Goal: Task Accomplishment & Management: Manage account settings

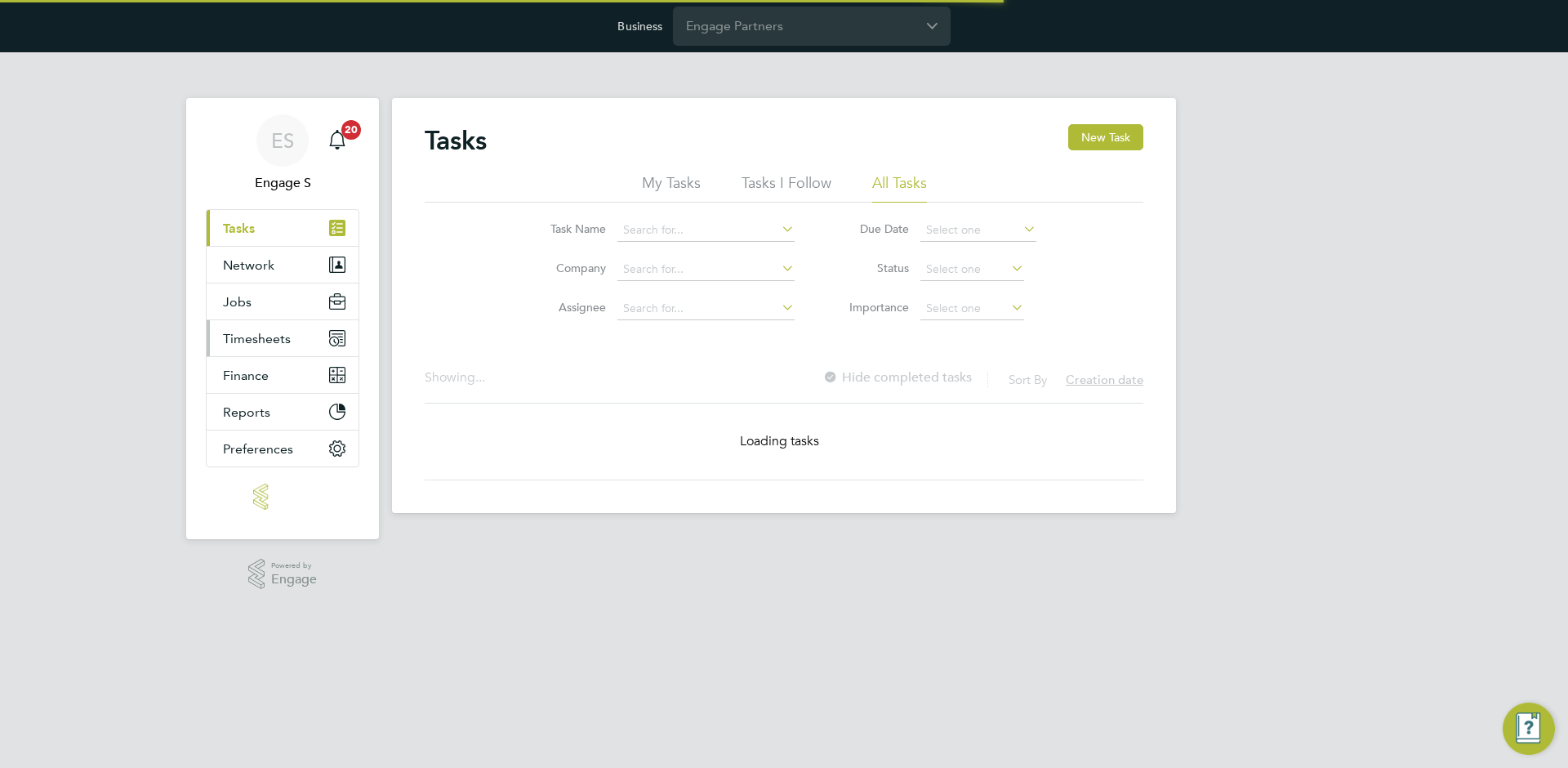
click at [283, 325] on button "Timesheets" at bounding box center [283, 338] width 152 height 36
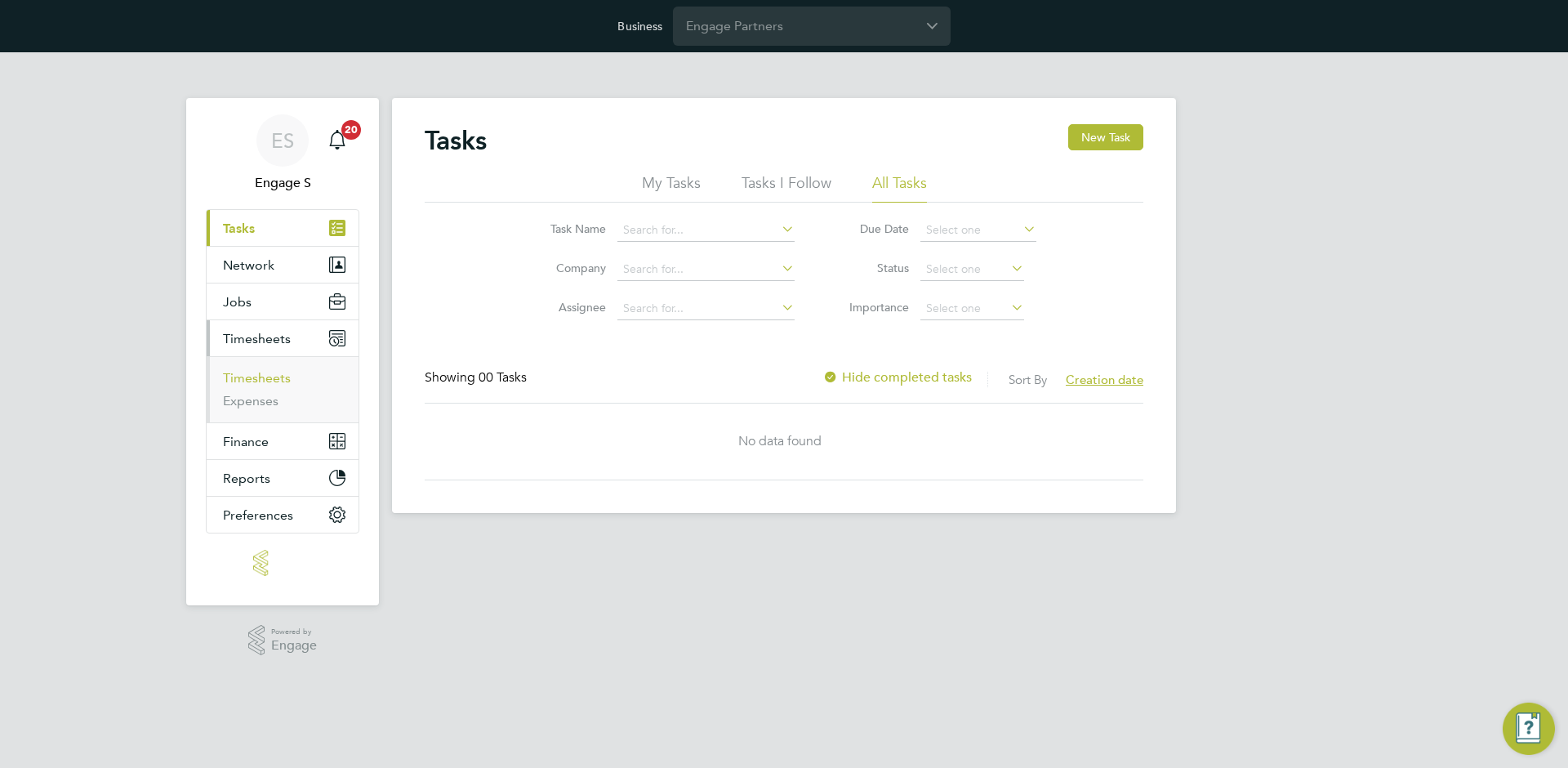
click at [273, 371] on link "Timesheets" at bounding box center [256, 378] width 68 height 16
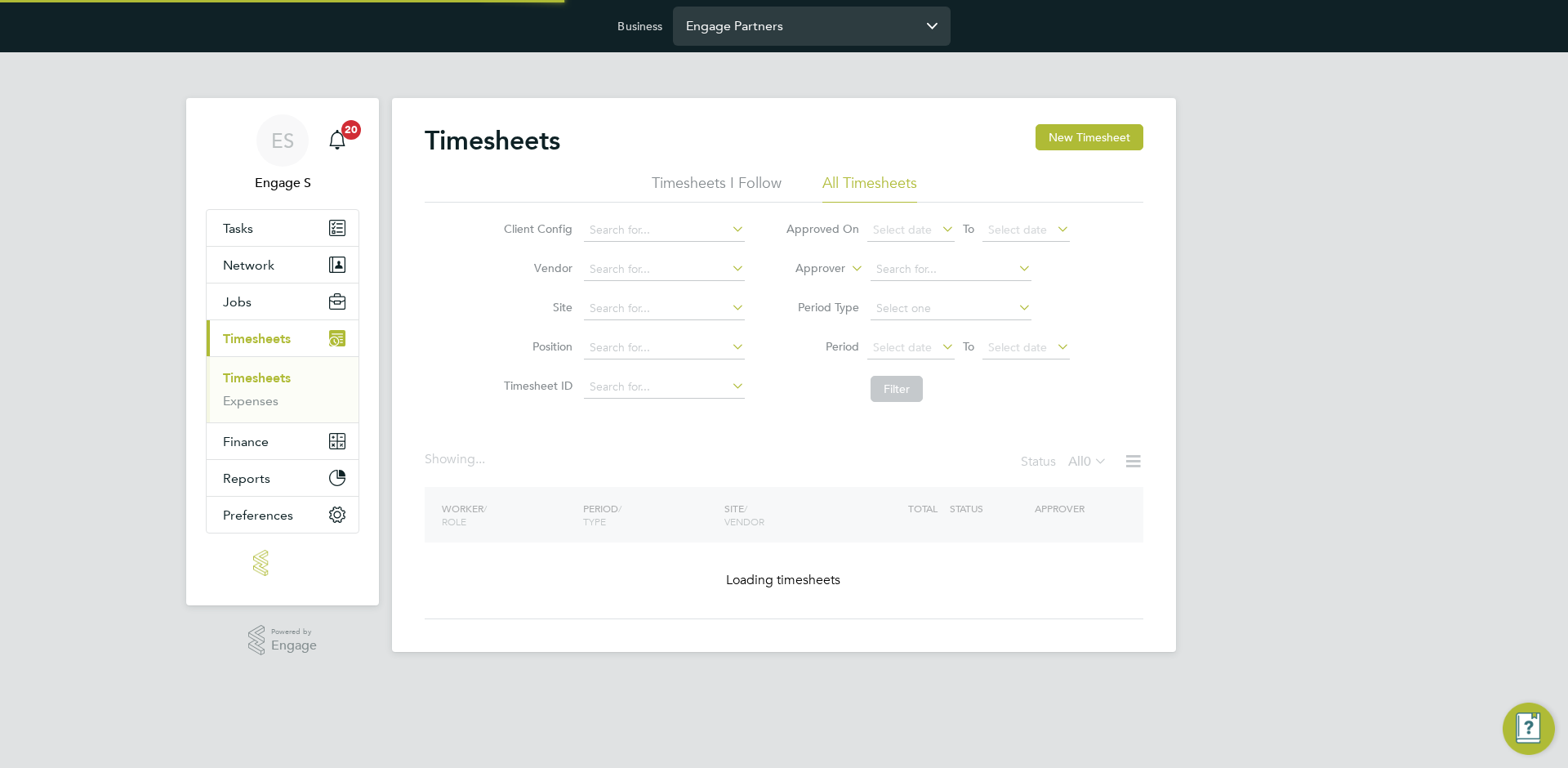
click at [742, 39] on input "Engage Partners" at bounding box center [812, 25] width 278 height 39
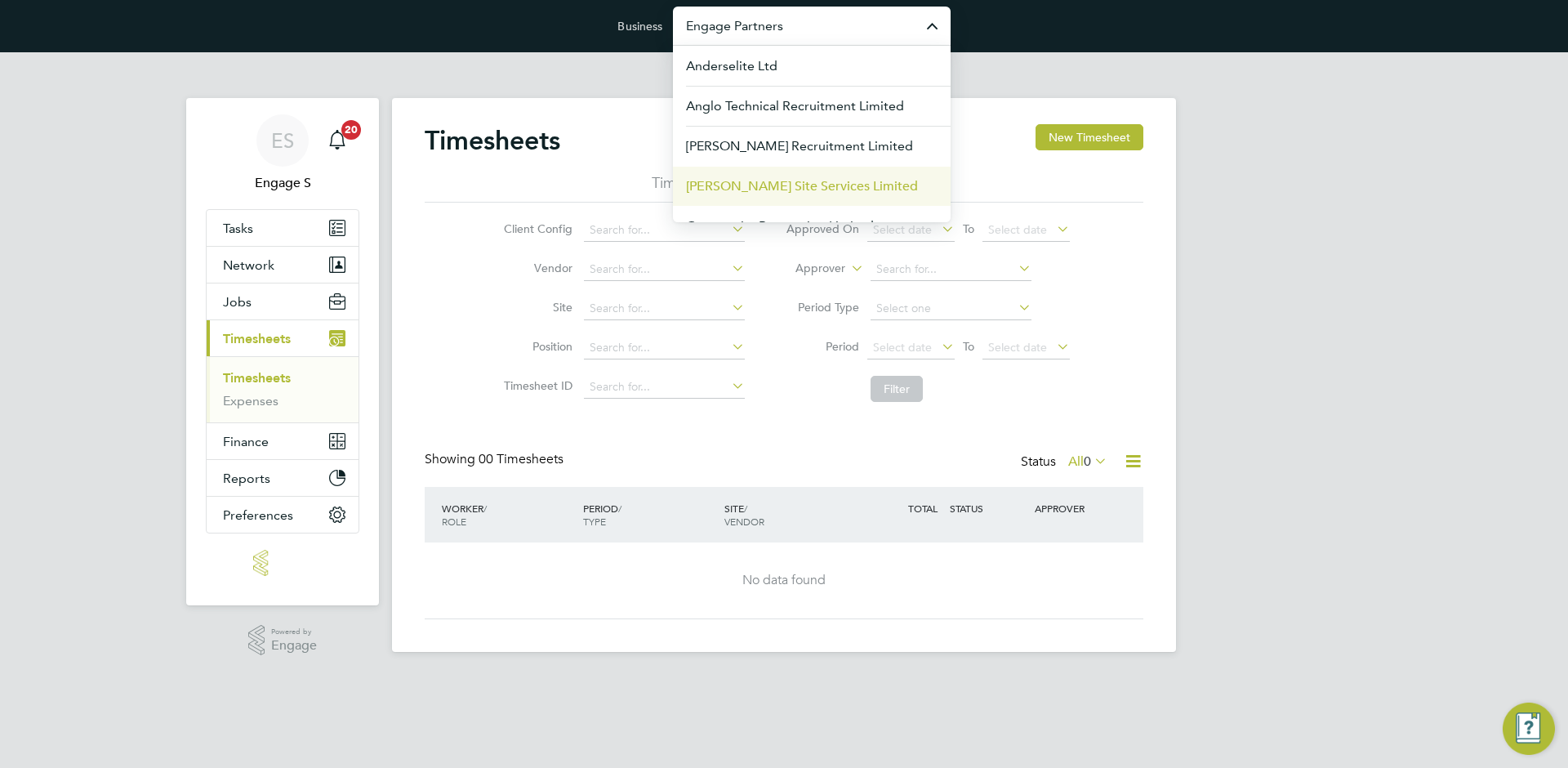
click at [753, 176] on span "Carmichael Site Services Limited" at bounding box center [802, 186] width 232 height 19
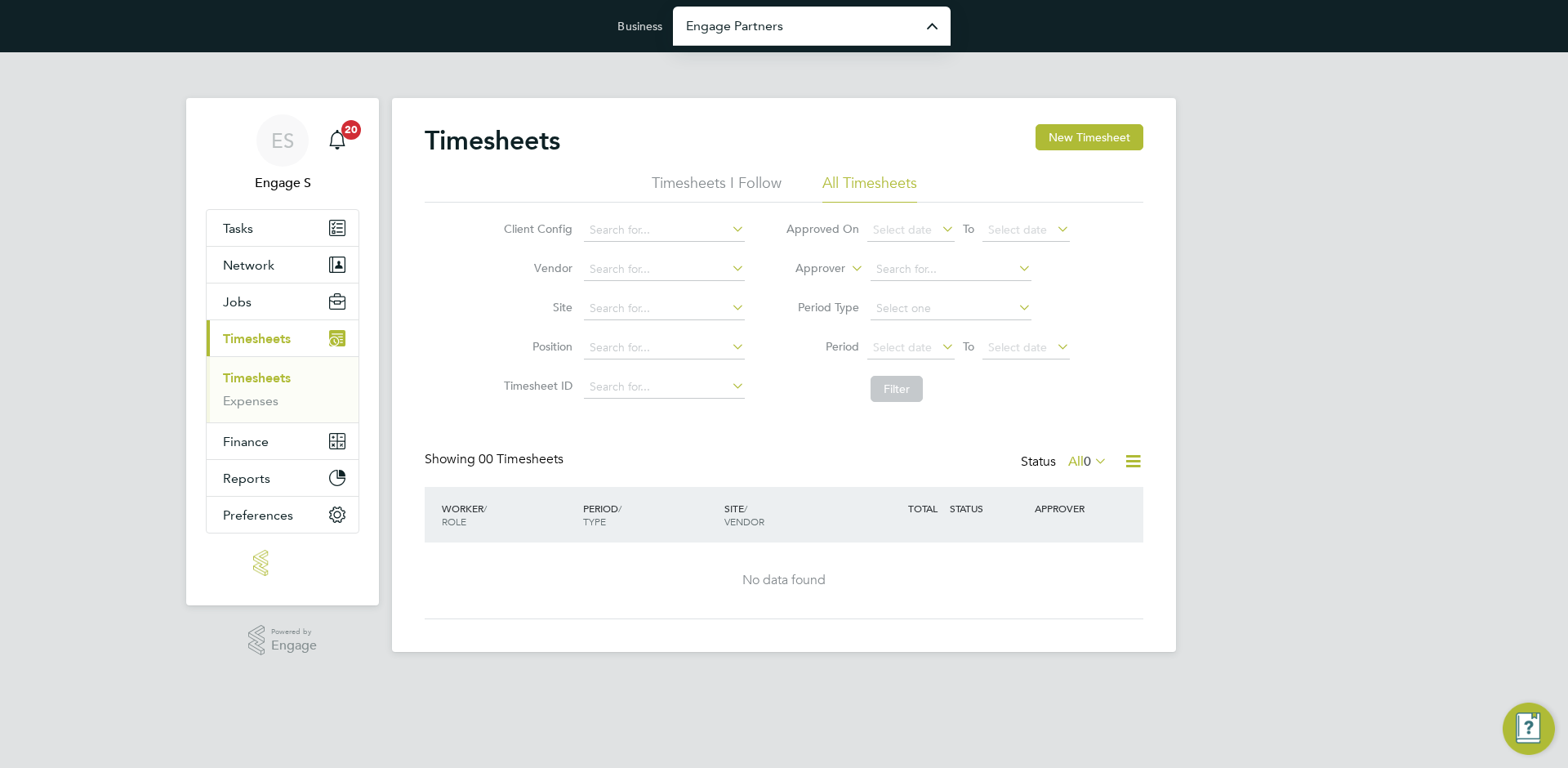
type input "Carmichael Site Services Limited"
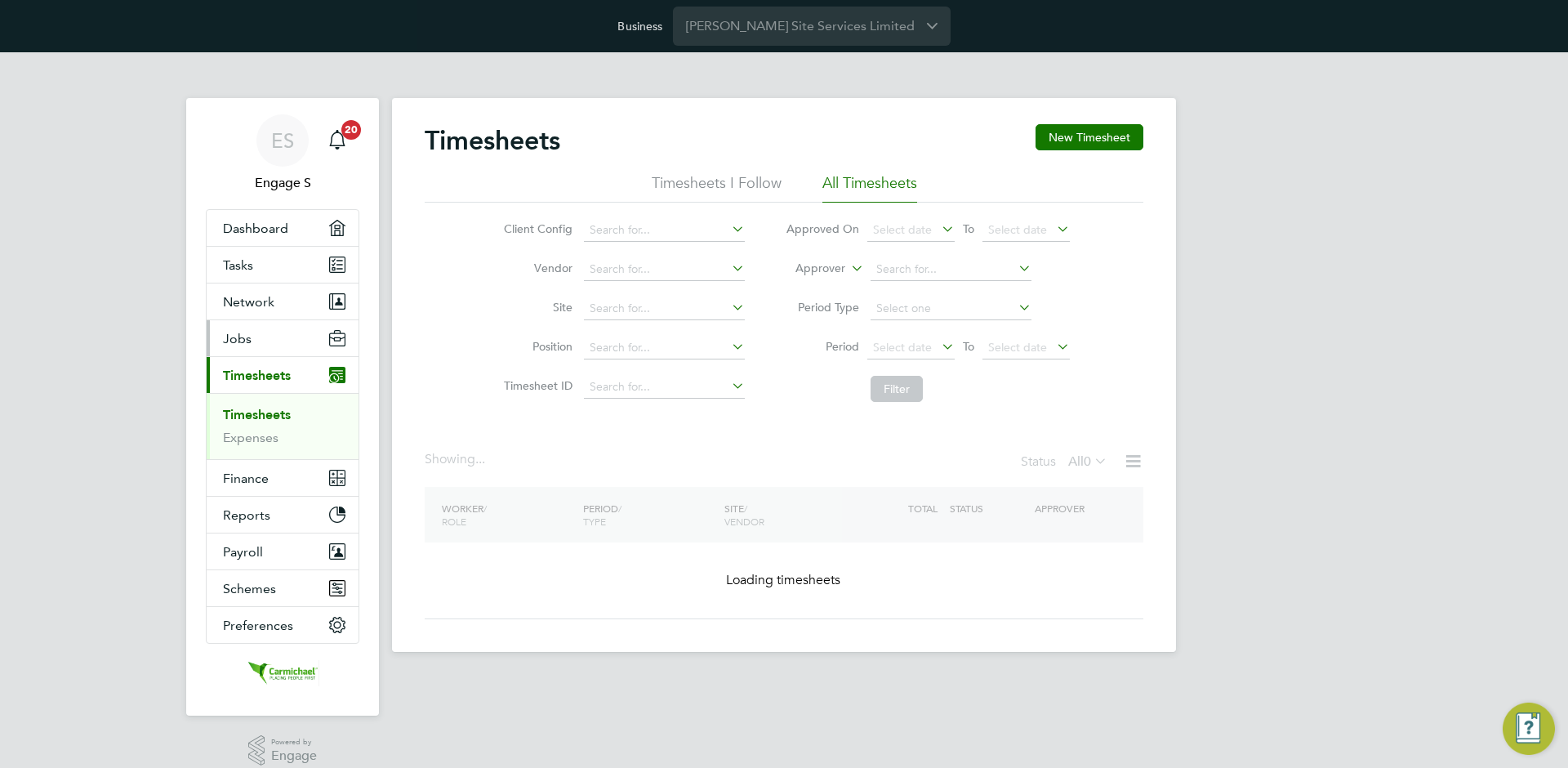
click at [251, 335] on button "Jobs" at bounding box center [283, 338] width 152 height 36
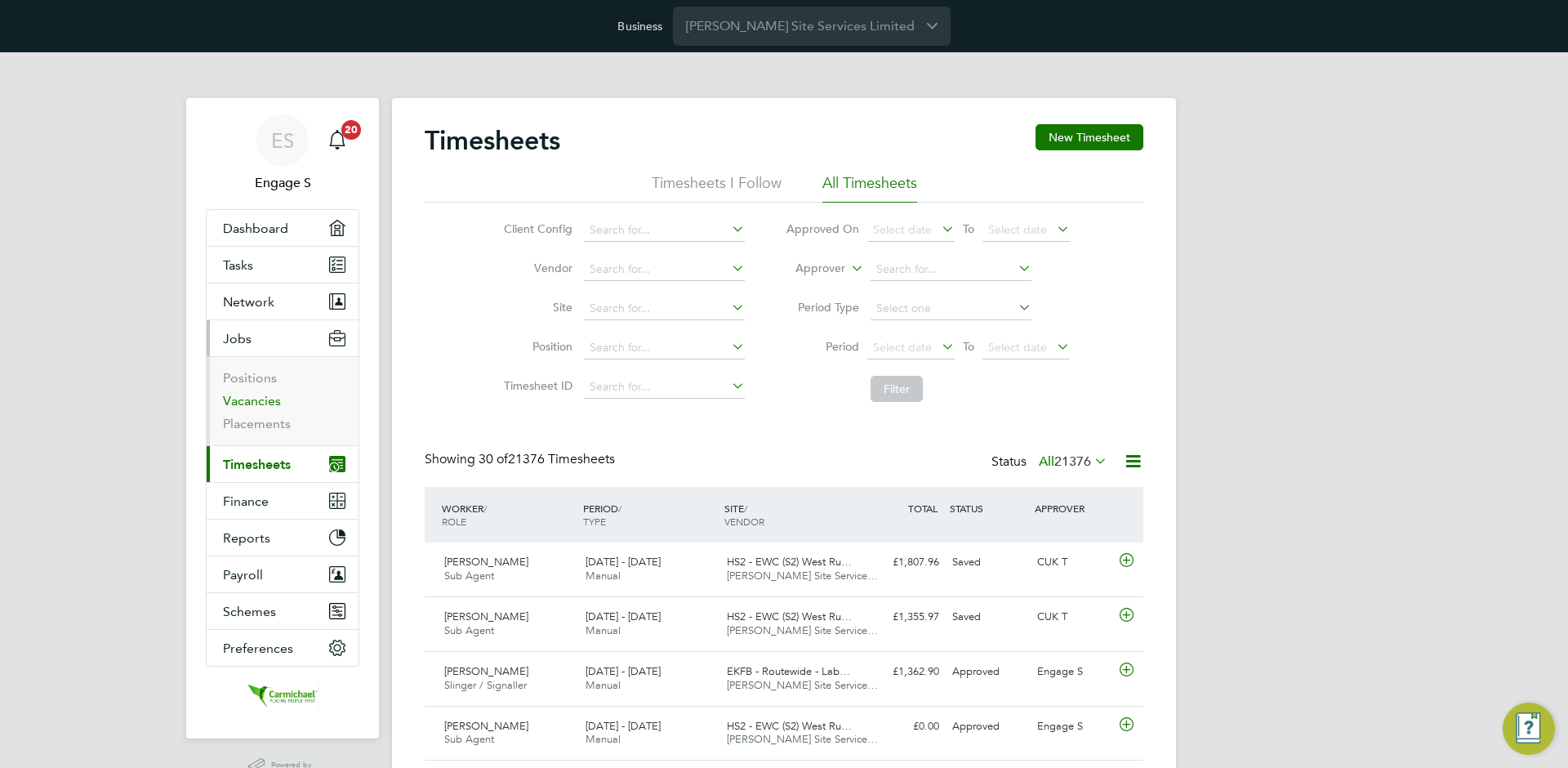
click at [247, 395] on link "Vacancies" at bounding box center [252, 401] width 58 height 16
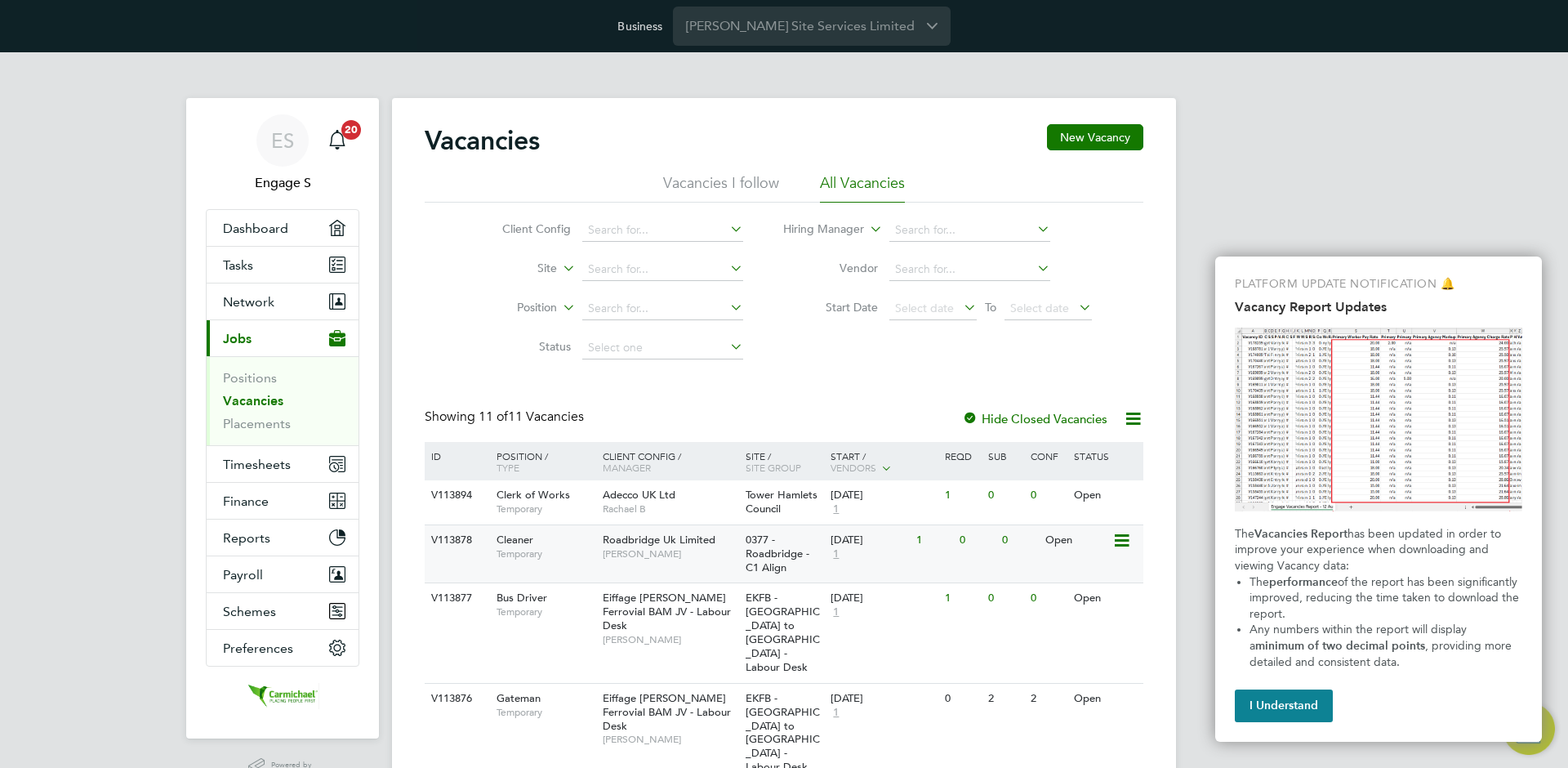
click at [787, 526] on div "0377 - Roadbridge - C1 Align" at bounding box center [784, 555] width 86 height 58
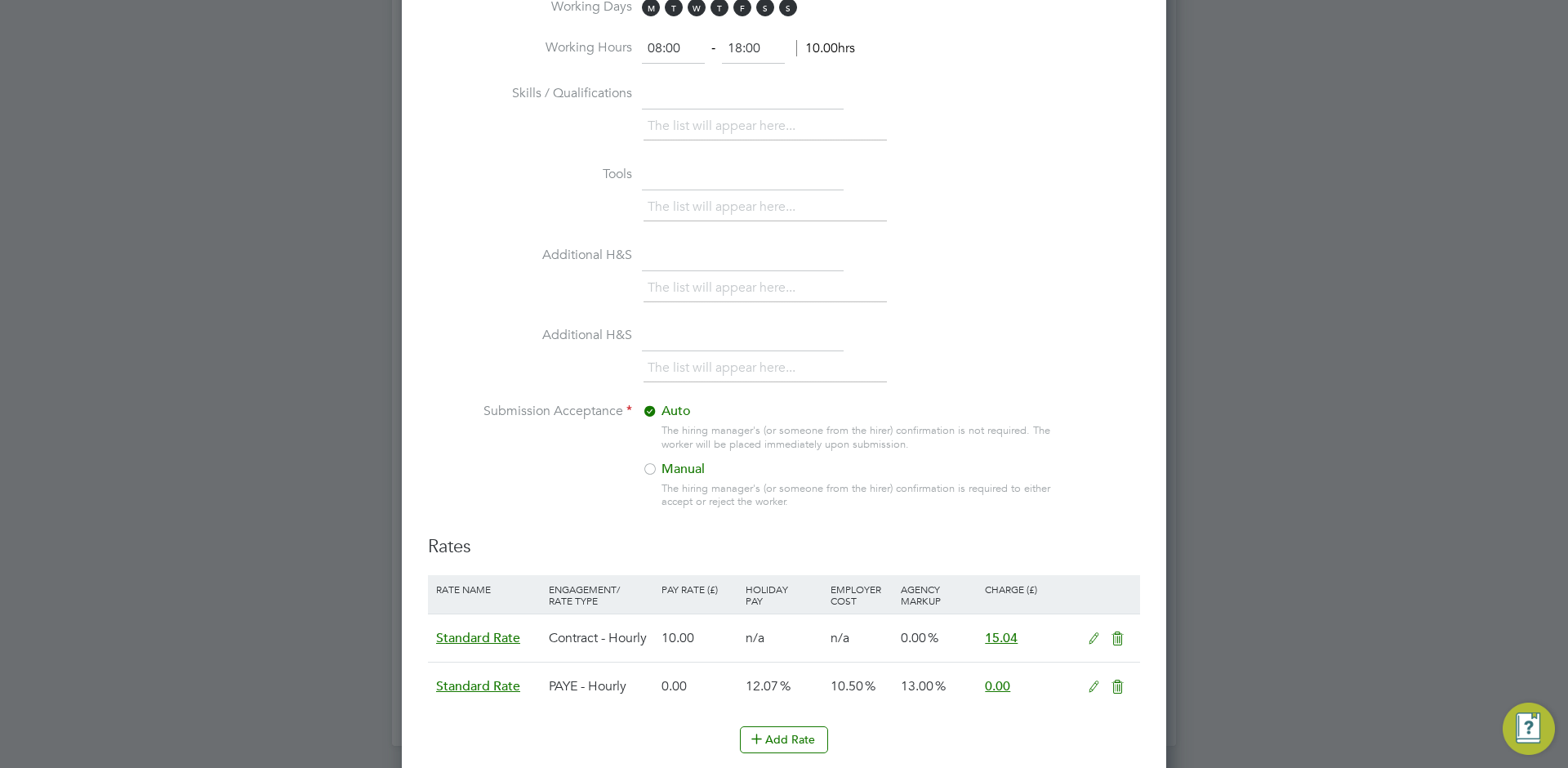
scroll to position [1488, 0]
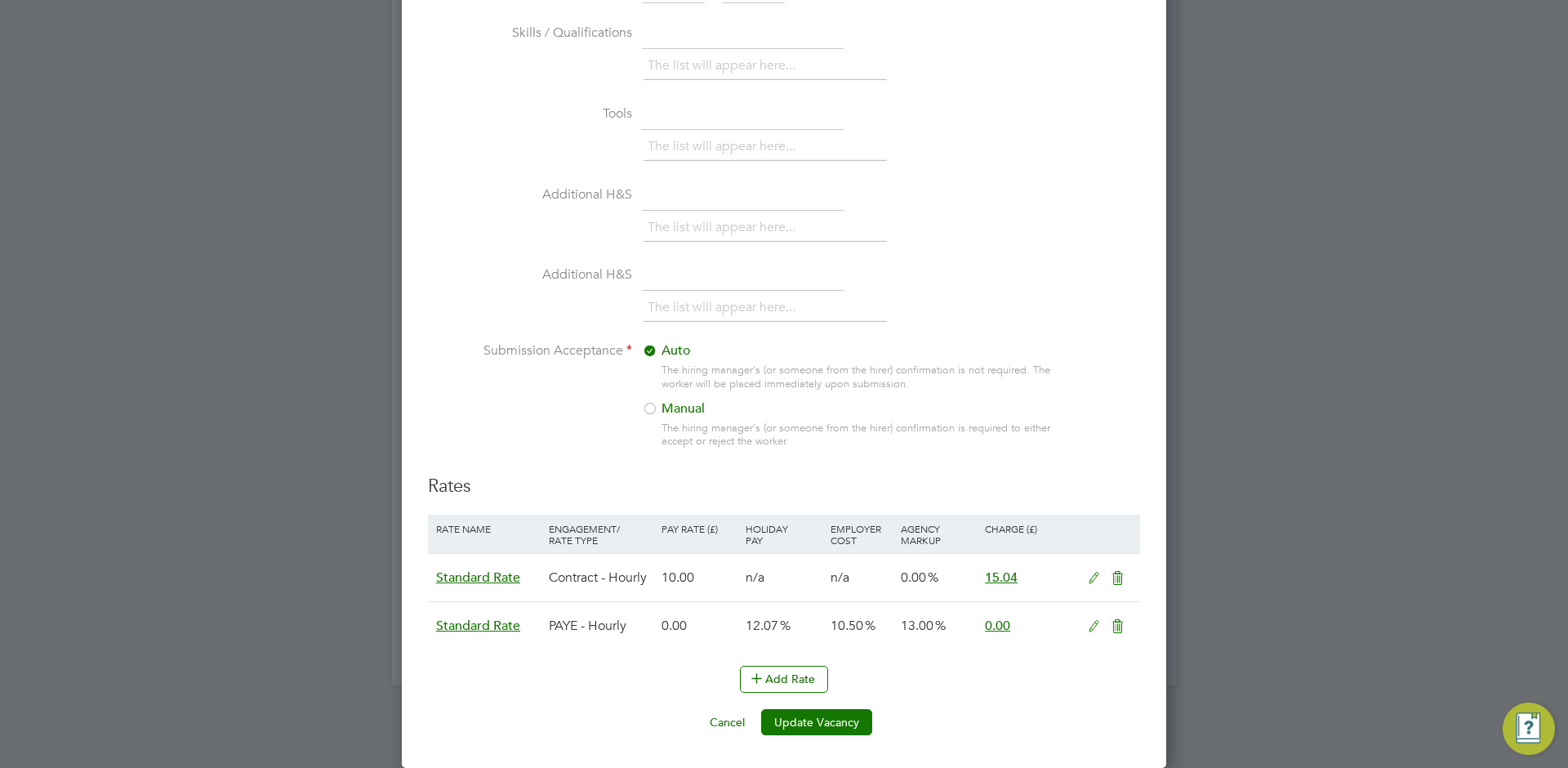
click at [1088, 577] on icon at bounding box center [1093, 578] width 20 height 13
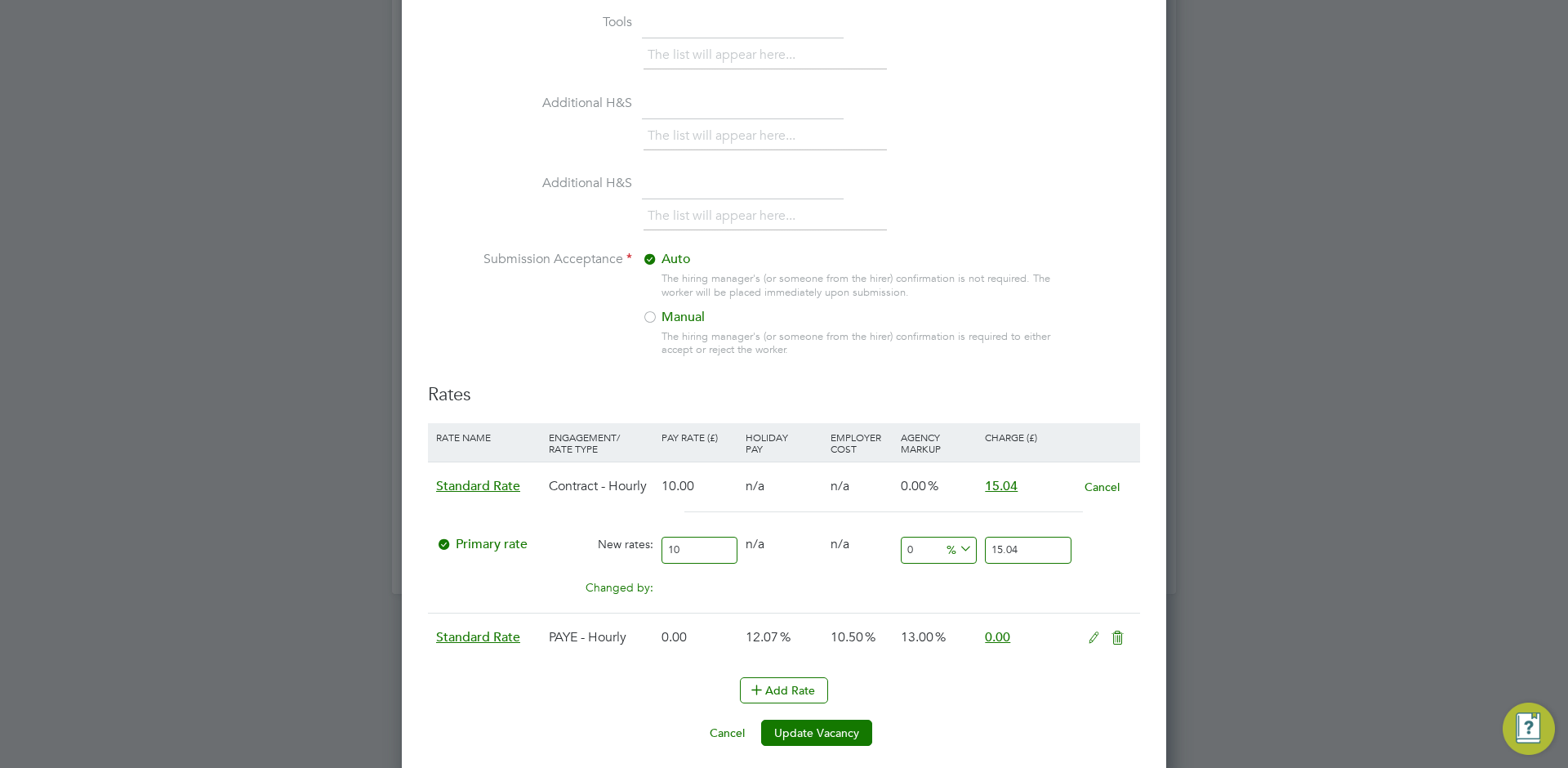
scroll to position [1590, 0]
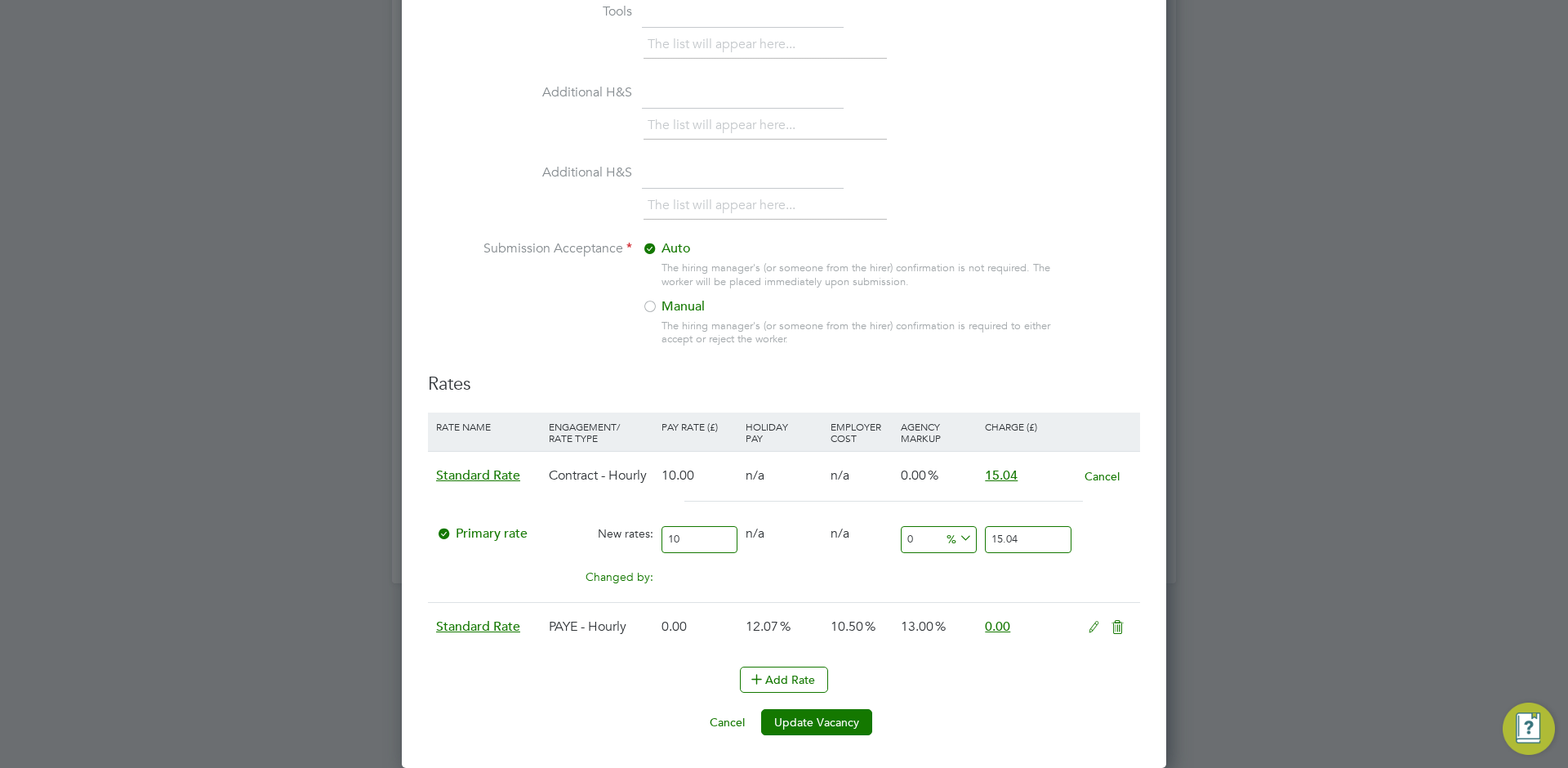
click at [1087, 262] on li "Submission Acceptance Auto The hiring manager's (or someone from the hirer) con…" at bounding box center [784, 306] width 712 height 133
click at [1104, 479] on button "Cancel" at bounding box center [1102, 476] width 37 height 17
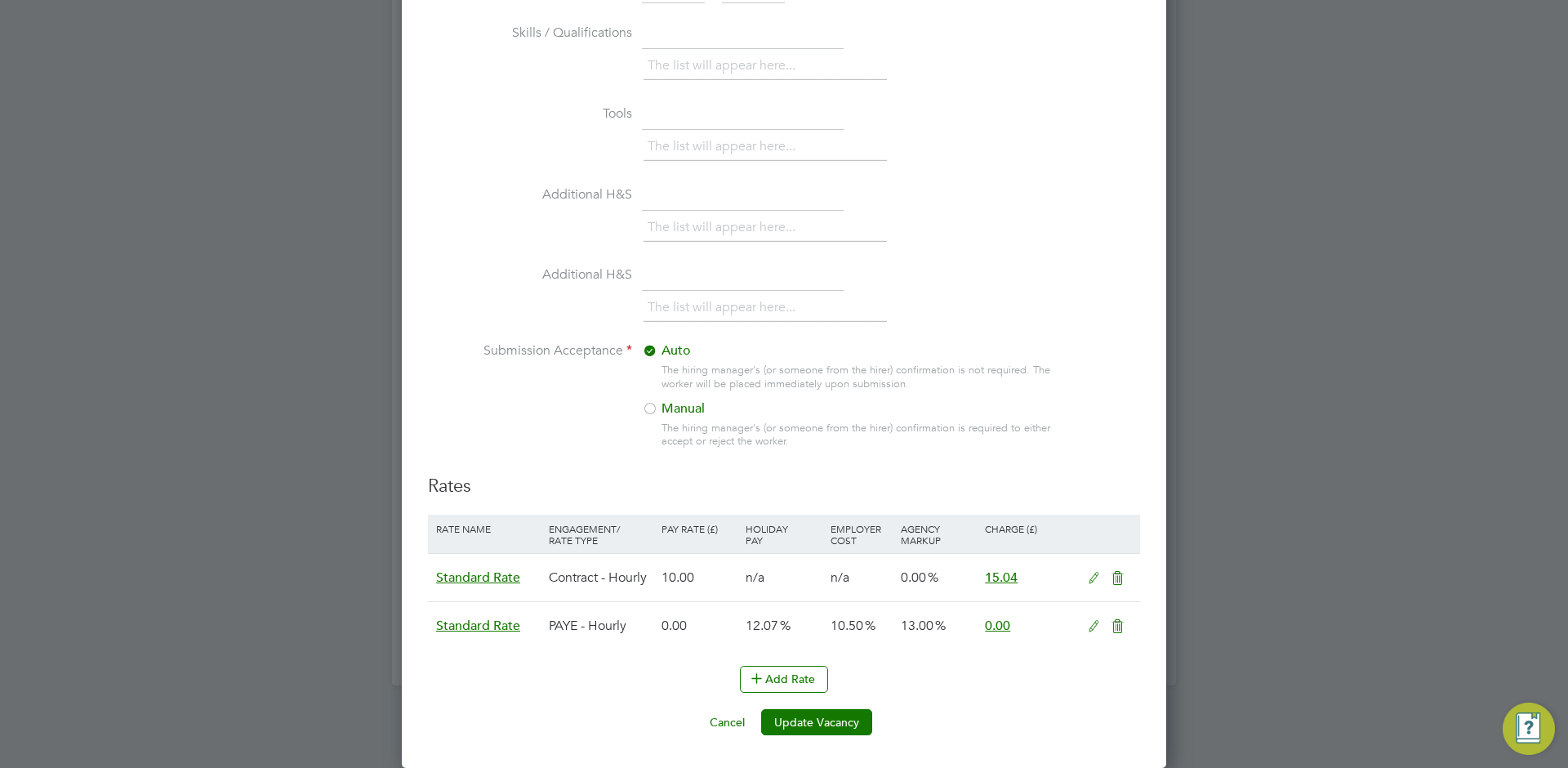
scroll to position [2143, 765]
click at [1092, 625] on icon at bounding box center [1093, 627] width 20 height 13
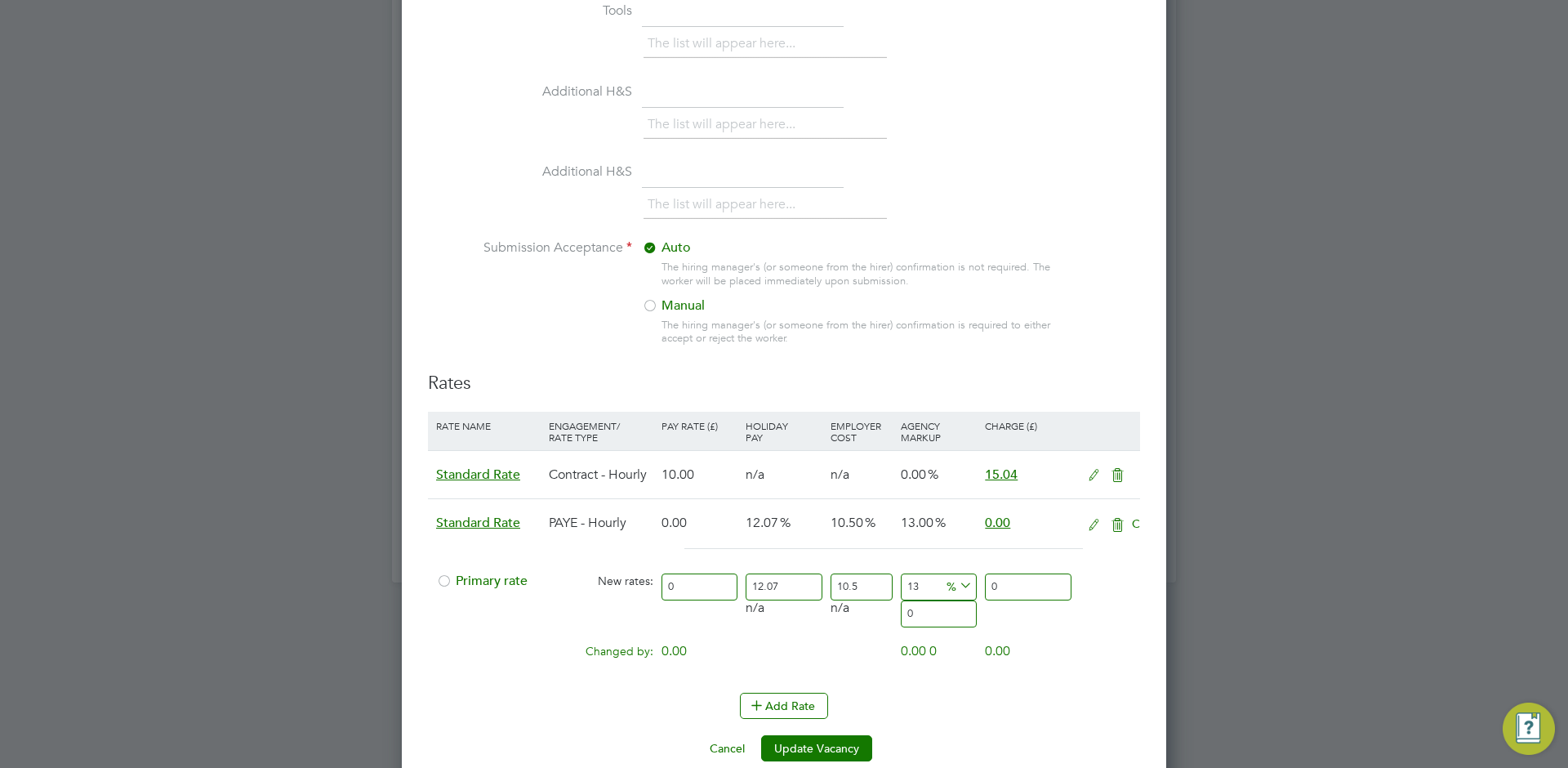
scroll to position [2245, 765]
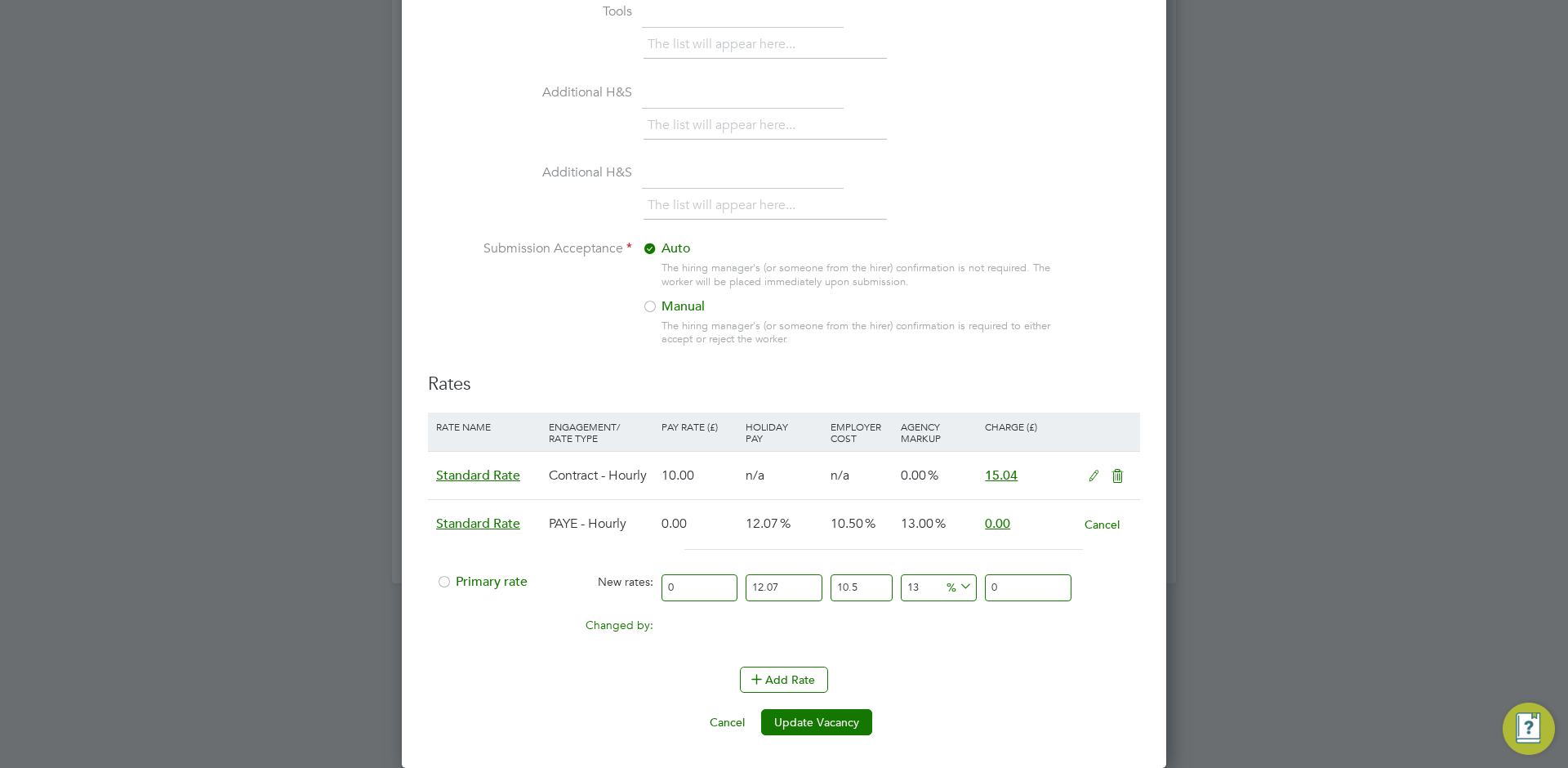
drag, startPoint x: 708, startPoint y: 588, endPoint x: 626, endPoint y: 577, distance: 82.7
click at [626, 577] on div "Primary rate New rates: 0 12.07 n/a 10.5 n/a 13 0 % 0" at bounding box center [784, 587] width 712 height 43
type input "2"
type input "2.79872411"
type input "2"
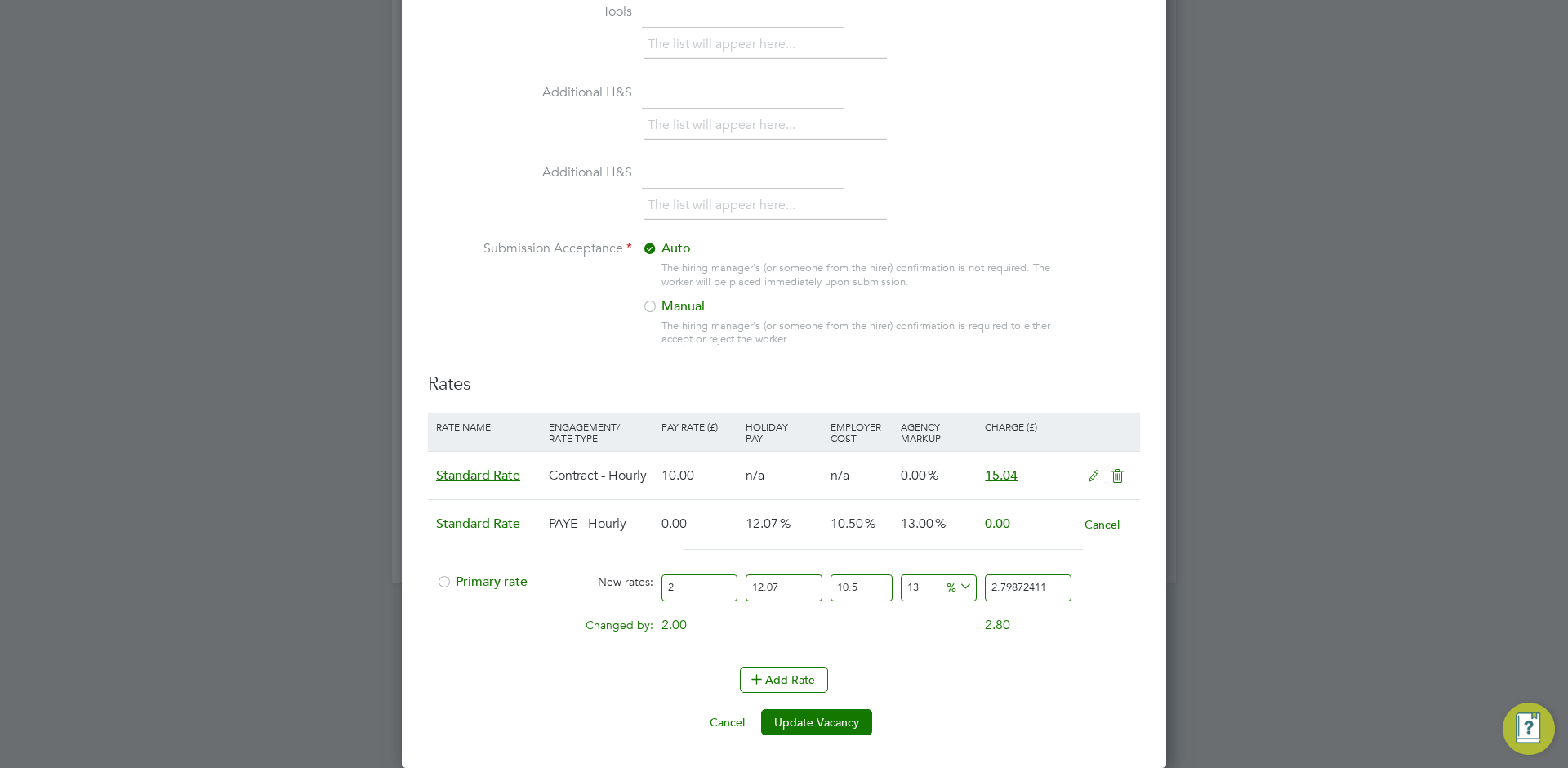
click at [938, 586] on input "13" at bounding box center [939, 587] width 76 height 27
type input "1"
type input "2.50151447"
type input "0"
type input "2.476747"
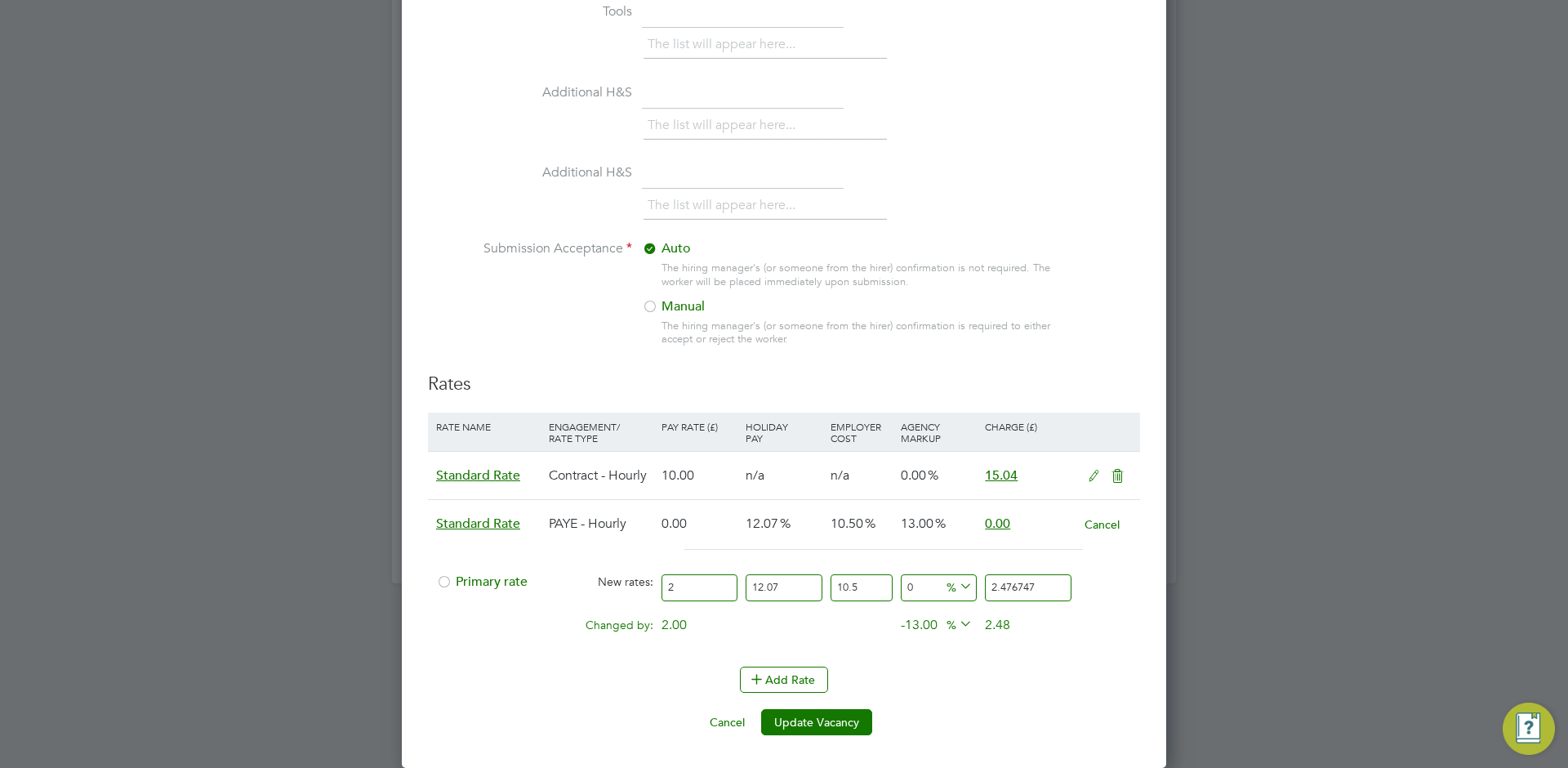
drag, startPoint x: 787, startPoint y: 588, endPoint x: 707, endPoint y: 585, distance: 80.1
click at [707, 585] on div "Primary rate New rates: 2 12.07 n/a 10.5 n/a 0 0 % 2.476747" at bounding box center [784, 587] width 712 height 43
type input "8"
type input "2.3868"
type input "8"
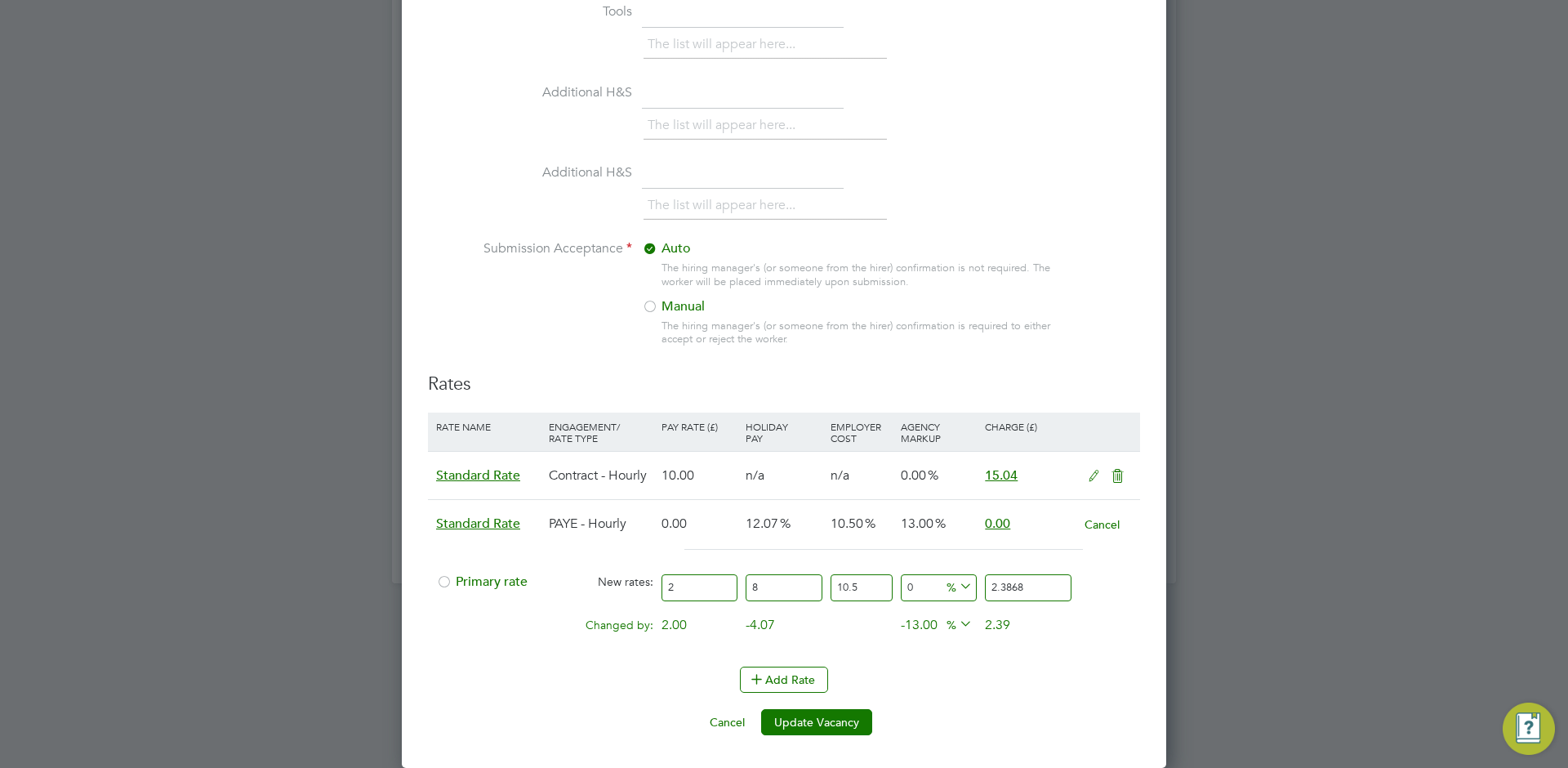
drag, startPoint x: 681, startPoint y: 587, endPoint x: 584, endPoint y: 576, distance: 97.6
click at [583, 576] on div "Primary rate New rates: 2 8 n/a 10.5 n/a 0 0 % 2.3868" at bounding box center [784, 587] width 712 height 43
type input "9"
type input "10.7406"
type input "9"
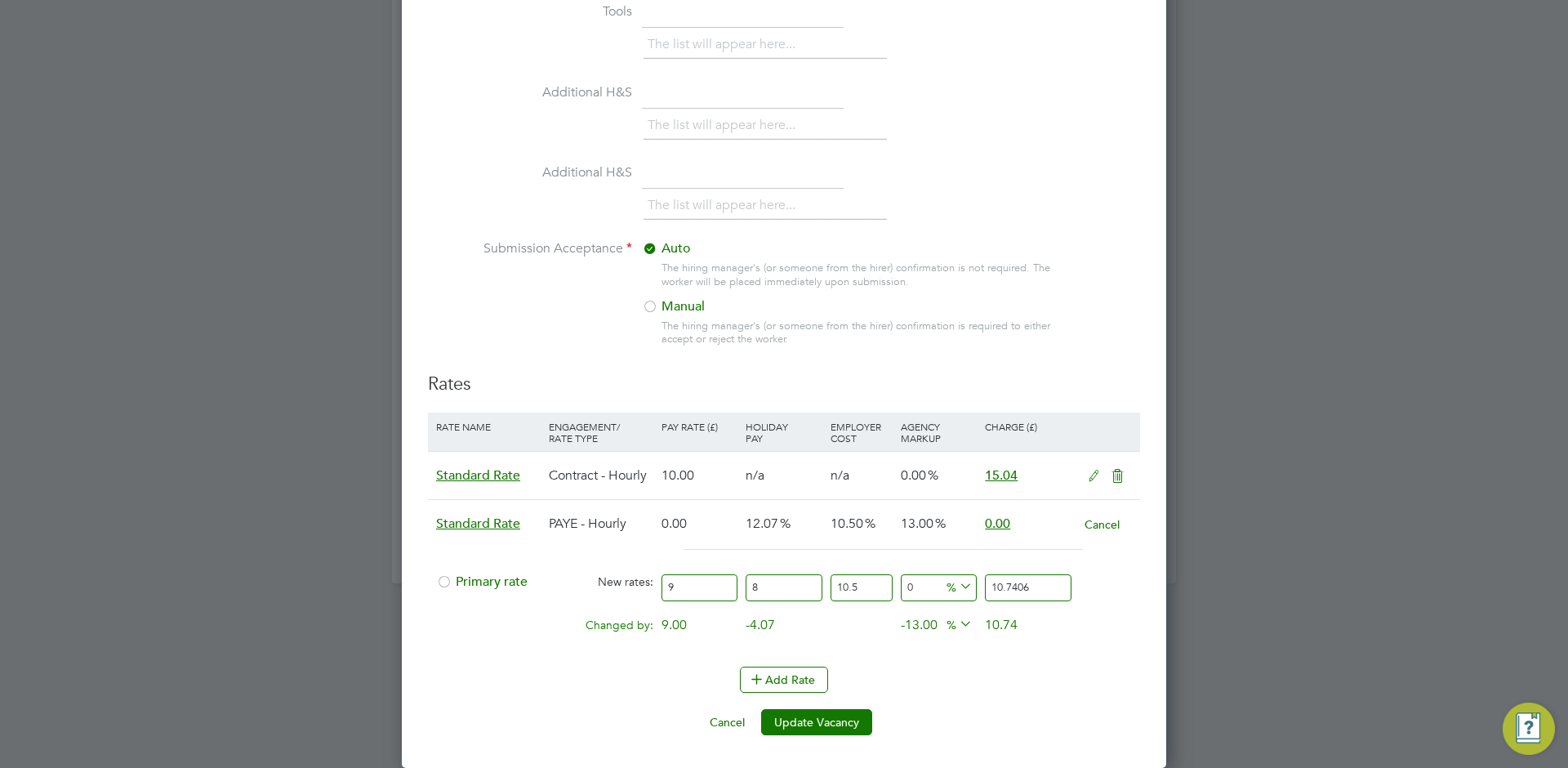
drag, startPoint x: 918, startPoint y: 586, endPoint x: 873, endPoint y: 577, distance: 45.9
click at [873, 577] on div "Primary rate New rates: 9 8 n/a 10.5 n/a 0 0 % 10.7406" at bounding box center [784, 587] width 712 height 43
type input "8"
type input "11.599848"
type input "8"
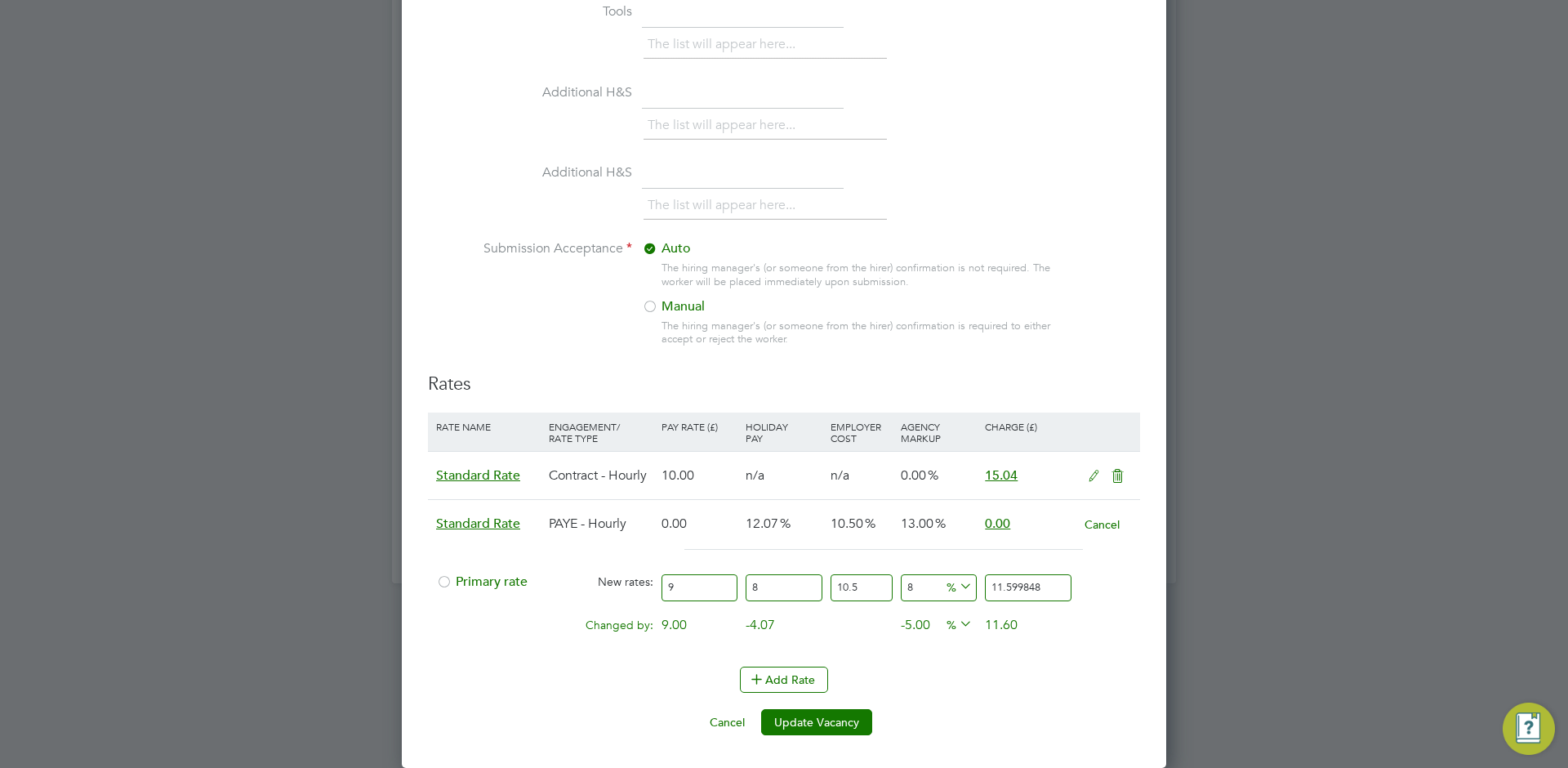
click at [956, 629] on icon at bounding box center [956, 624] width 0 height 23
click at [1053, 644] on div "Changed by: 9.00 -4.07 0.00 -5.00 0.859248 % 11.60" at bounding box center [784, 630] width 712 height 41
drag, startPoint x: 866, startPoint y: 591, endPoint x: 791, endPoint y: 578, distance: 76.1
click at [784, 579] on div "Primary rate New rates: 9 8 n/a 10.5 n/a 8 0.859248 % 11.599848" at bounding box center [784, 587] width 712 height 43
type input "8"
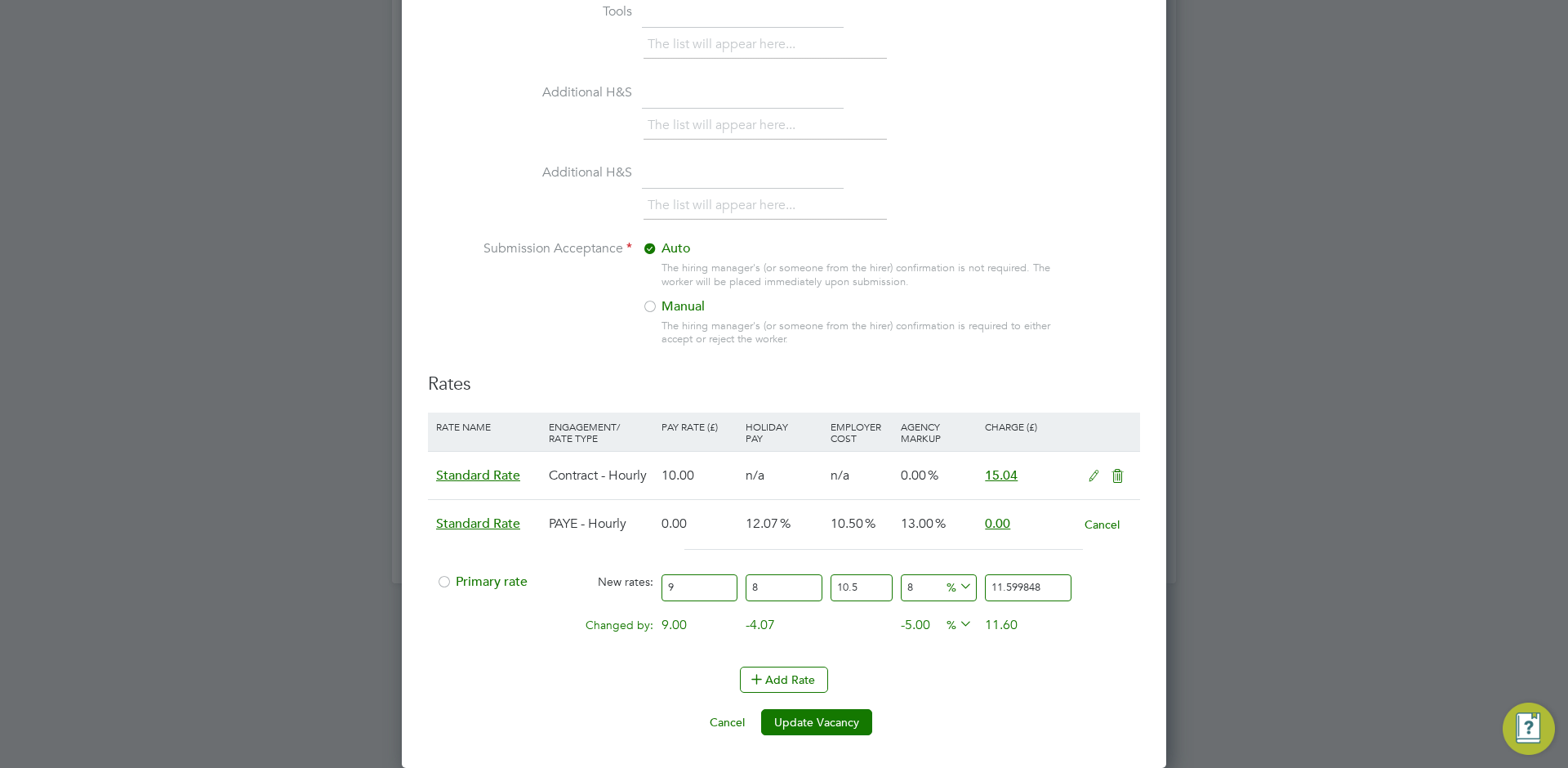
type input "11.337408"
type input "8"
click at [937, 6] on li "Tools The list will appear here..." at bounding box center [784, 39] width 712 height 81
click at [1096, 522] on button "Cancel" at bounding box center [1102, 524] width 37 height 17
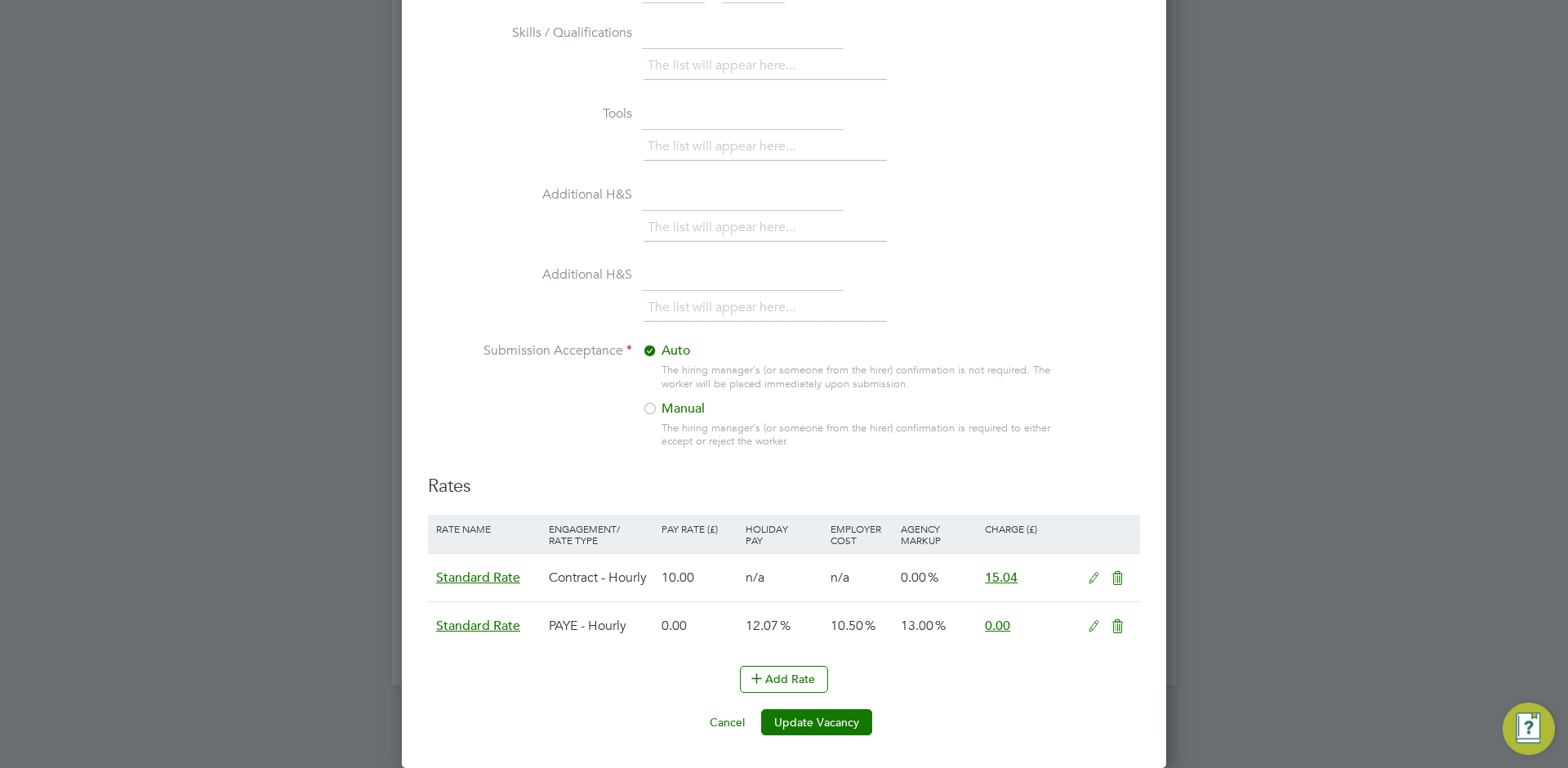
scroll to position [1488, 0]
click at [1093, 629] on icon at bounding box center [1093, 627] width 20 height 13
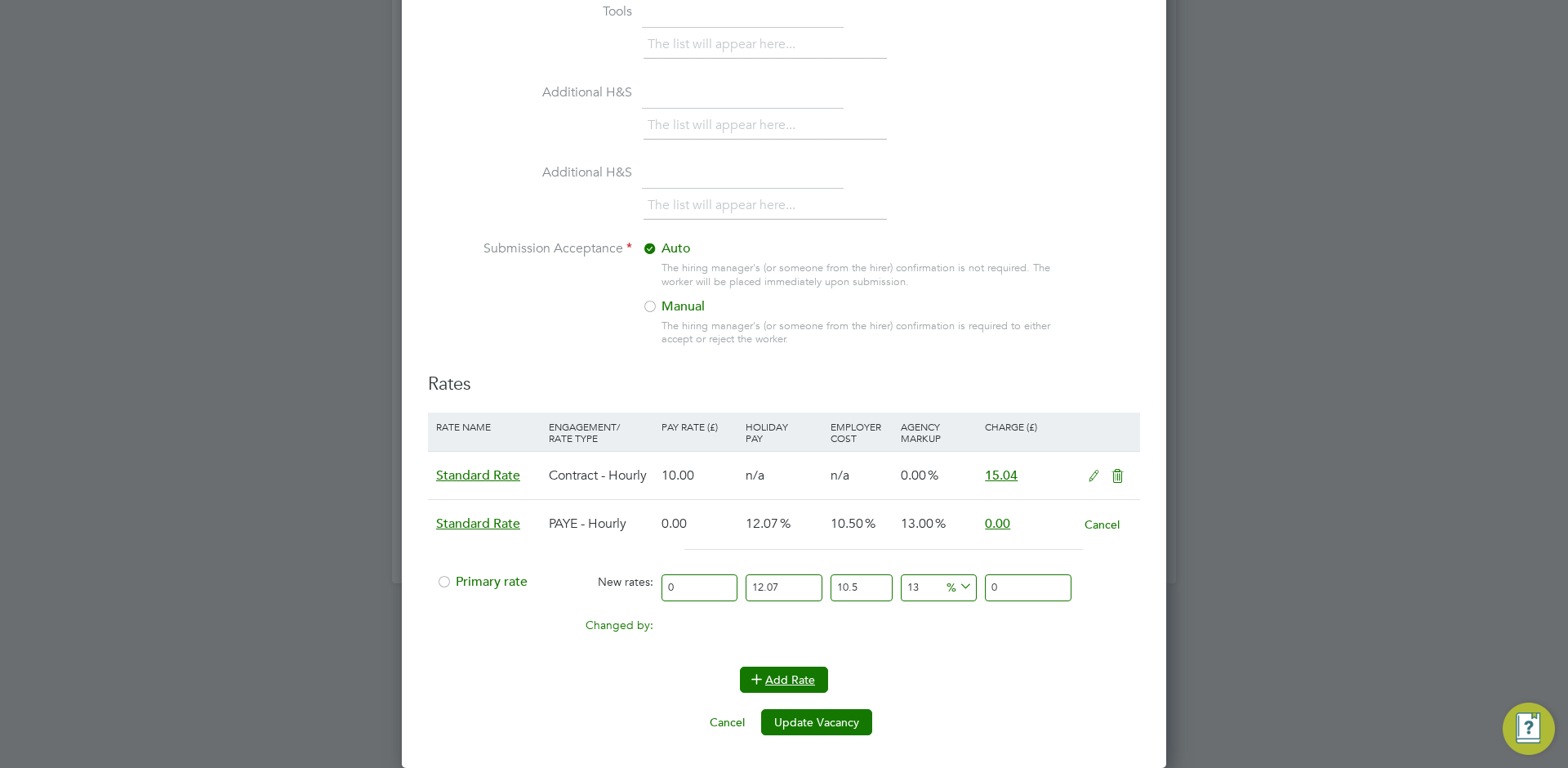
click at [791, 677] on button "Add Rate" at bounding box center [784, 680] width 89 height 26
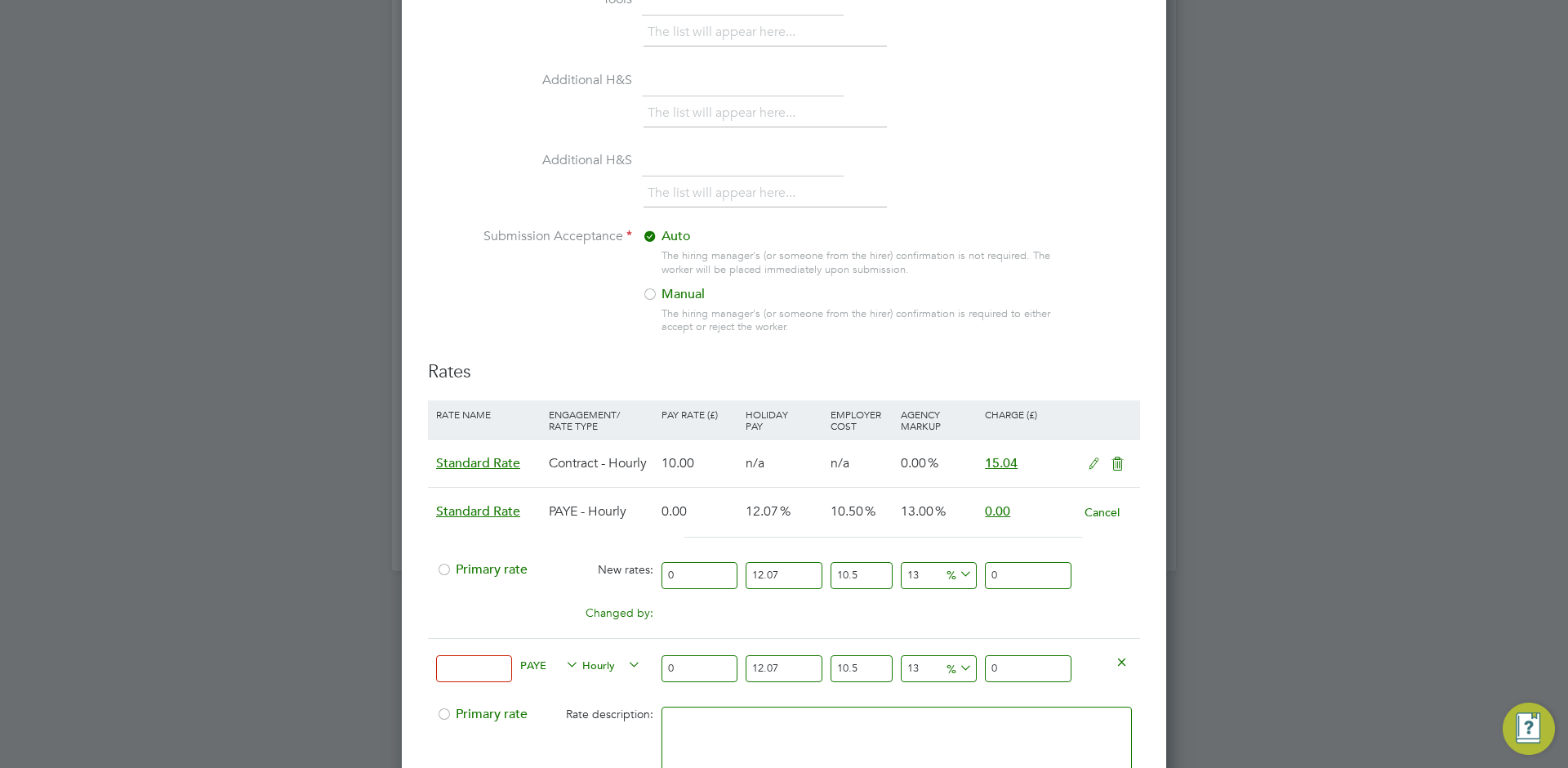
scroll to position [1629, 0]
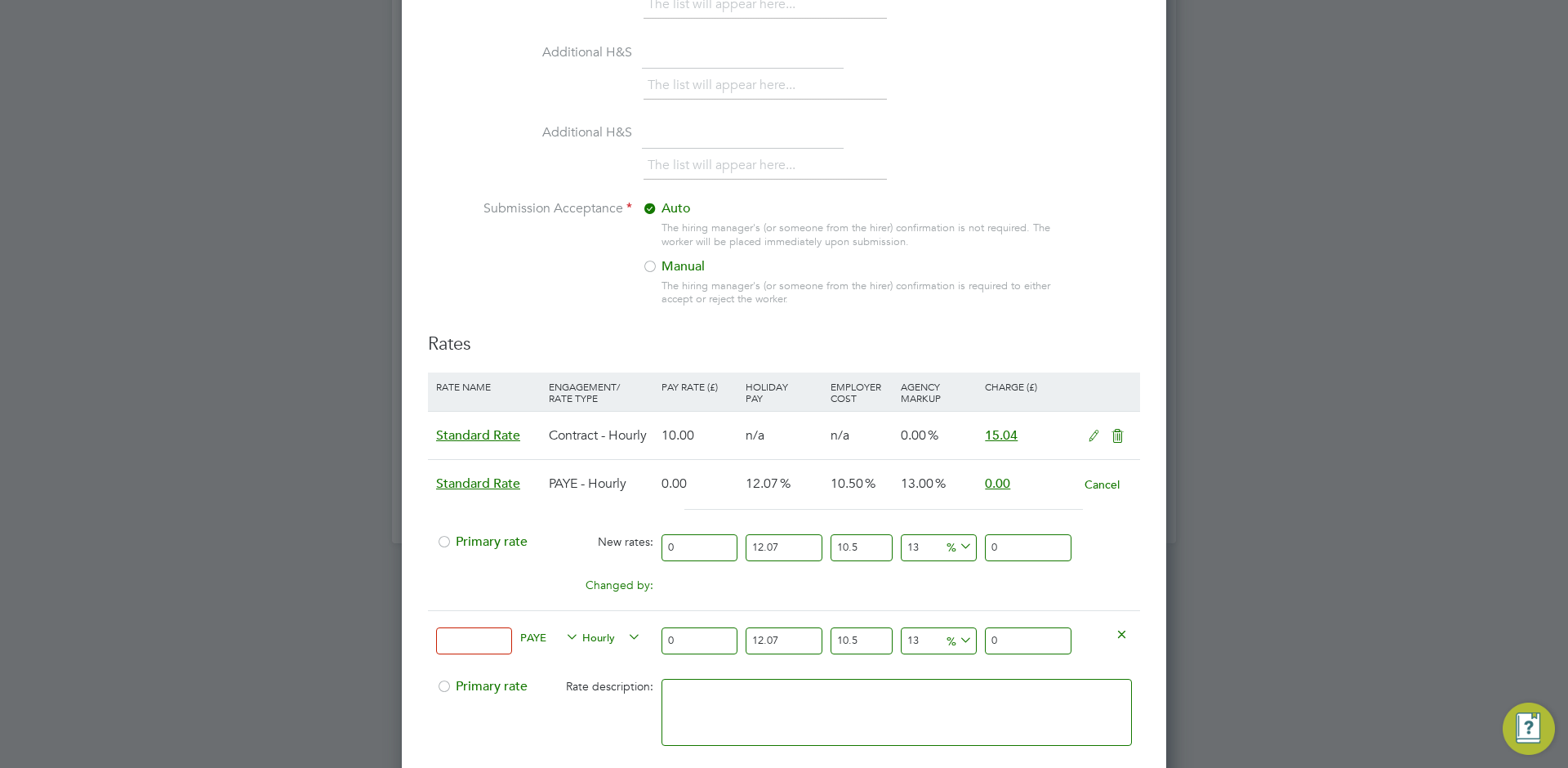
click at [562, 639] on icon at bounding box center [562, 637] width 0 height 23
click at [555, 637] on span "PAYE" at bounding box center [549, 636] width 59 height 18
click at [553, 601] on div "Changed by: 0.00 0.00 0.00 0.00 0 0.00" at bounding box center [784, 590] width 712 height 41
click at [956, 644] on icon at bounding box center [956, 641] width 0 height 23
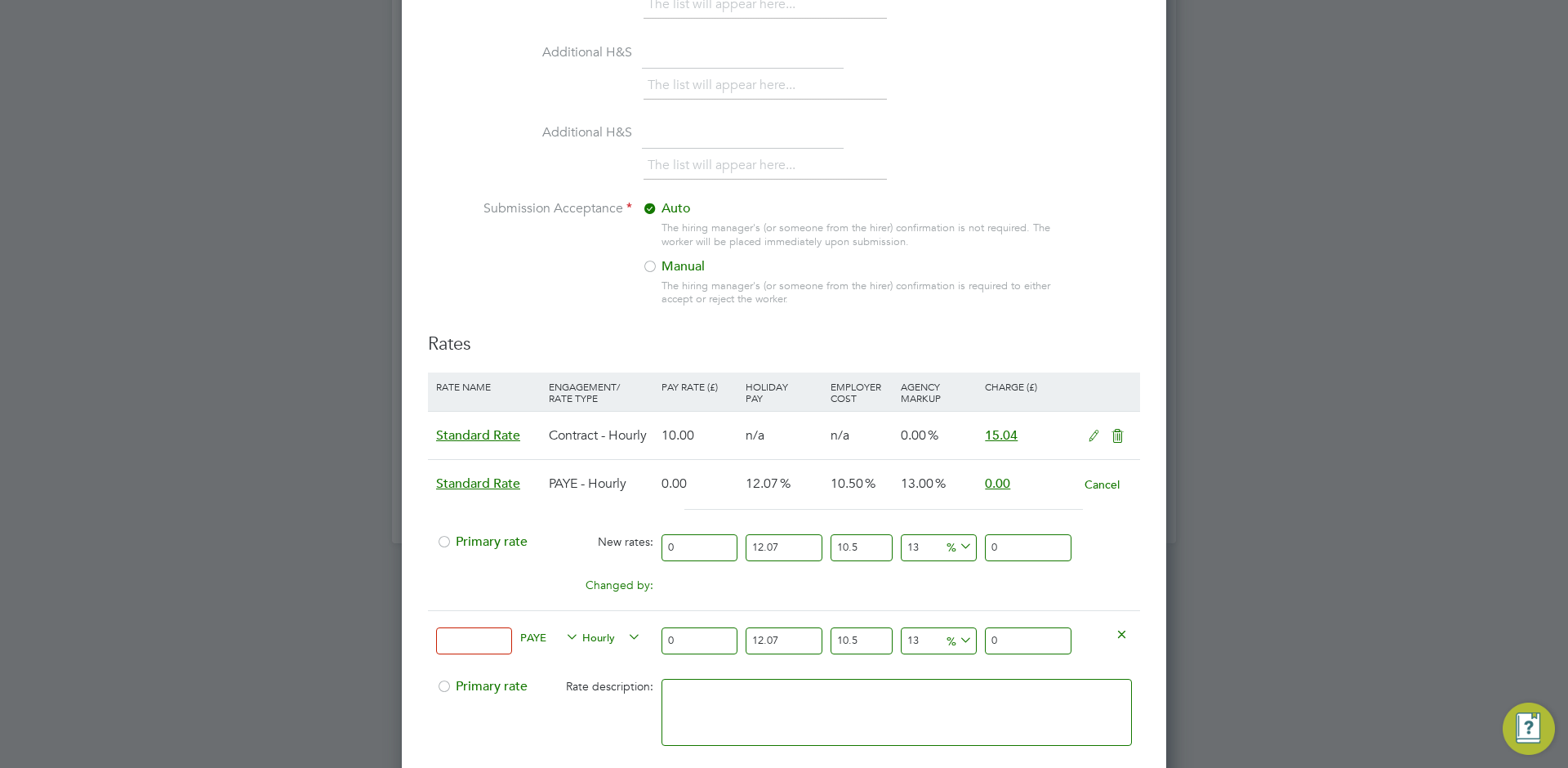
click at [984, 610] on div "Changed by: 0.00 0.00 0.00 0.00 0 0.00" at bounding box center [784, 590] width 712 height 41
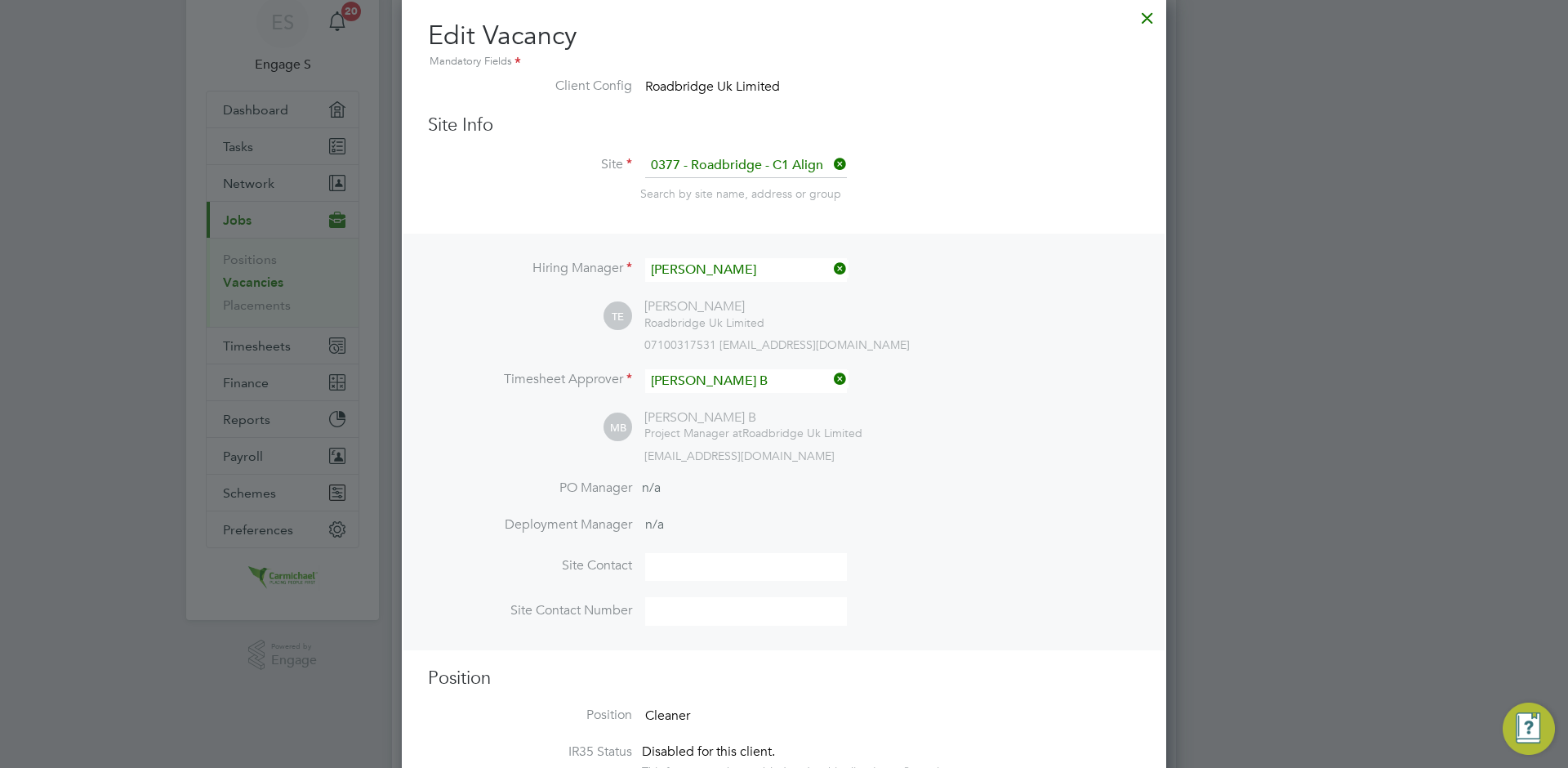
scroll to position [0, 0]
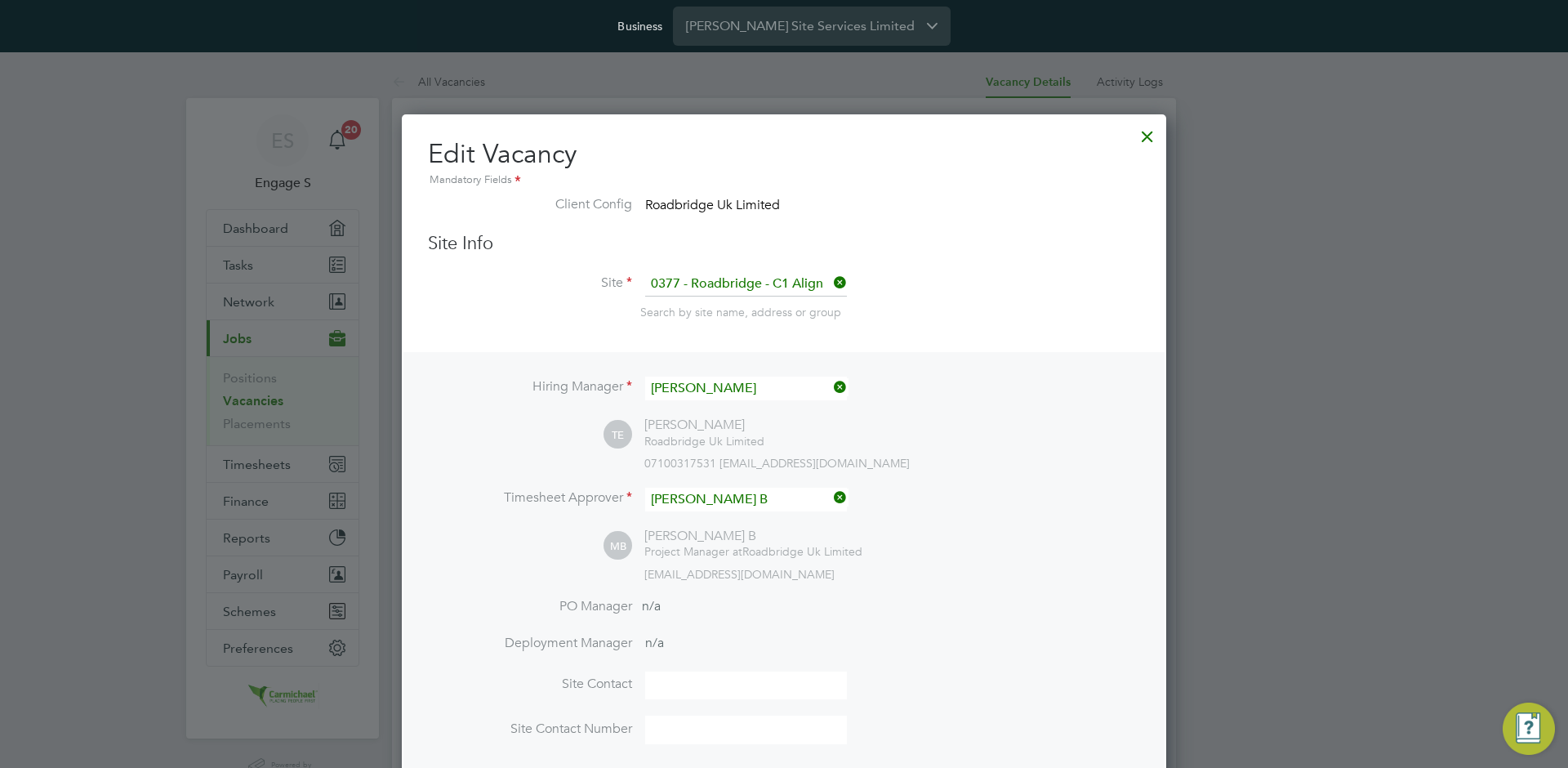
click at [1140, 131] on div at bounding box center [1148, 133] width 30 height 30
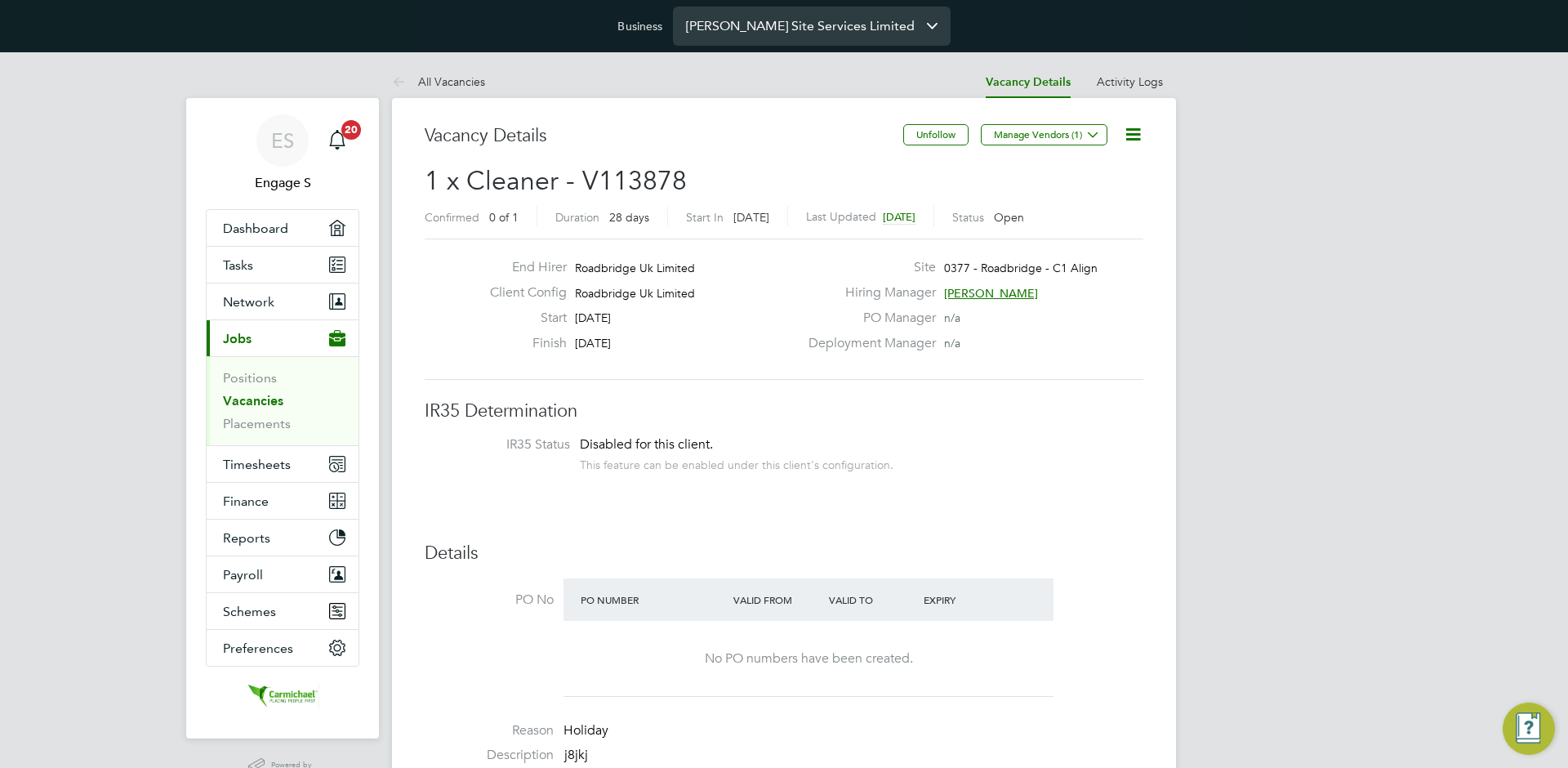
click at [746, 25] on input "Carmichael Site Services Limited" at bounding box center [812, 25] width 278 height 39
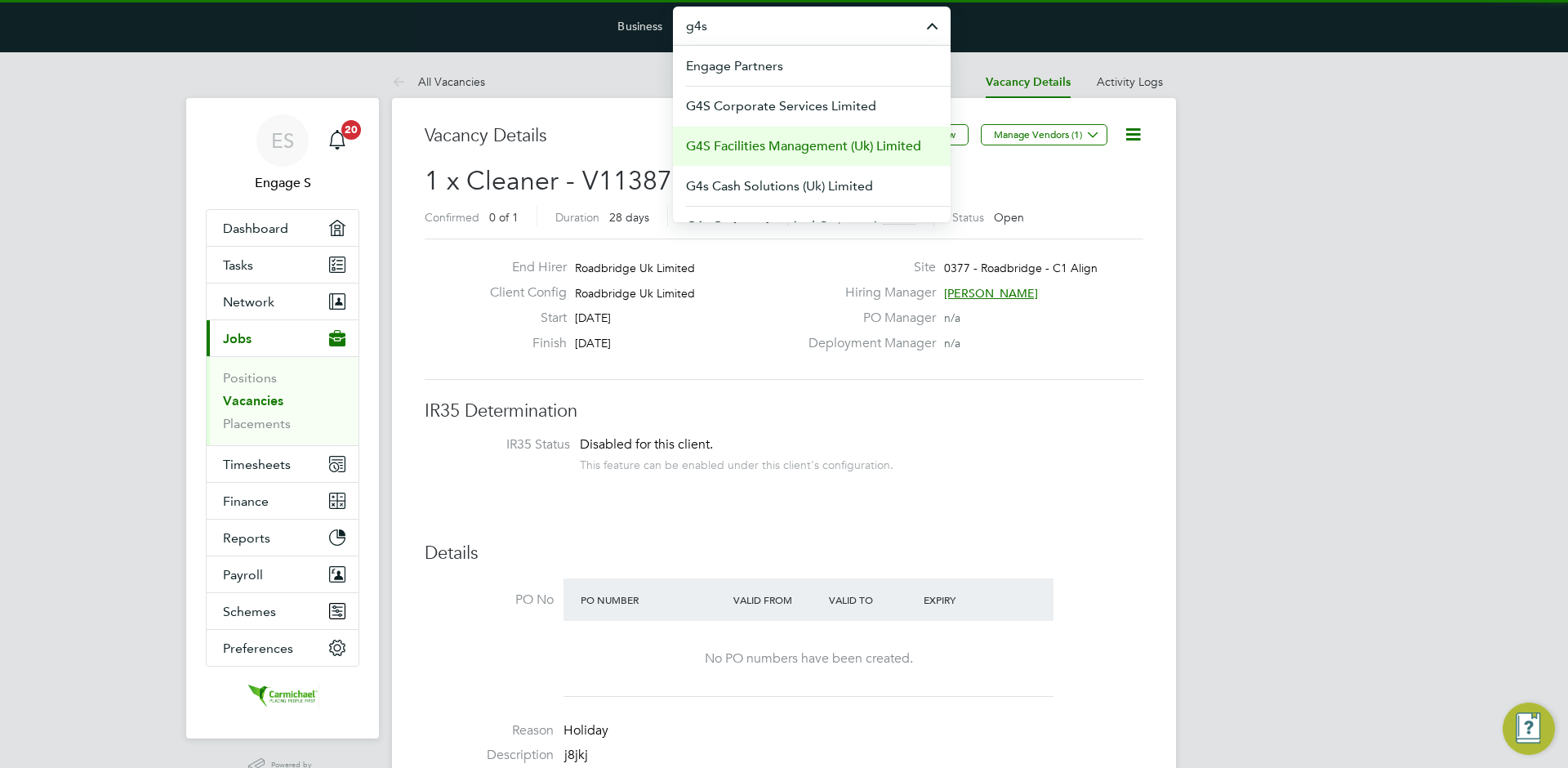
click at [763, 145] on span "G4S Facilities Management (Uk) Limited" at bounding box center [804, 146] width 235 height 19
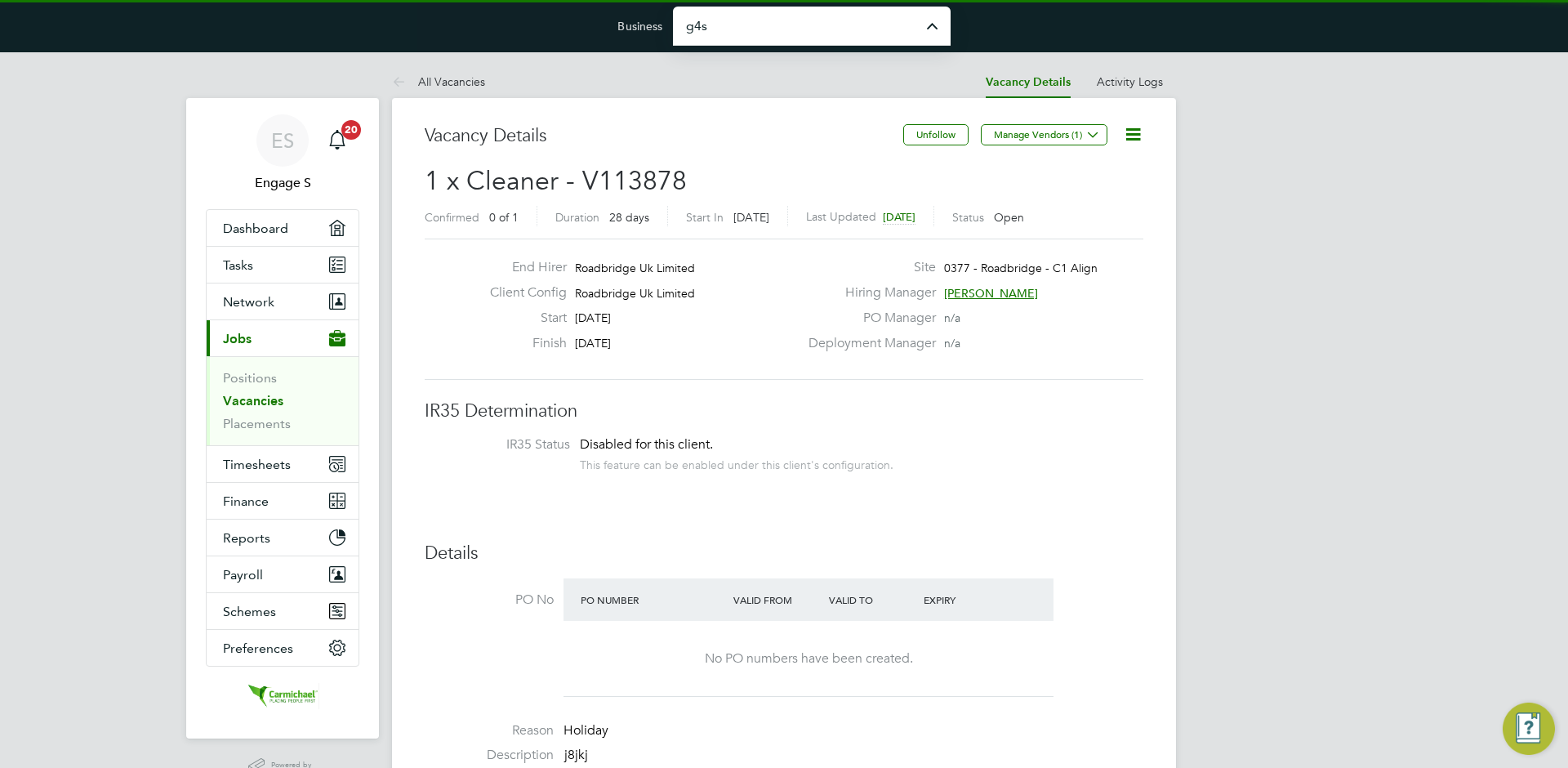
type input "G4S Facilities Management (Uk) Limited"
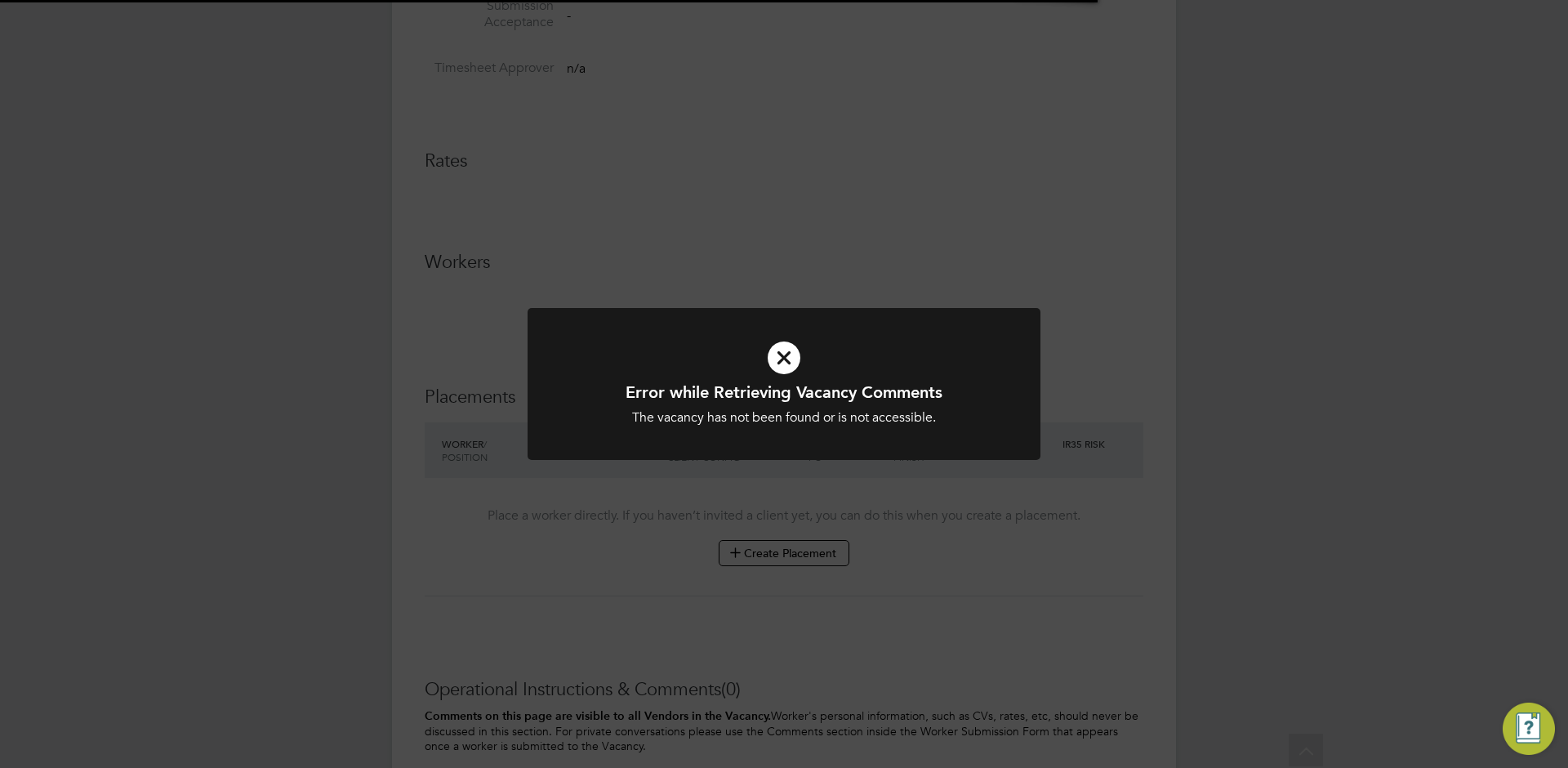
scroll to position [46, 0]
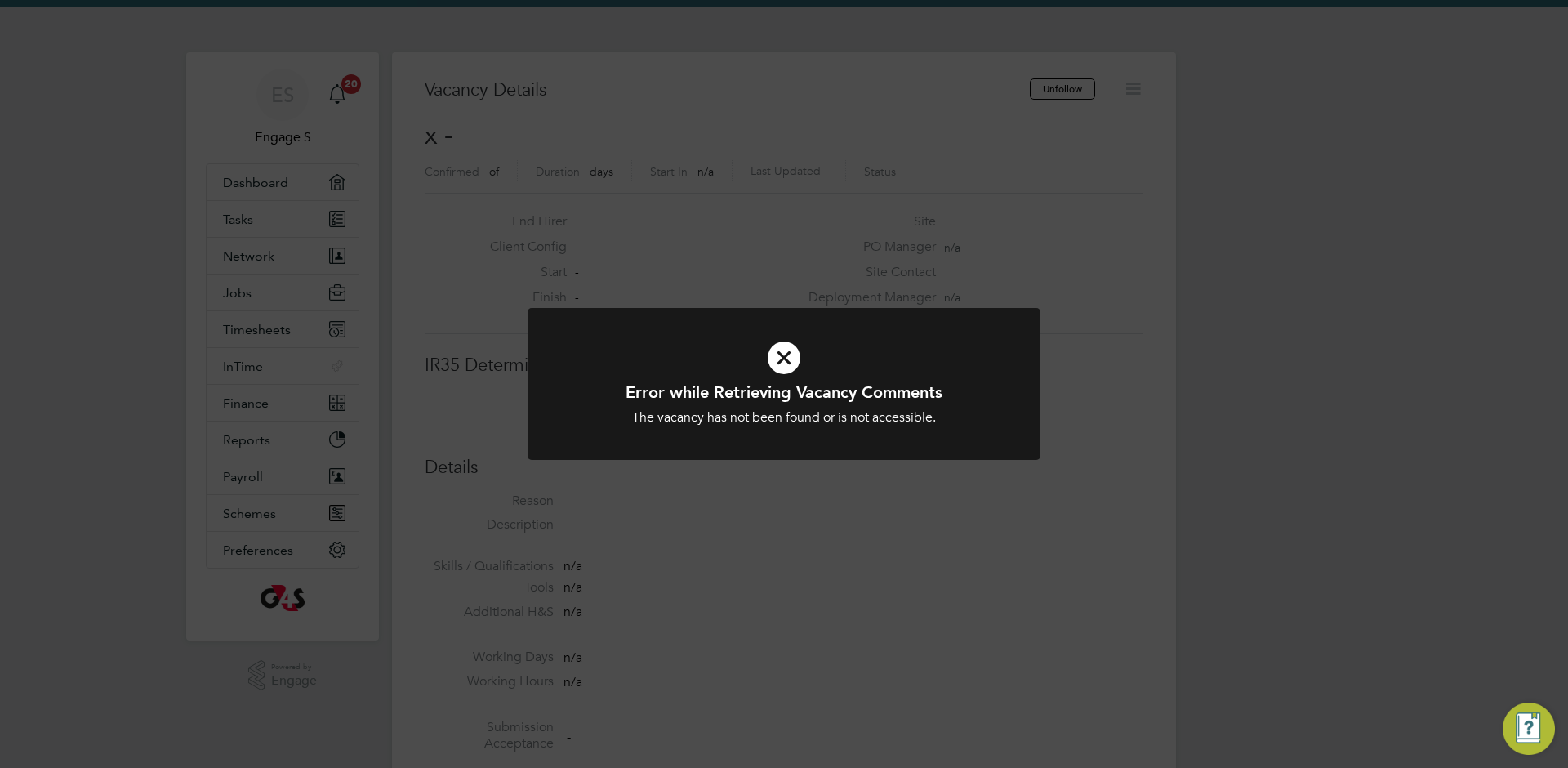
click at [155, 479] on div "Error while Retrieving Vacancy Comments The vacancy has not been found or is no…" at bounding box center [784, 384] width 1568 height 768
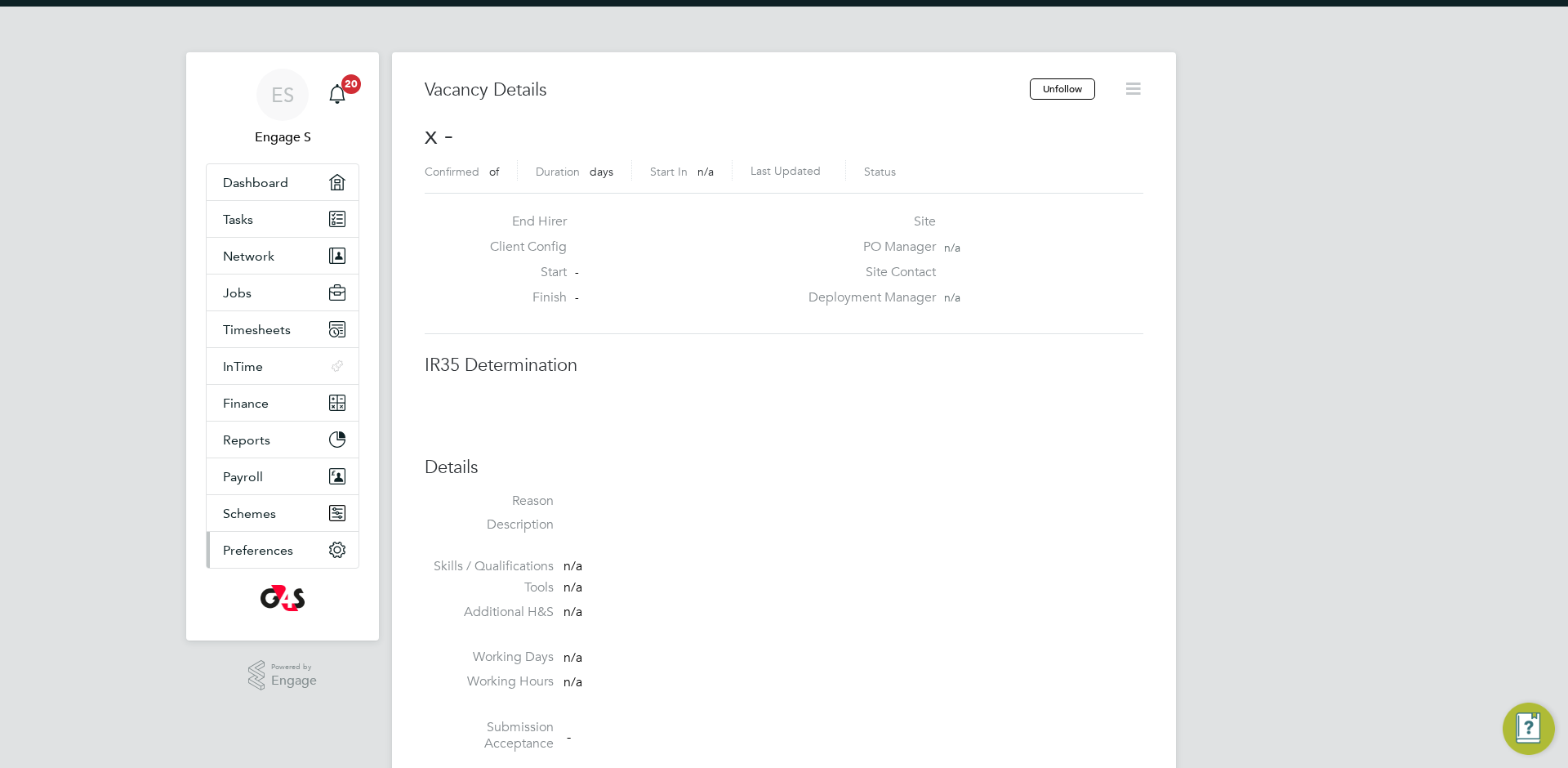
click at [237, 552] on span "Preferences" at bounding box center [258, 550] width 70 height 16
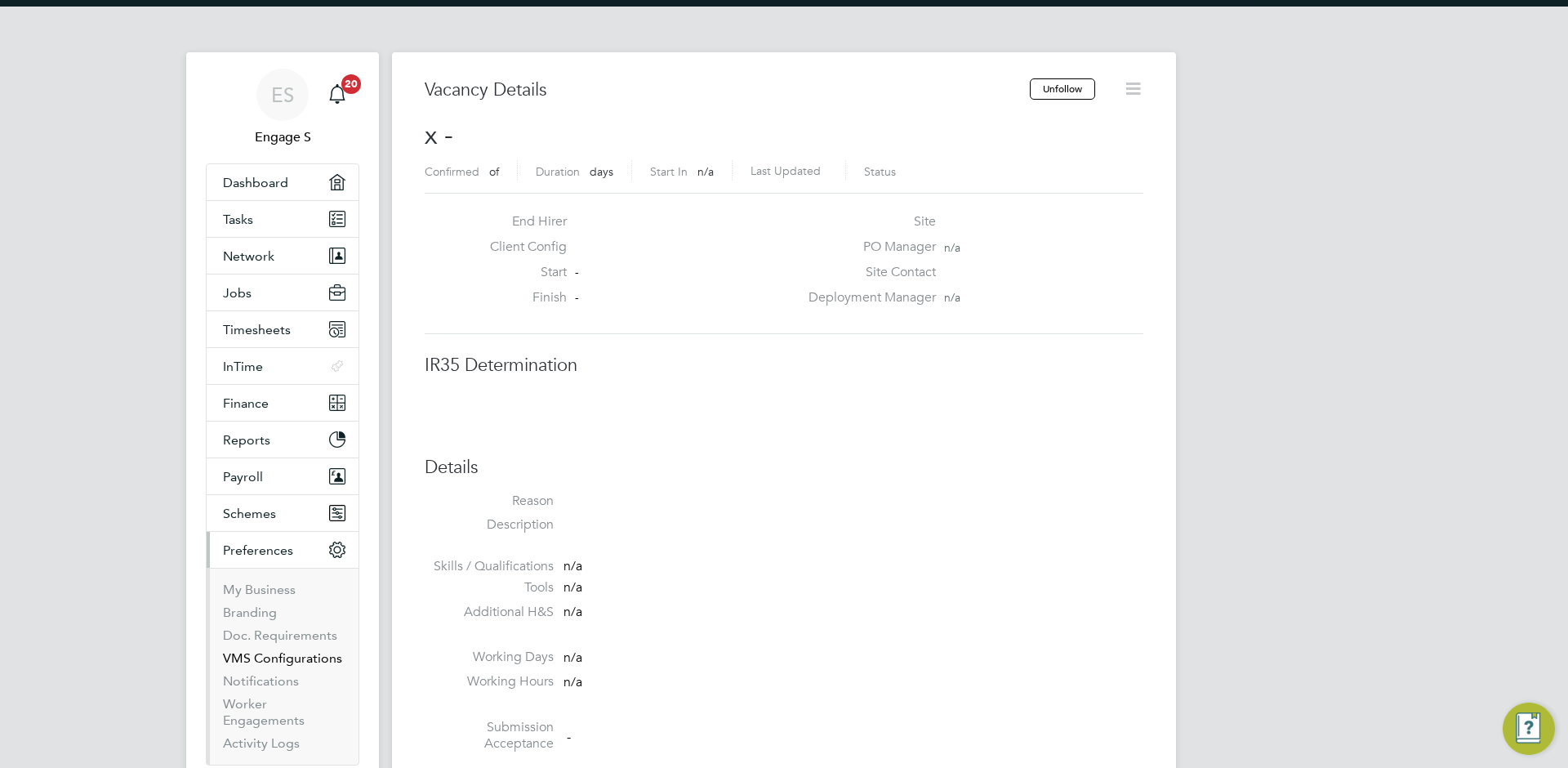
click at [284, 656] on link "VMS Configurations" at bounding box center [283, 658] width 119 height 16
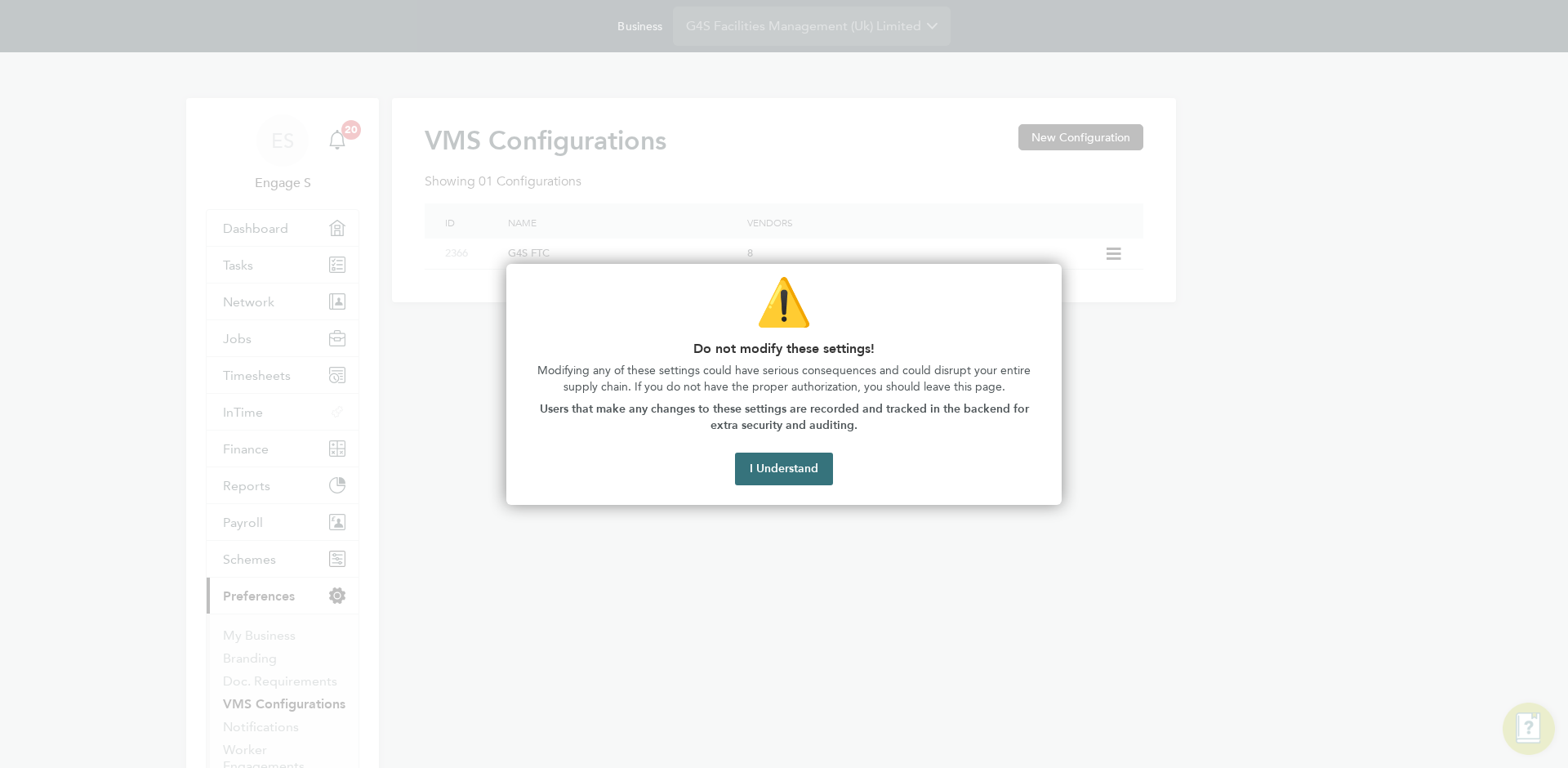
click at [805, 476] on button "I Understand" at bounding box center [784, 469] width 98 height 32
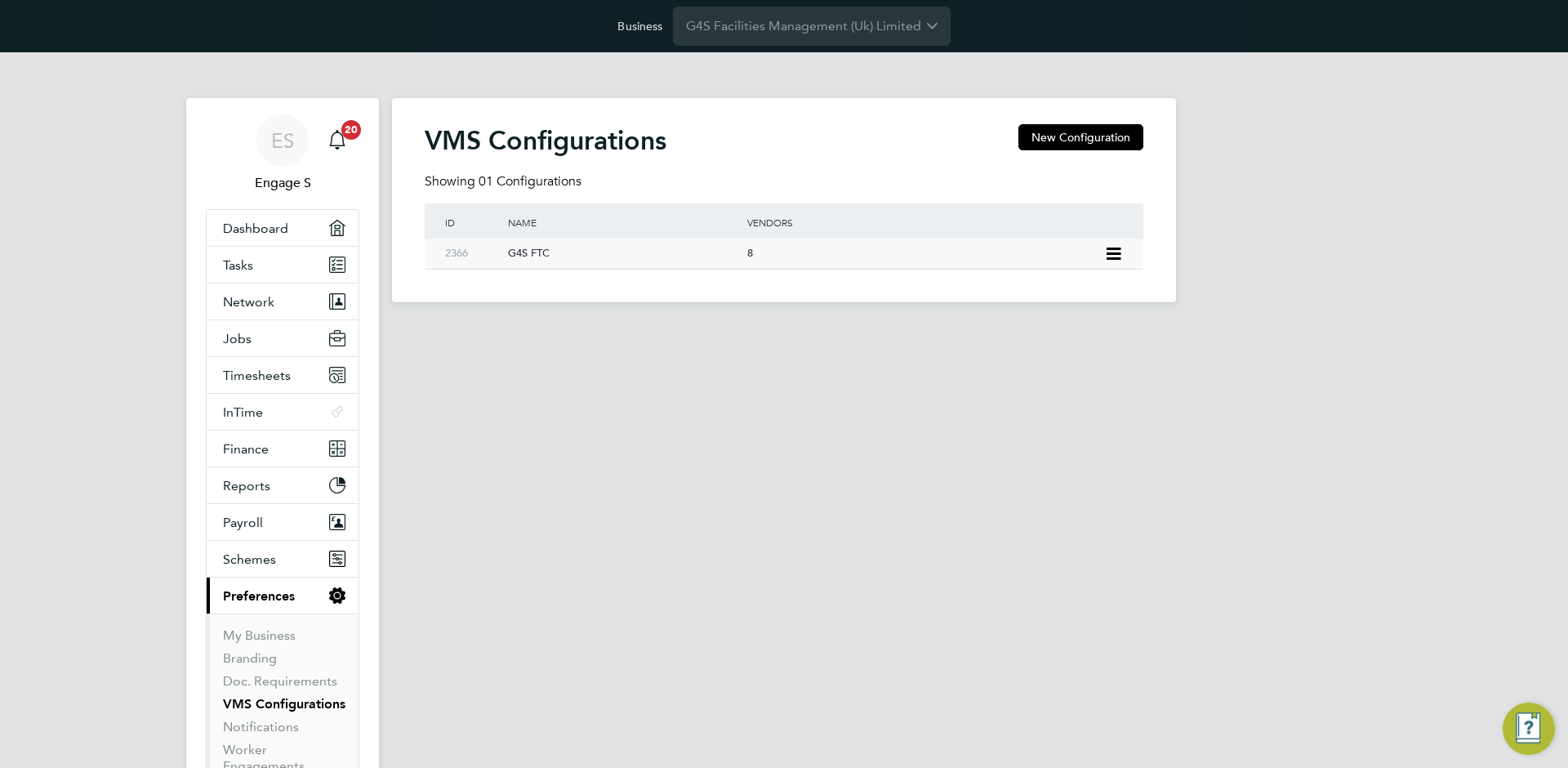
click at [817, 250] on div "8" at bounding box center [921, 254] width 357 height 30
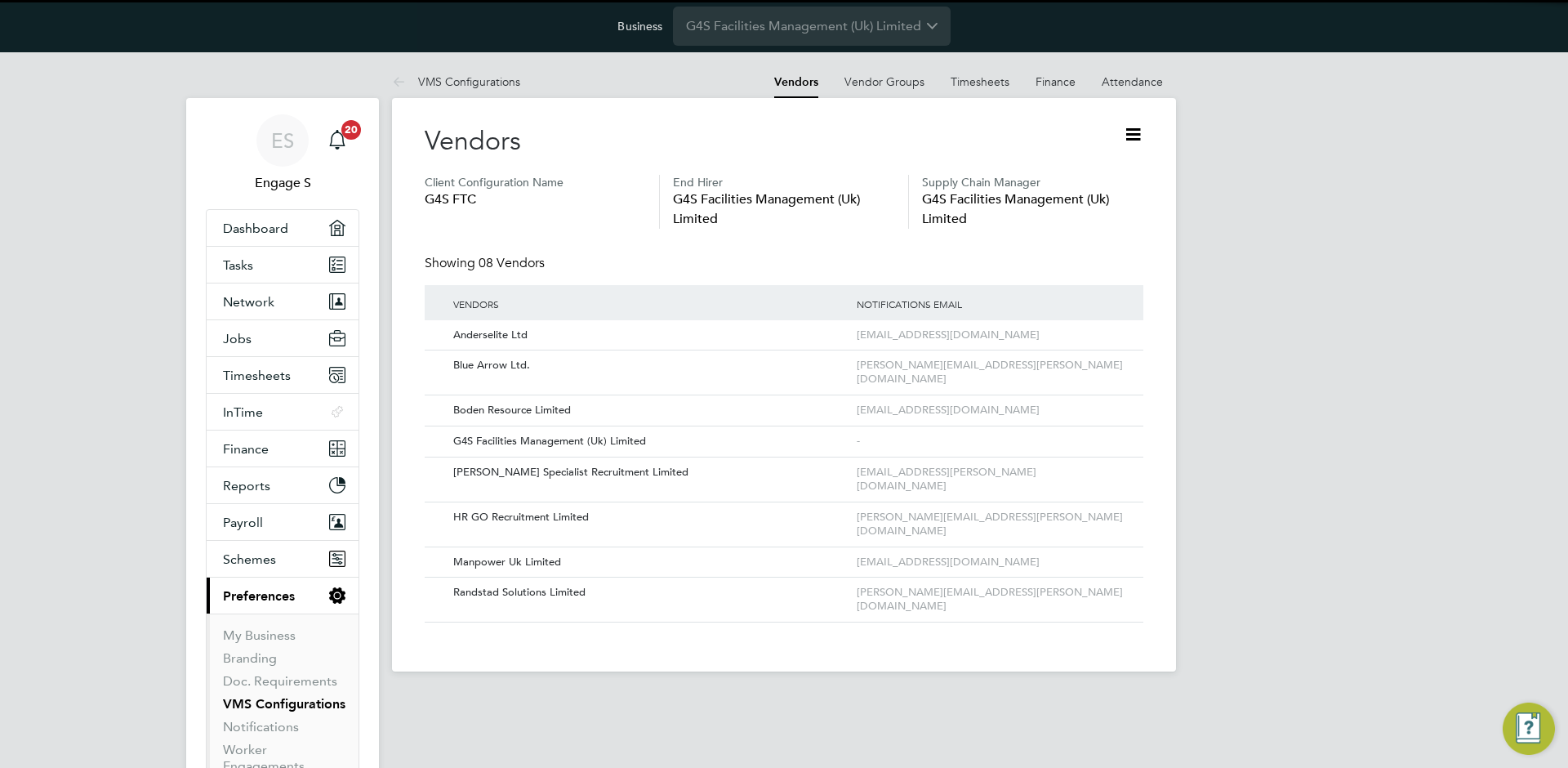
click at [1134, 133] on icon at bounding box center [1133, 134] width 20 height 20
click at [1107, 175] on li "Edit VMS Configuration" at bounding box center [1070, 173] width 146 height 23
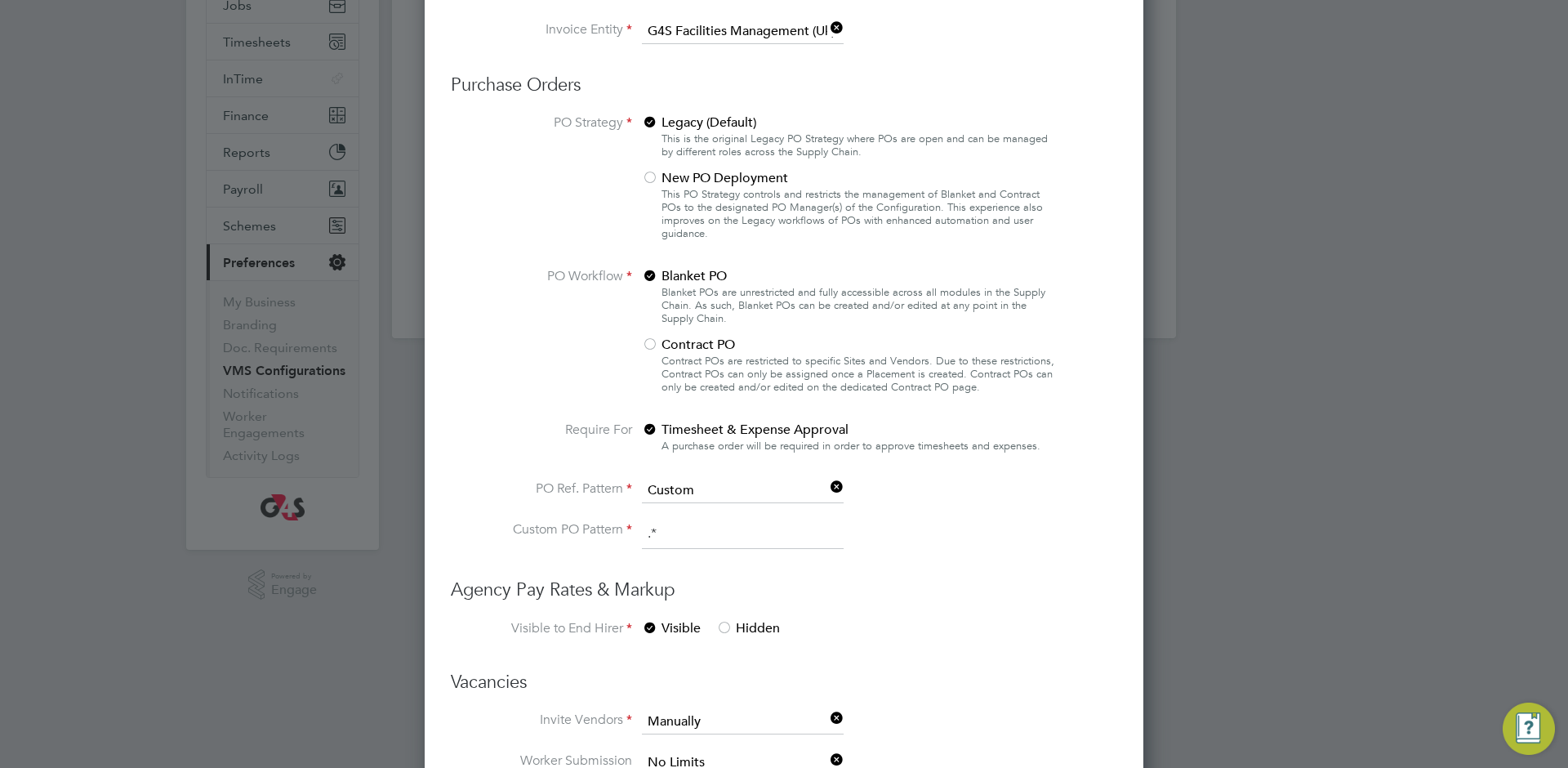
scroll to position [441, 0]
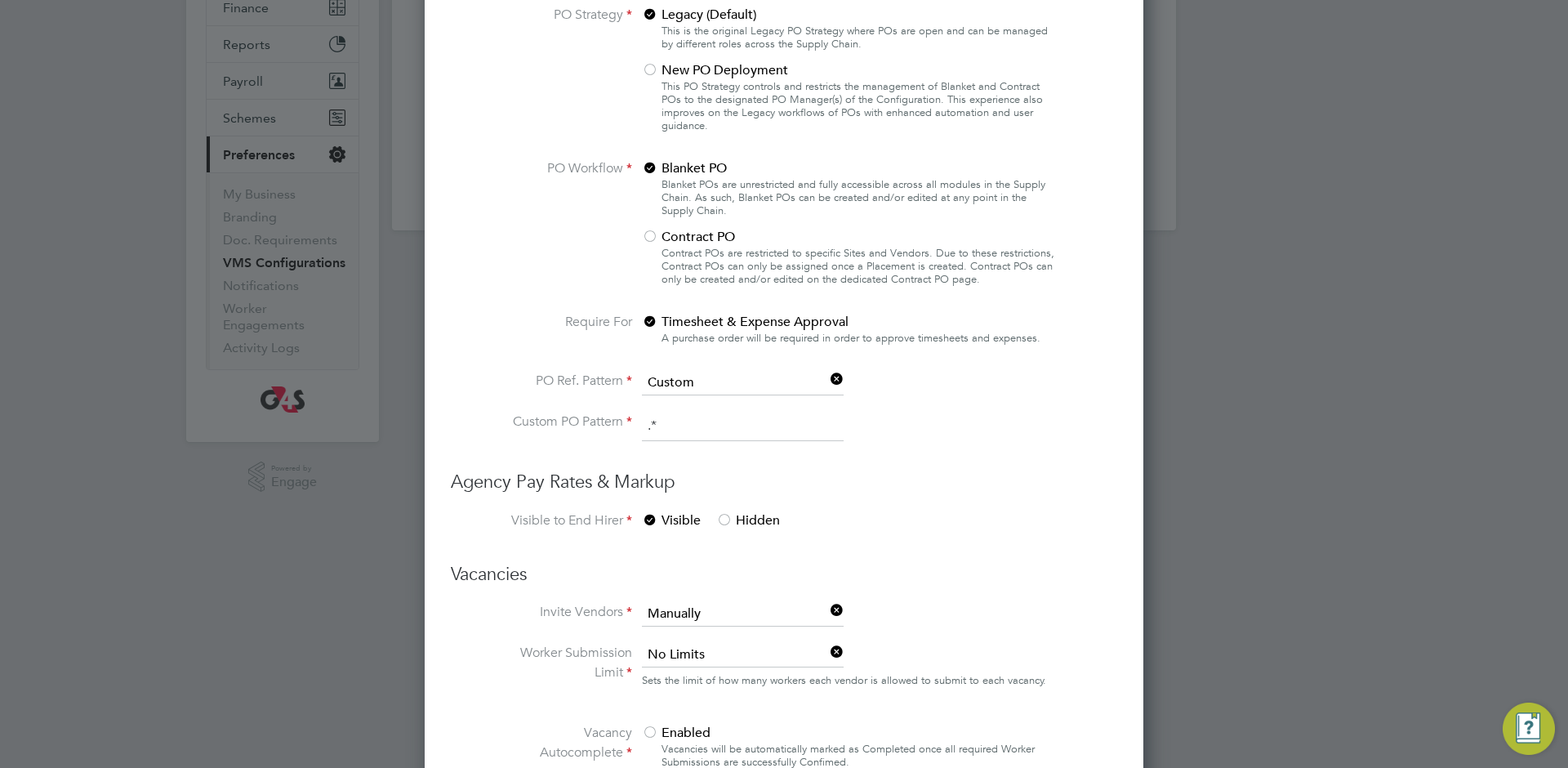
click at [741, 528] on span "Hidden" at bounding box center [748, 520] width 64 height 17
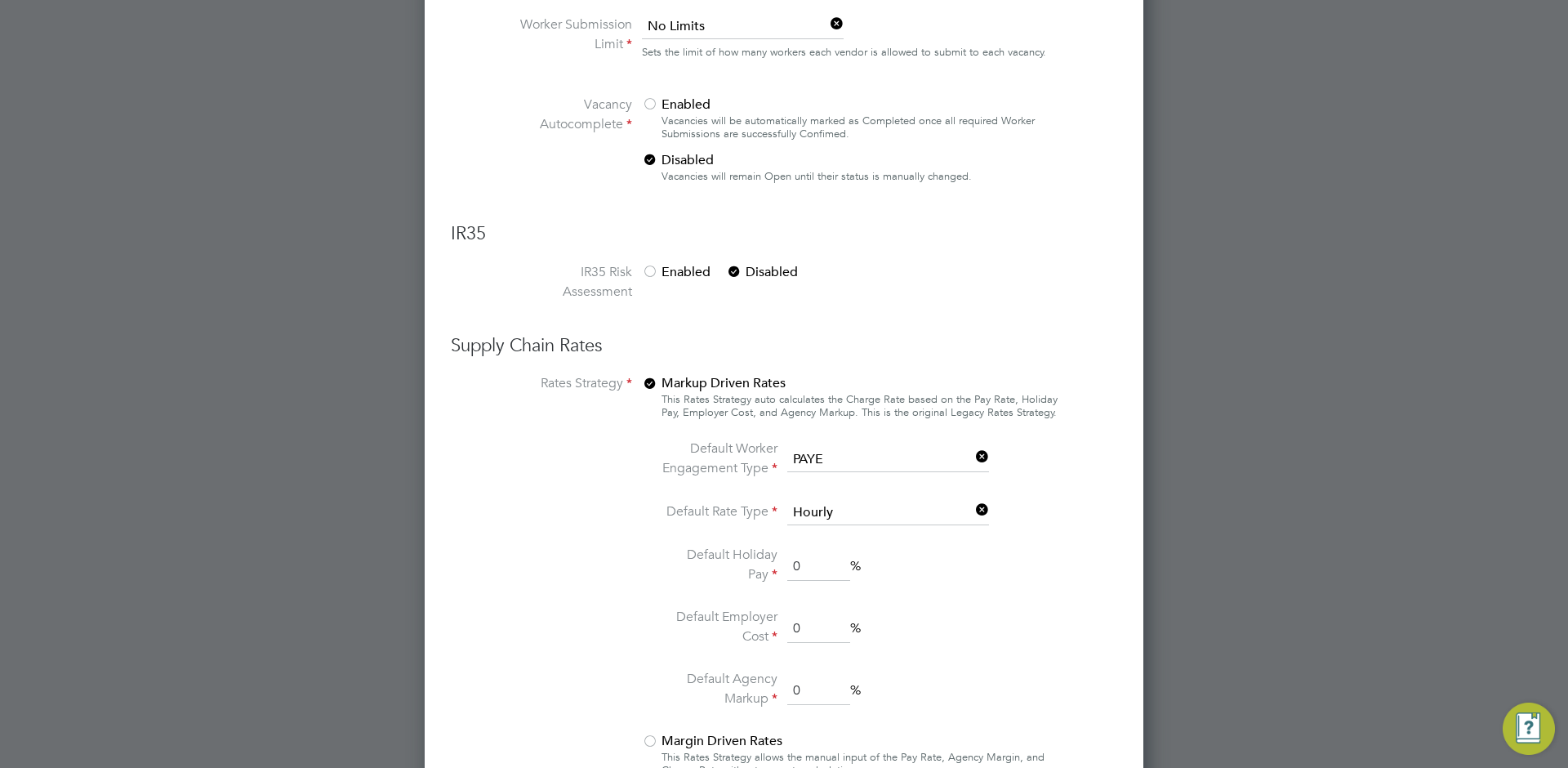
scroll to position [1178, 0]
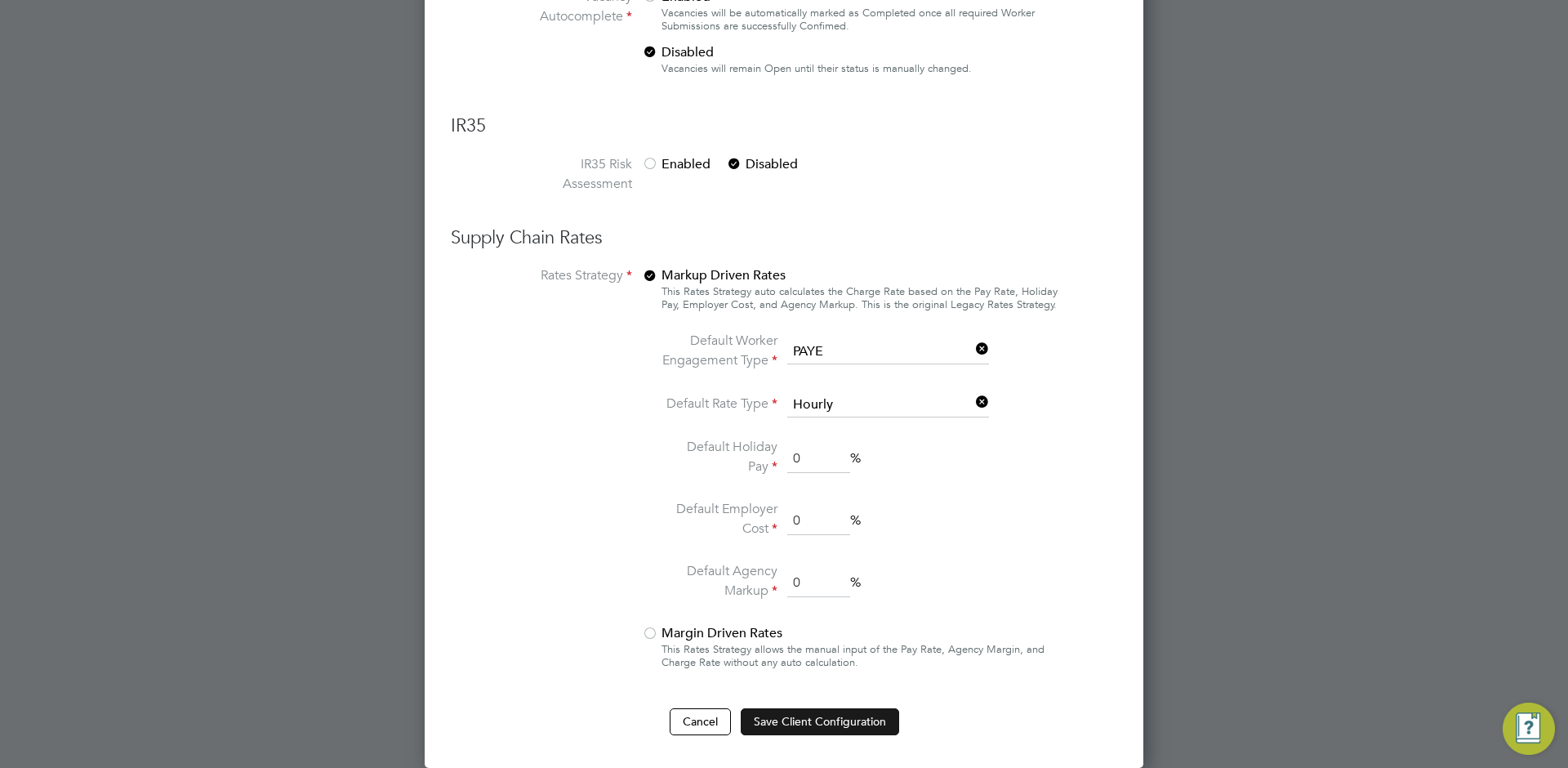
click at [773, 725] on button "Save Client Configuration" at bounding box center [820, 721] width 159 height 26
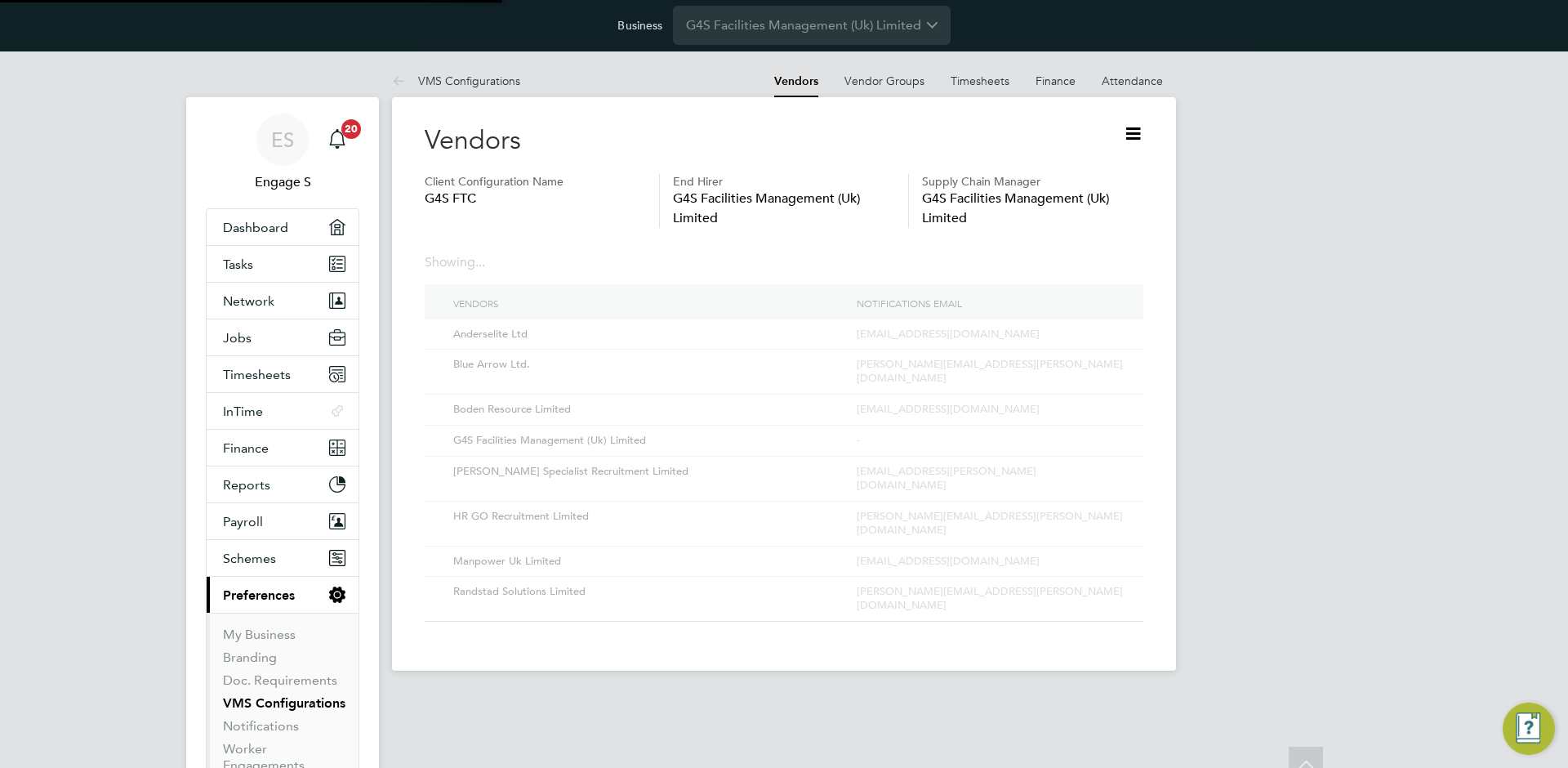
scroll to position [0, 0]
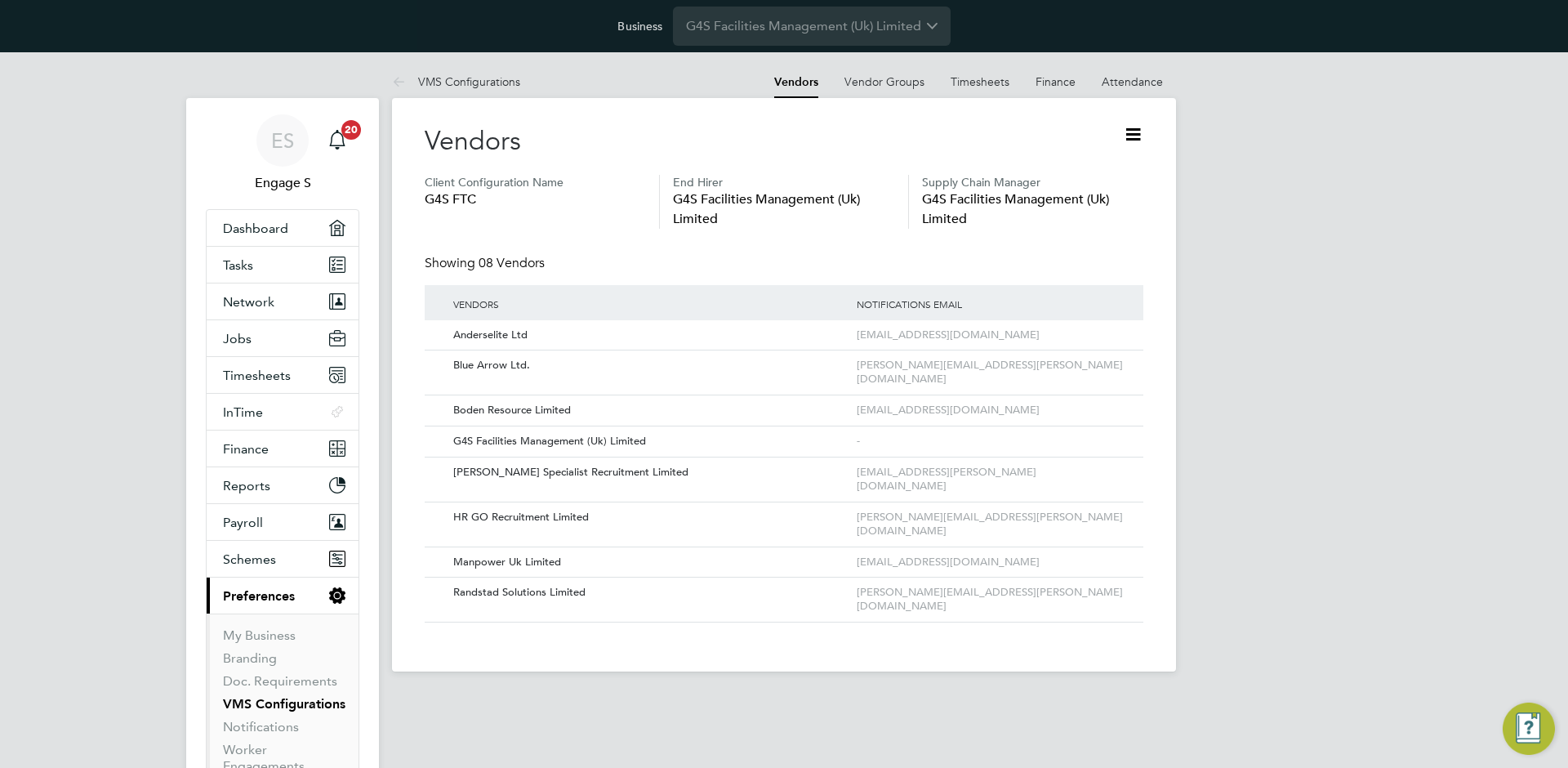
click at [143, 268] on div "ES Engage S Notifications 20 Applications: Dashboard Tasks Network Team Members…" at bounding box center [784, 375] width 1568 height 645
click at [209, 333] on button "Jobs" at bounding box center [283, 338] width 152 height 36
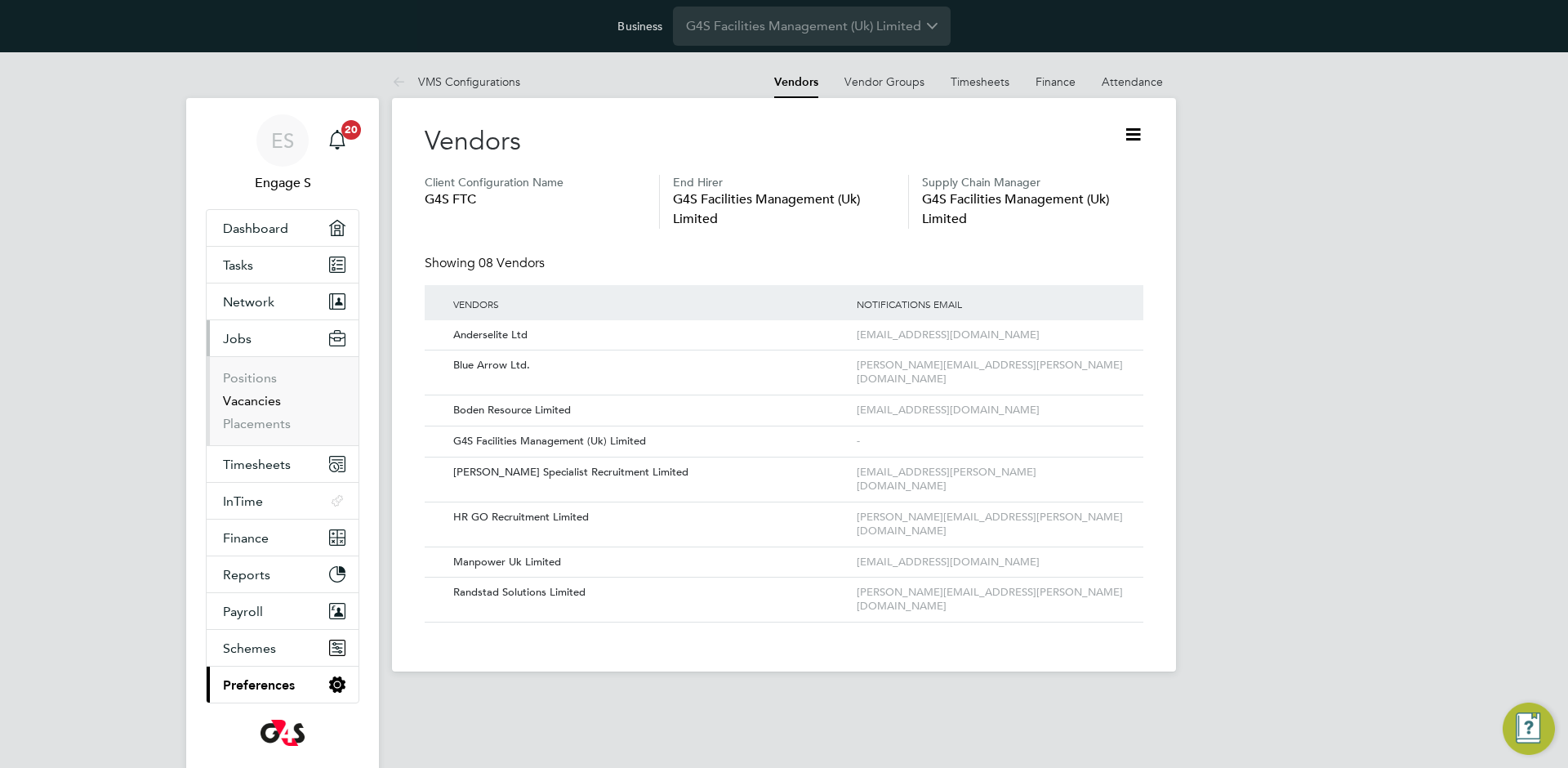
click at [258, 404] on link "Vacancies" at bounding box center [252, 401] width 58 height 16
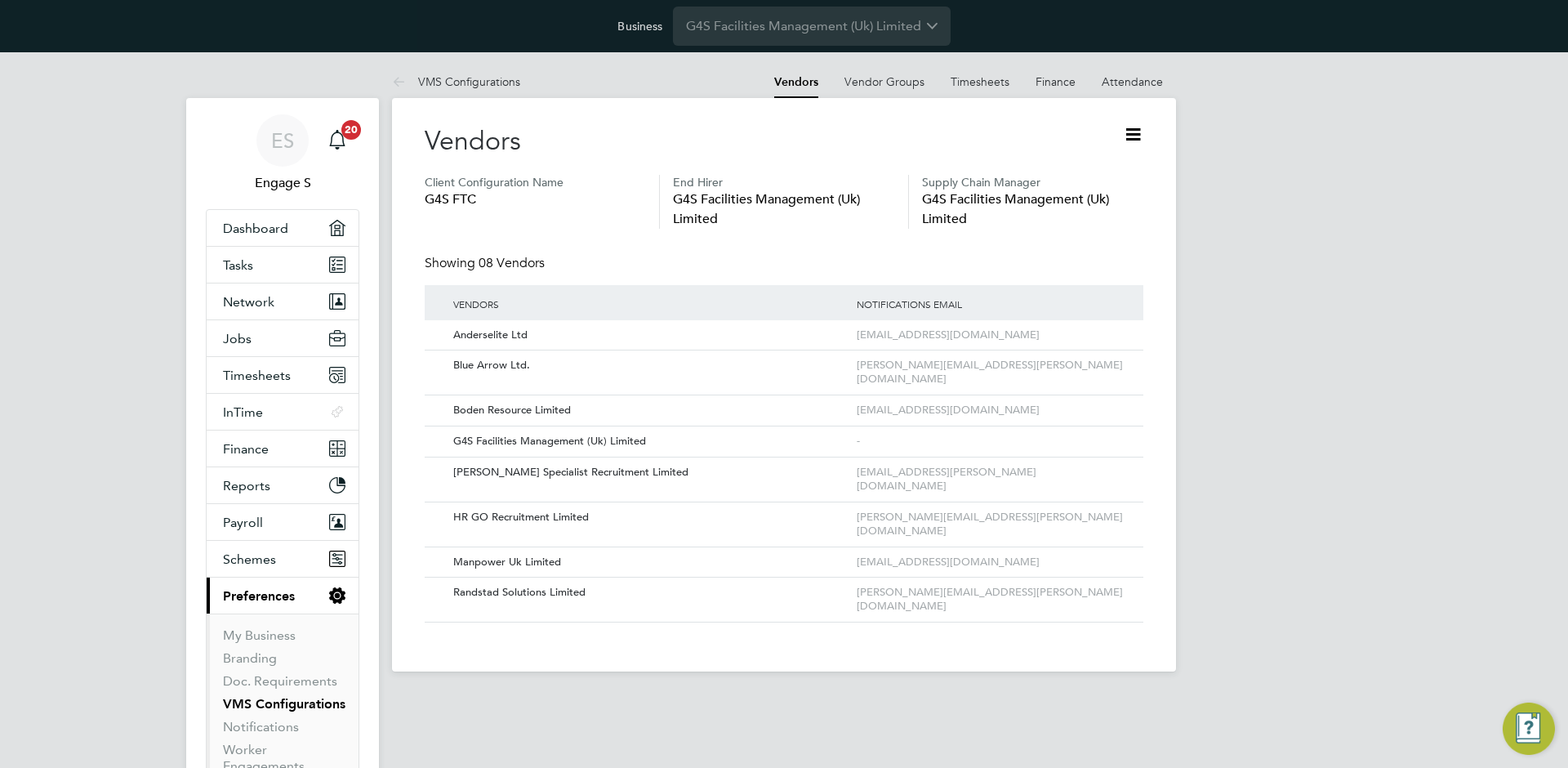
click at [1126, 136] on icon at bounding box center [1133, 134] width 20 height 20
drag, startPoint x: 1094, startPoint y: 175, endPoint x: 1041, endPoint y: 199, distance: 58.2
click at [1094, 175] on li "Edit VMS Configuration" at bounding box center [1070, 173] width 146 height 23
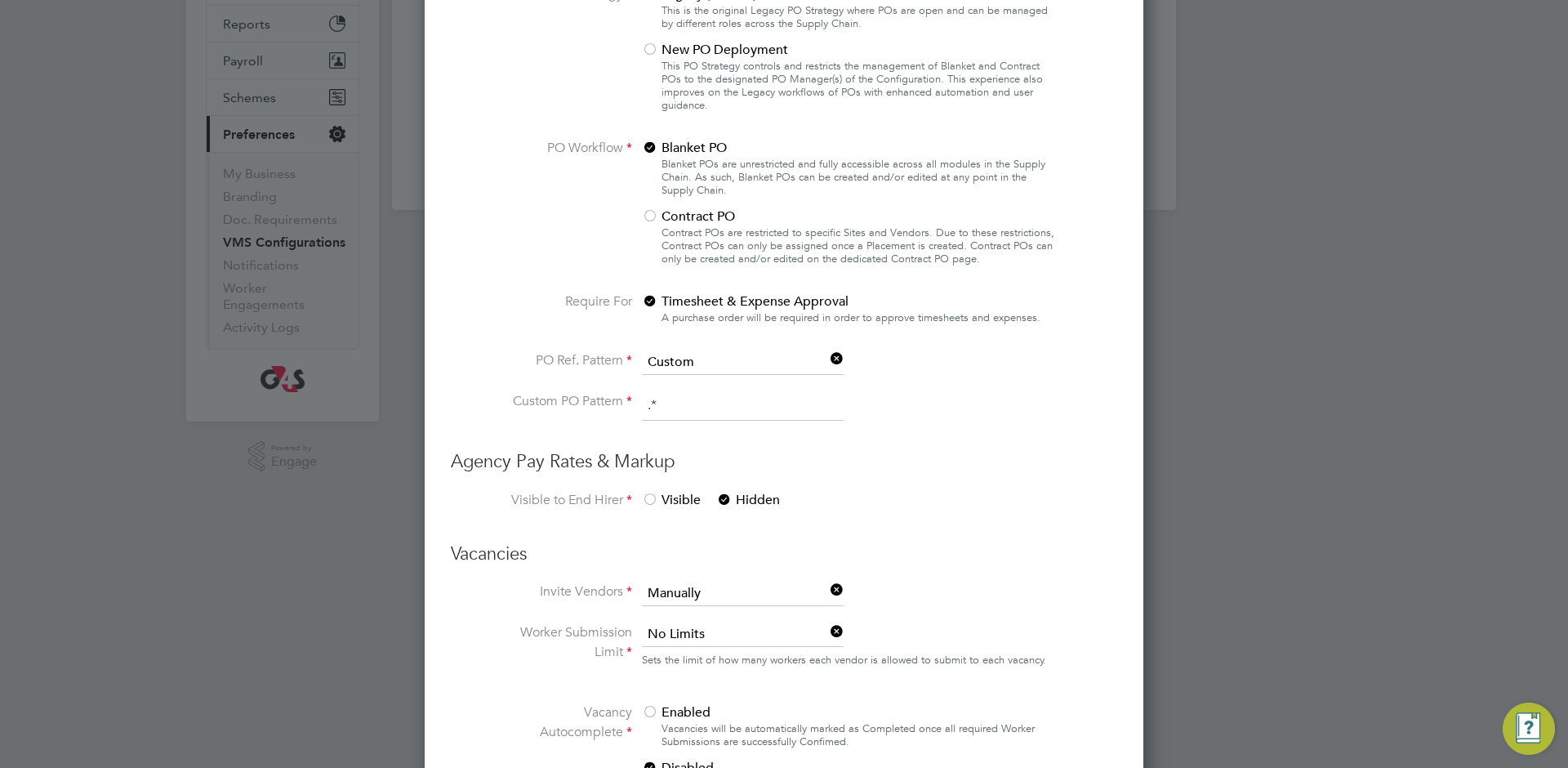
scroll to position [588, 0]
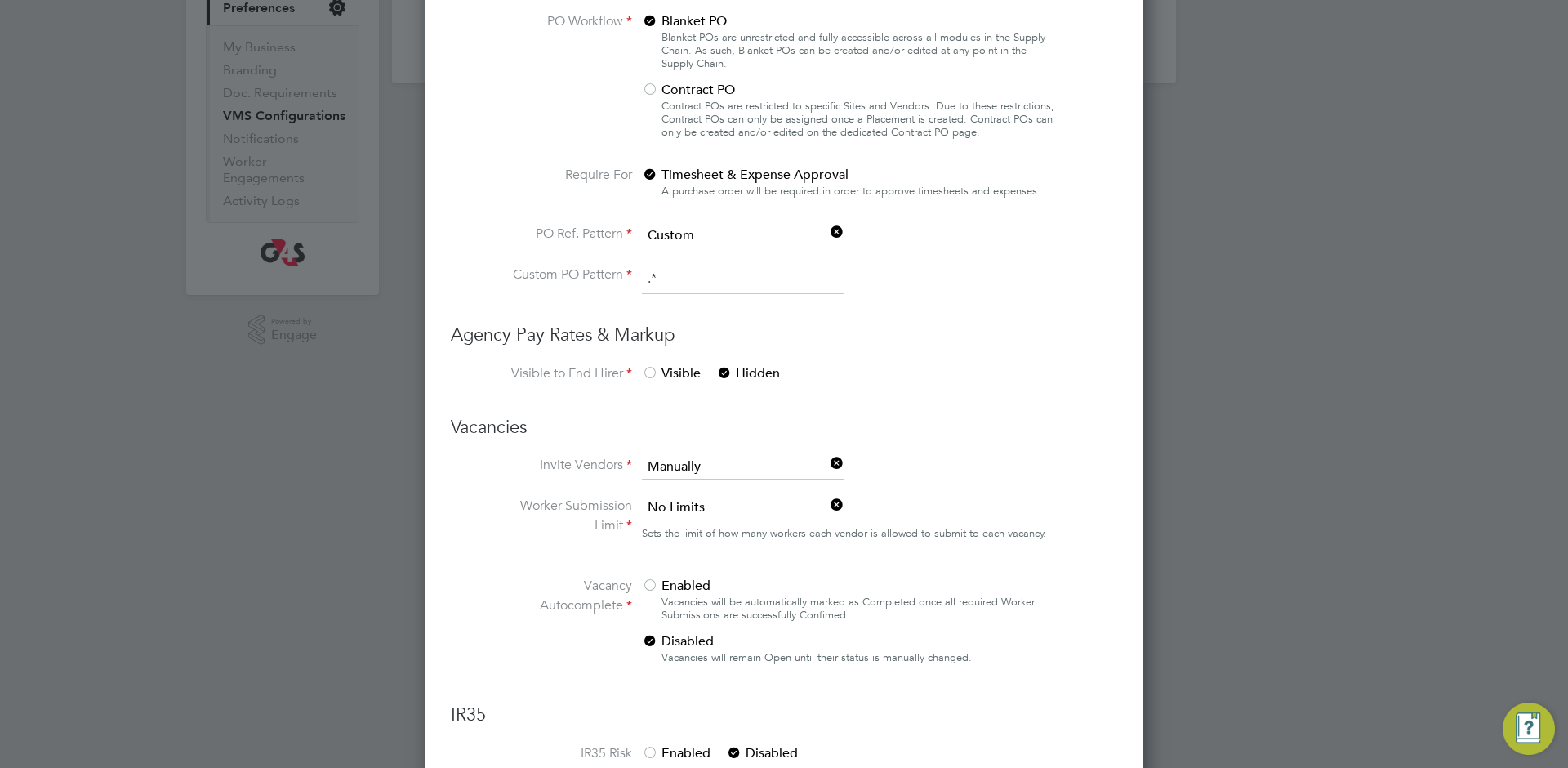
click at [675, 385] on div "Visible Hidden" at bounding box center [764, 375] width 245 height 23
click at [674, 377] on span "Visible" at bounding box center [671, 373] width 59 height 17
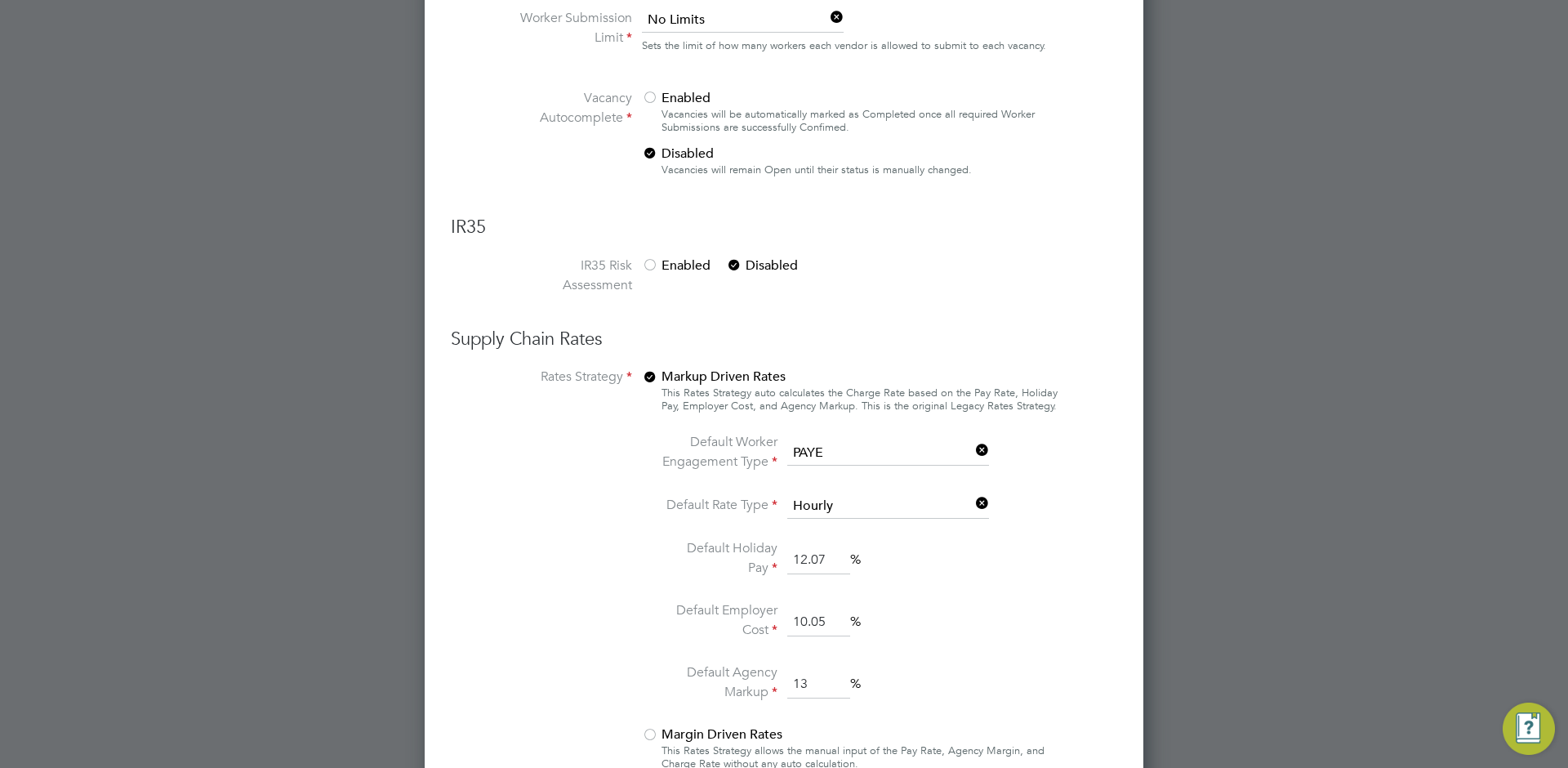
scroll to position [1178, 0]
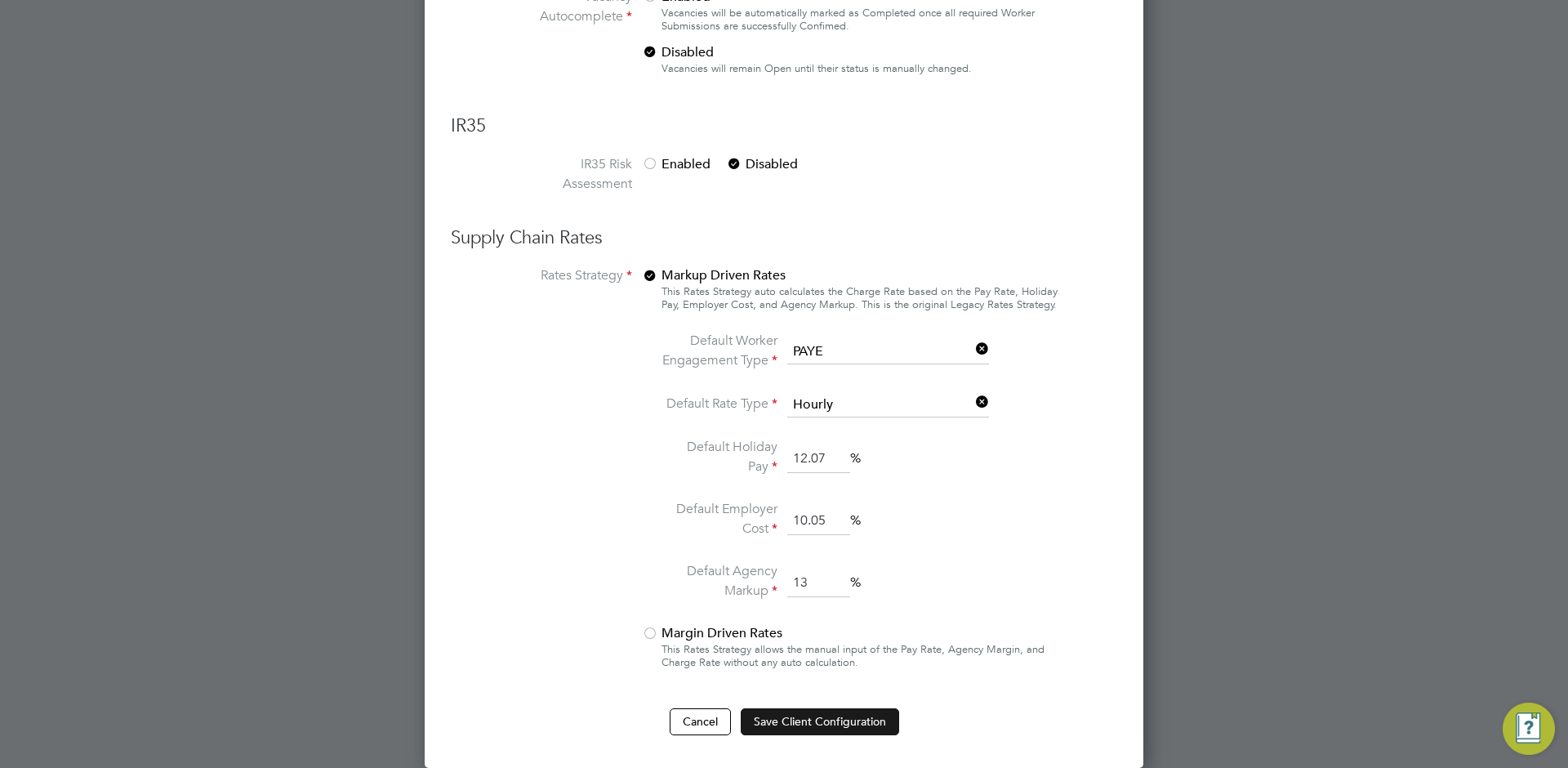
click at [777, 717] on button "Save Client Configuration" at bounding box center [820, 721] width 159 height 26
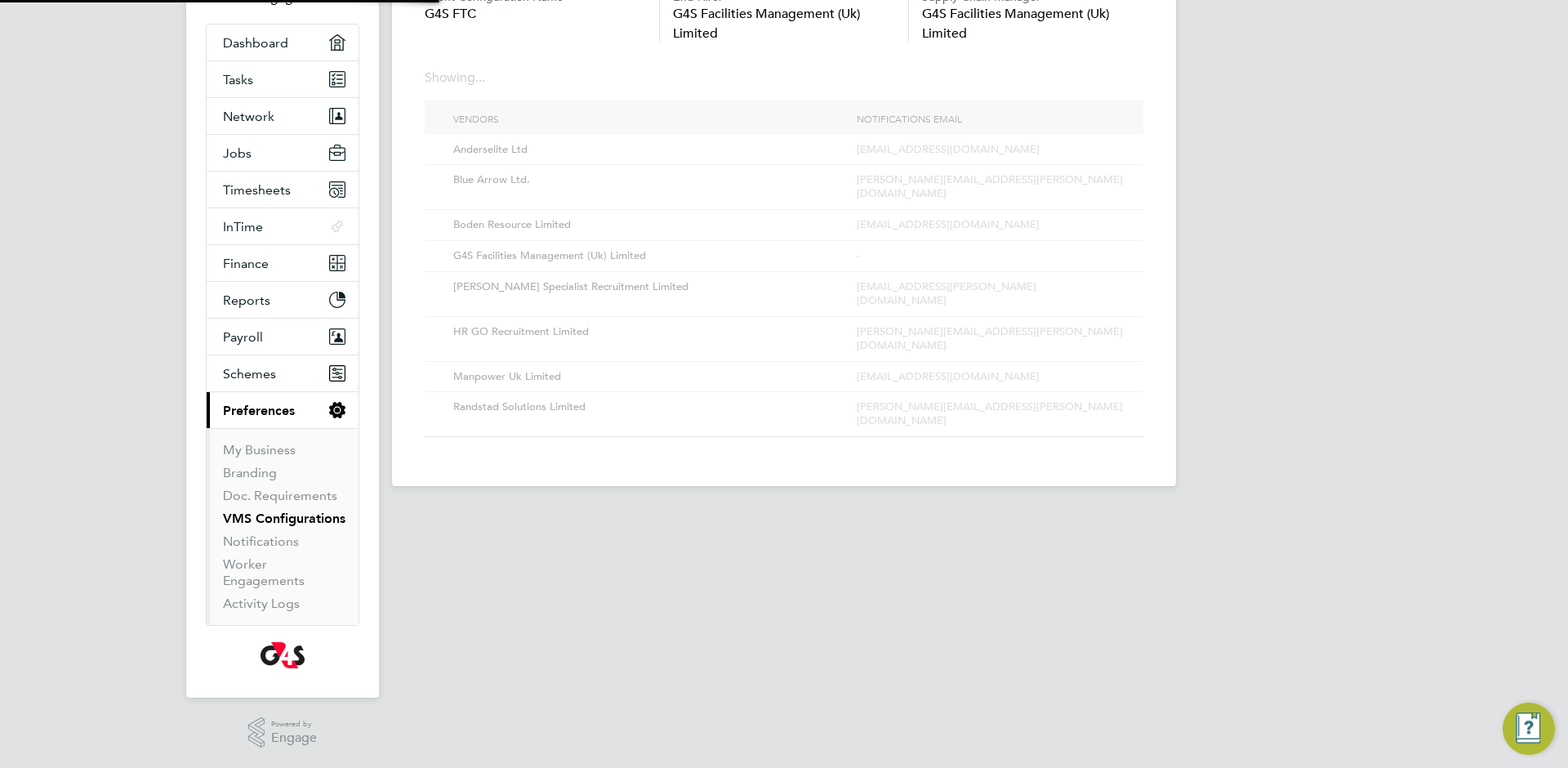
scroll to position [0, 0]
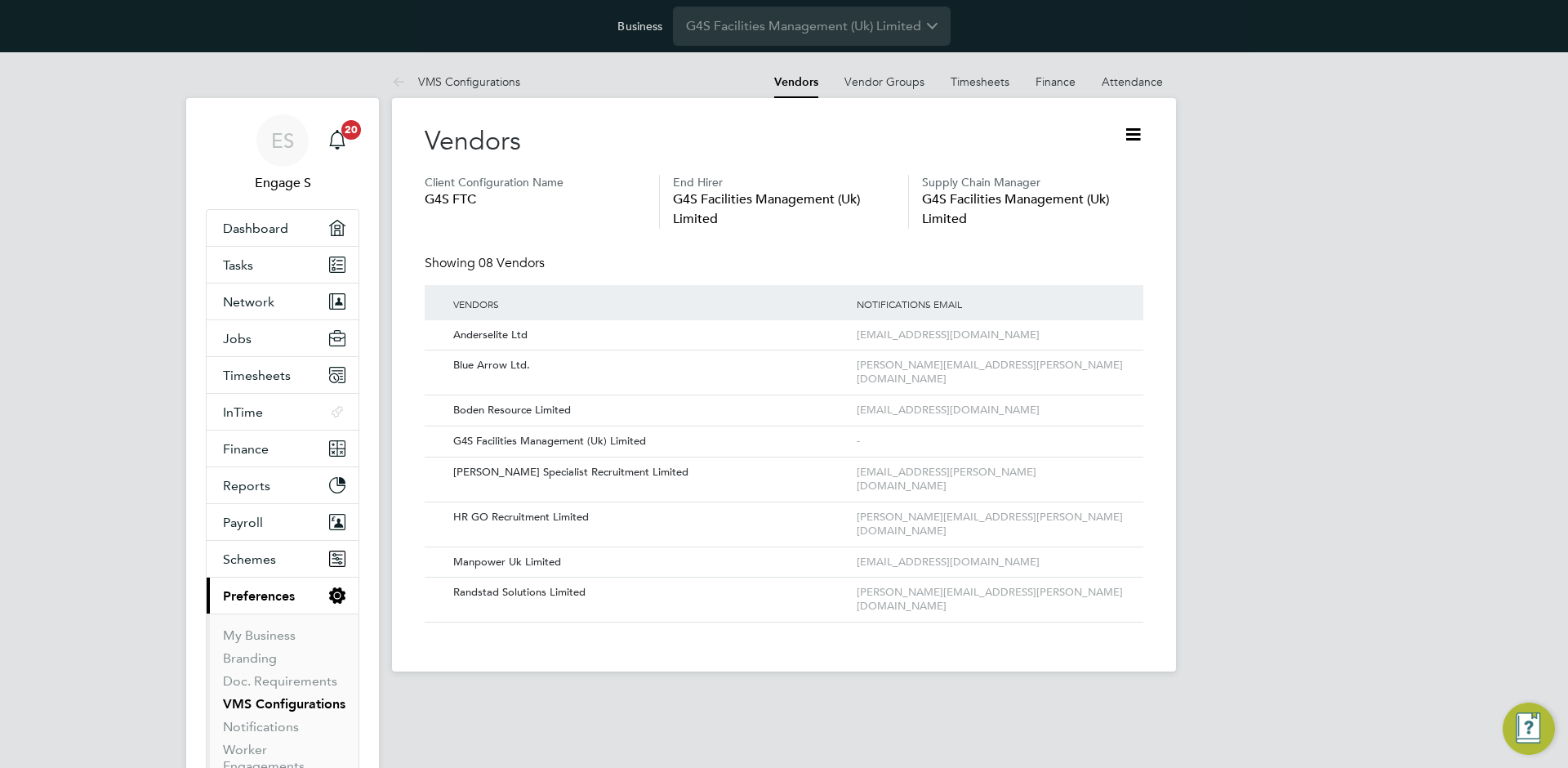
click at [1355, 313] on div "ES Engage S Notifications 20 Applications: Dashboard Tasks Network Team Members…" at bounding box center [784, 375] width 1568 height 645
click at [1127, 136] on icon at bounding box center [1133, 134] width 20 height 20
click at [1099, 165] on li "Edit VMS Configuration" at bounding box center [1070, 173] width 146 height 23
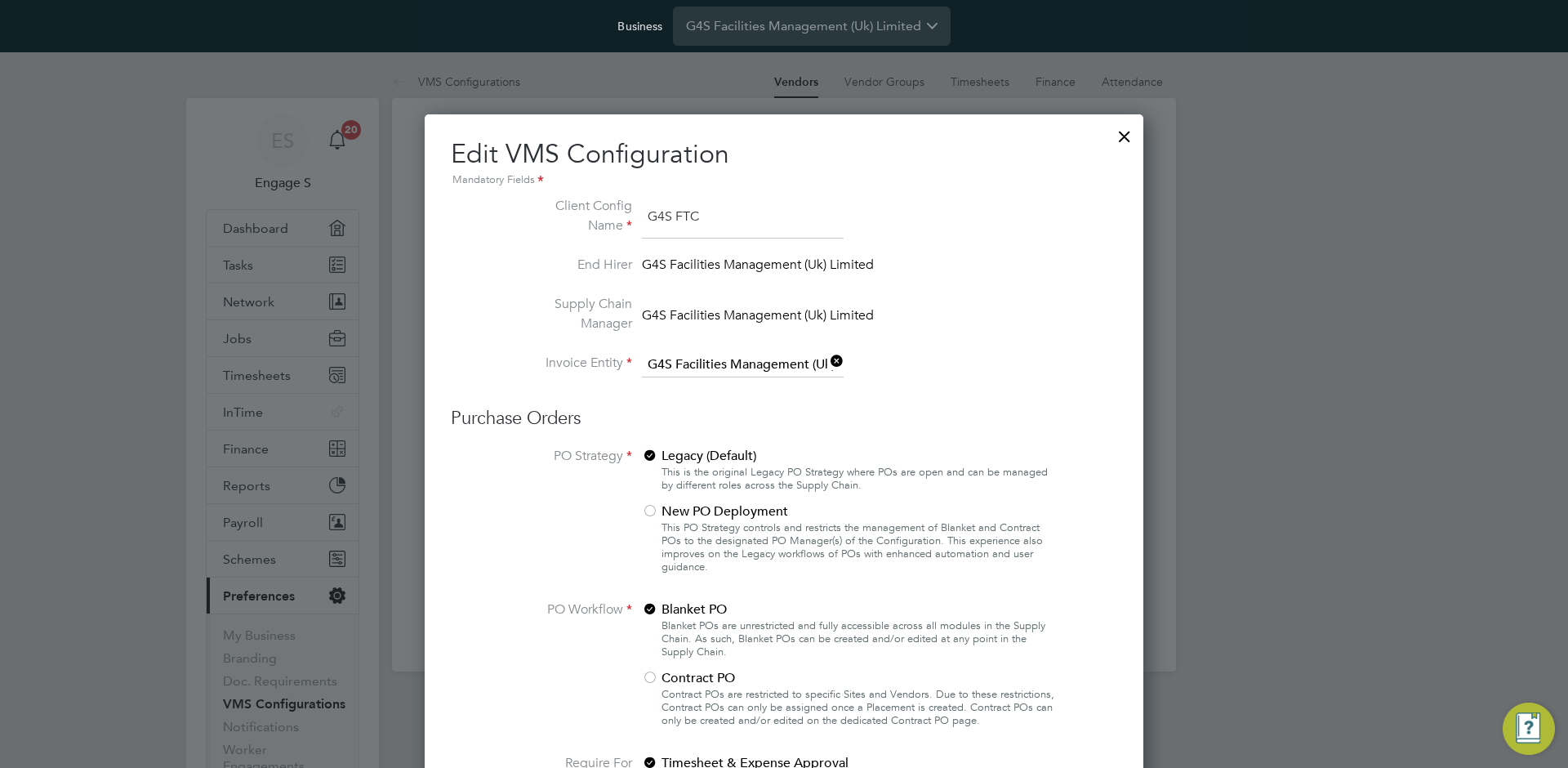
click at [1128, 137] on div at bounding box center [1125, 133] width 30 height 30
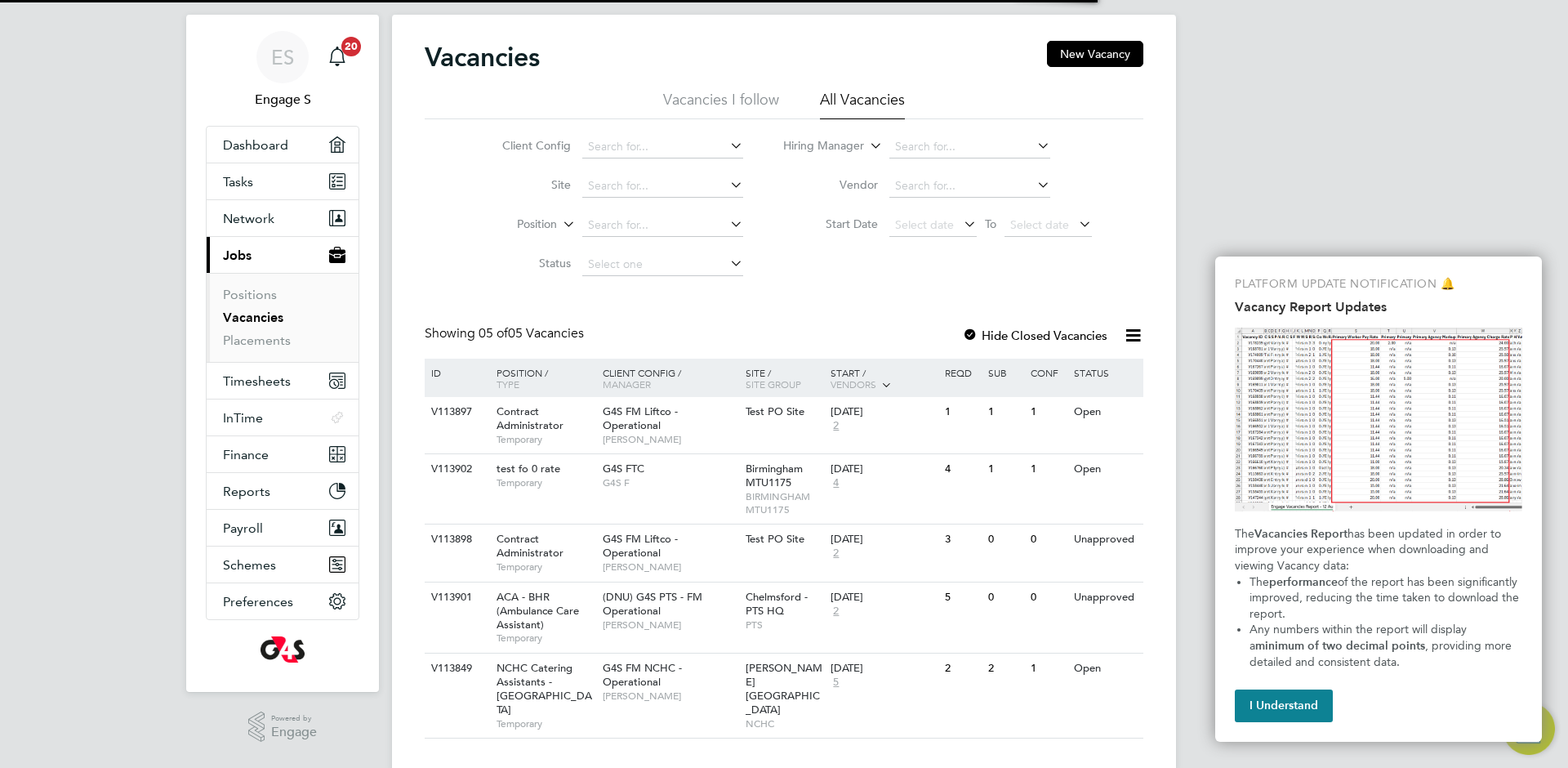
scroll to position [85, 0]
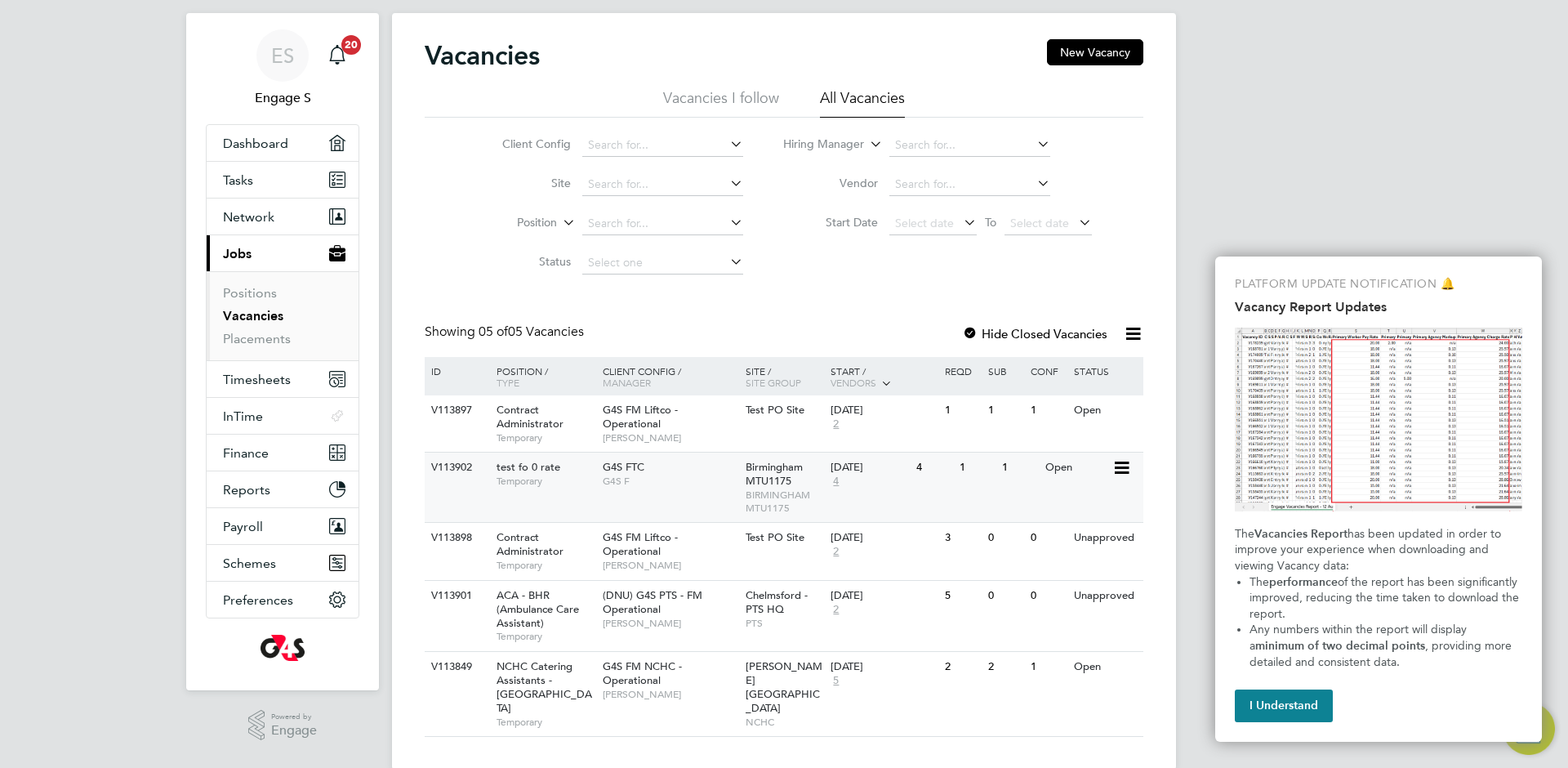
click at [680, 491] on div "G4S FTC G4S F" at bounding box center [669, 474] width 143 height 42
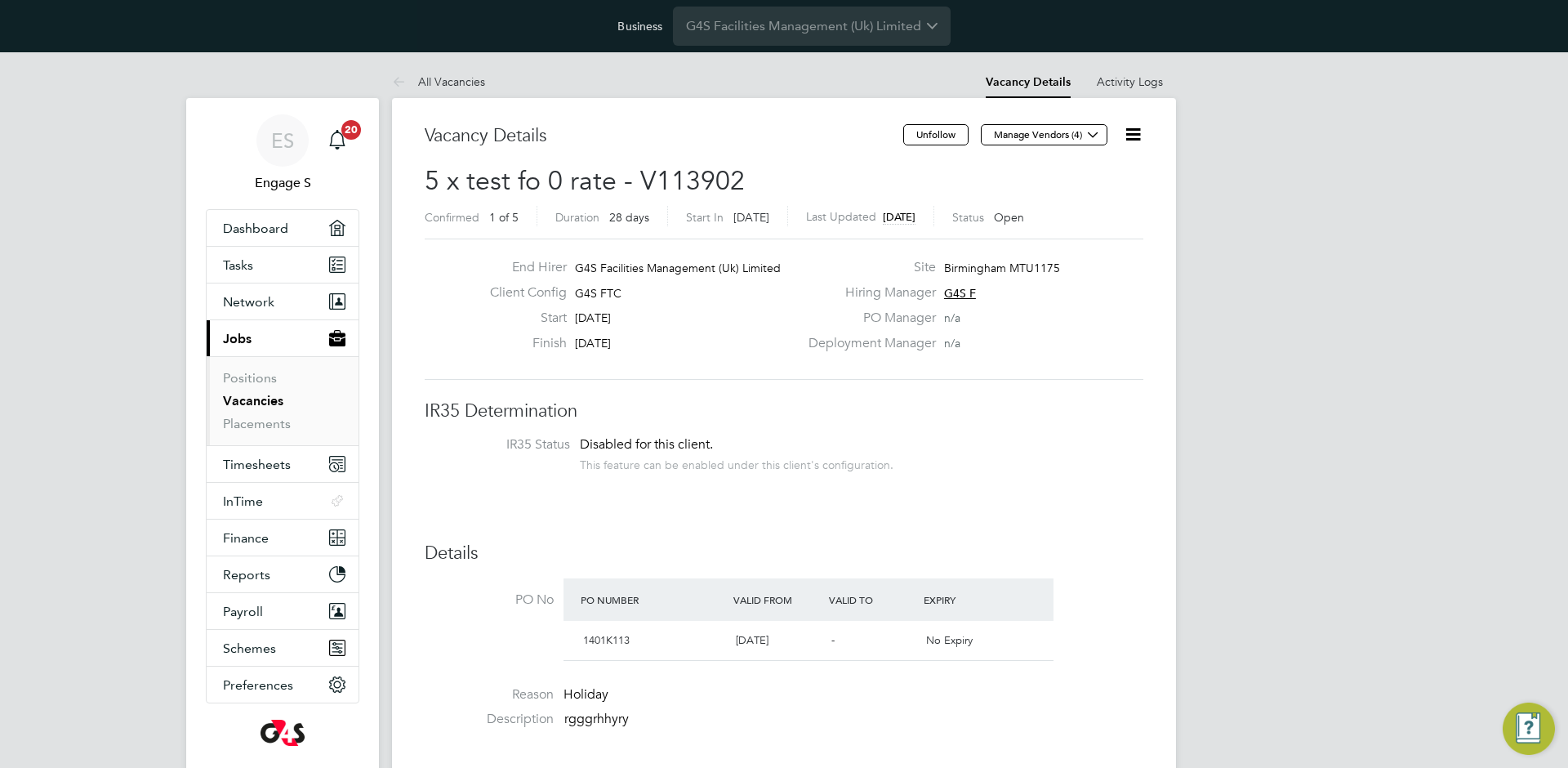
scroll to position [28, 171]
click at [1133, 133] on icon at bounding box center [1133, 134] width 20 height 20
click at [1111, 166] on li "Edit Vacancy e" at bounding box center [1094, 173] width 95 height 23
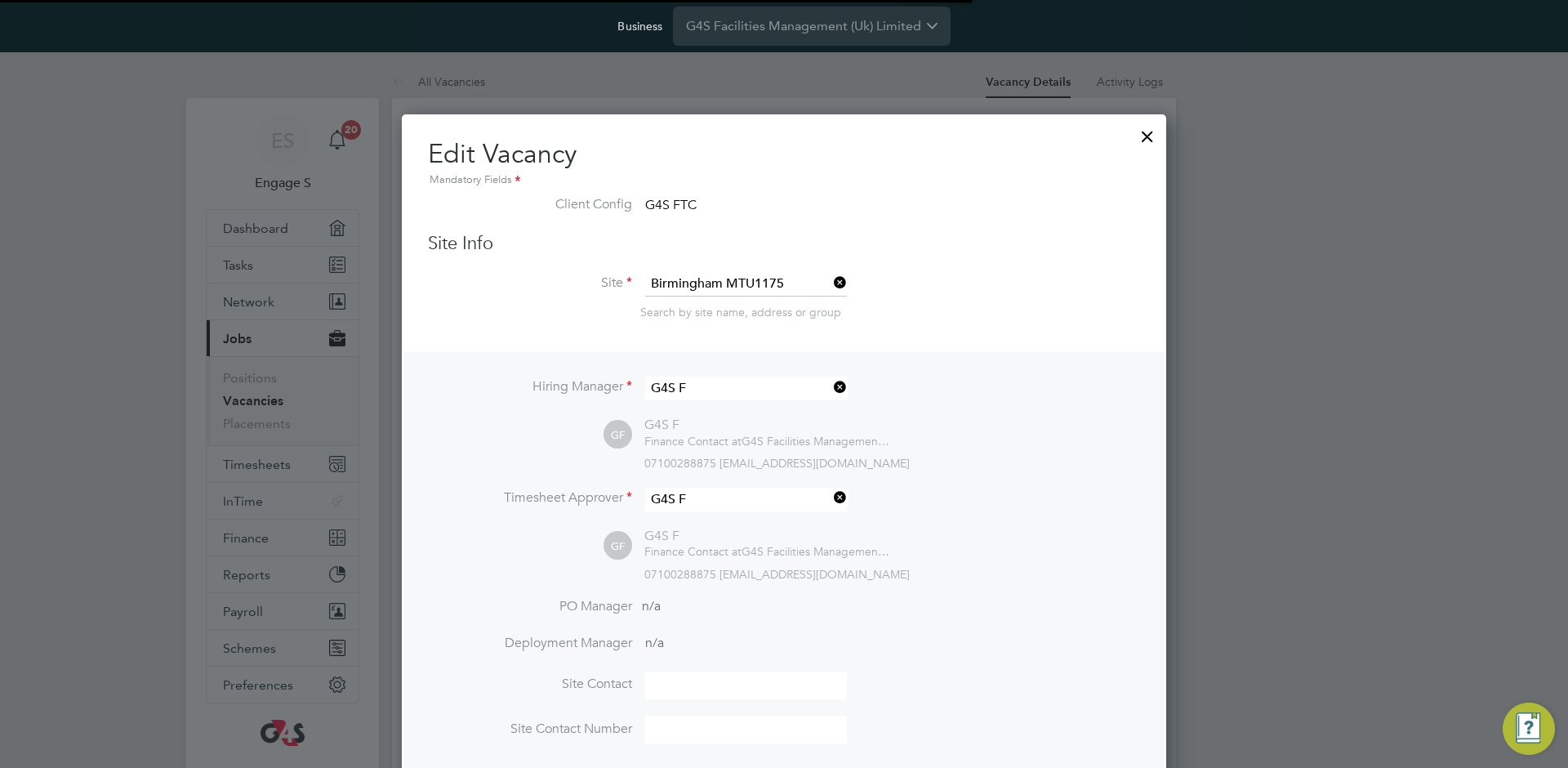
scroll to position [8, 8]
click at [1148, 147] on div at bounding box center [1148, 133] width 30 height 30
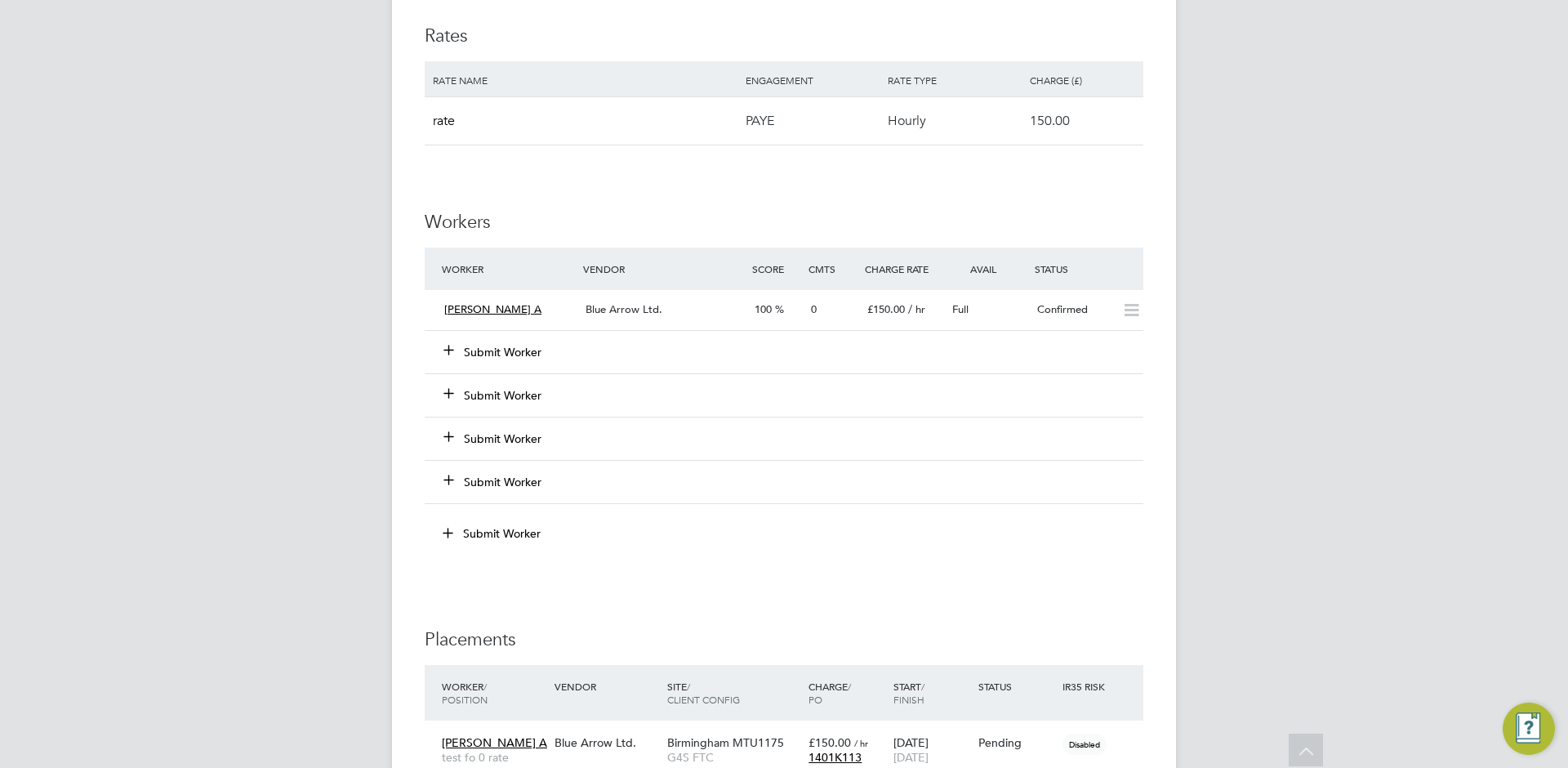
click at [1235, 231] on div "ES Engage S Notifications 20 Applications: Dashboard Tasks Network Team Members…" at bounding box center [784, 106] width 1568 height 2214
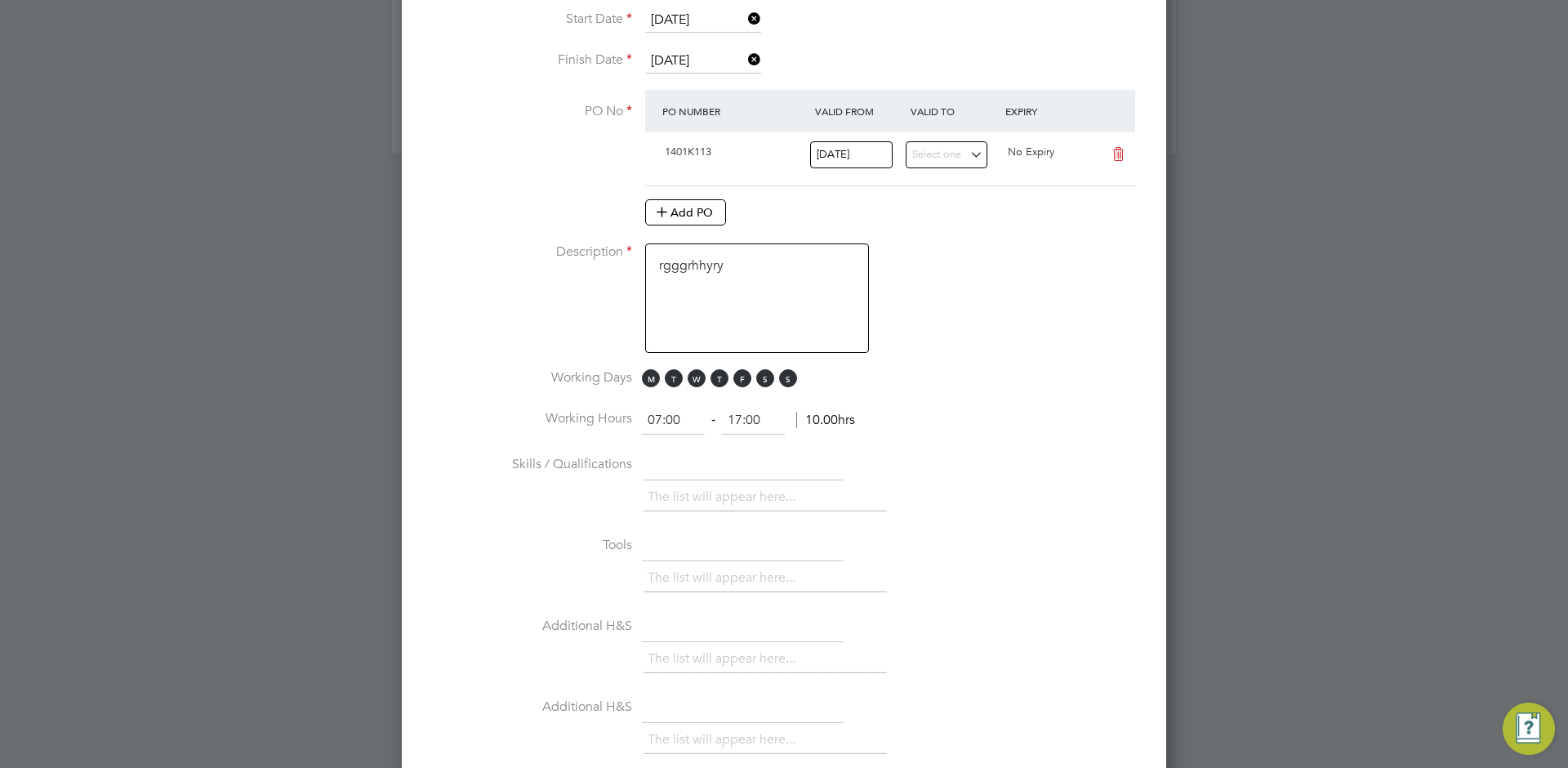
scroll to position [2470, 0]
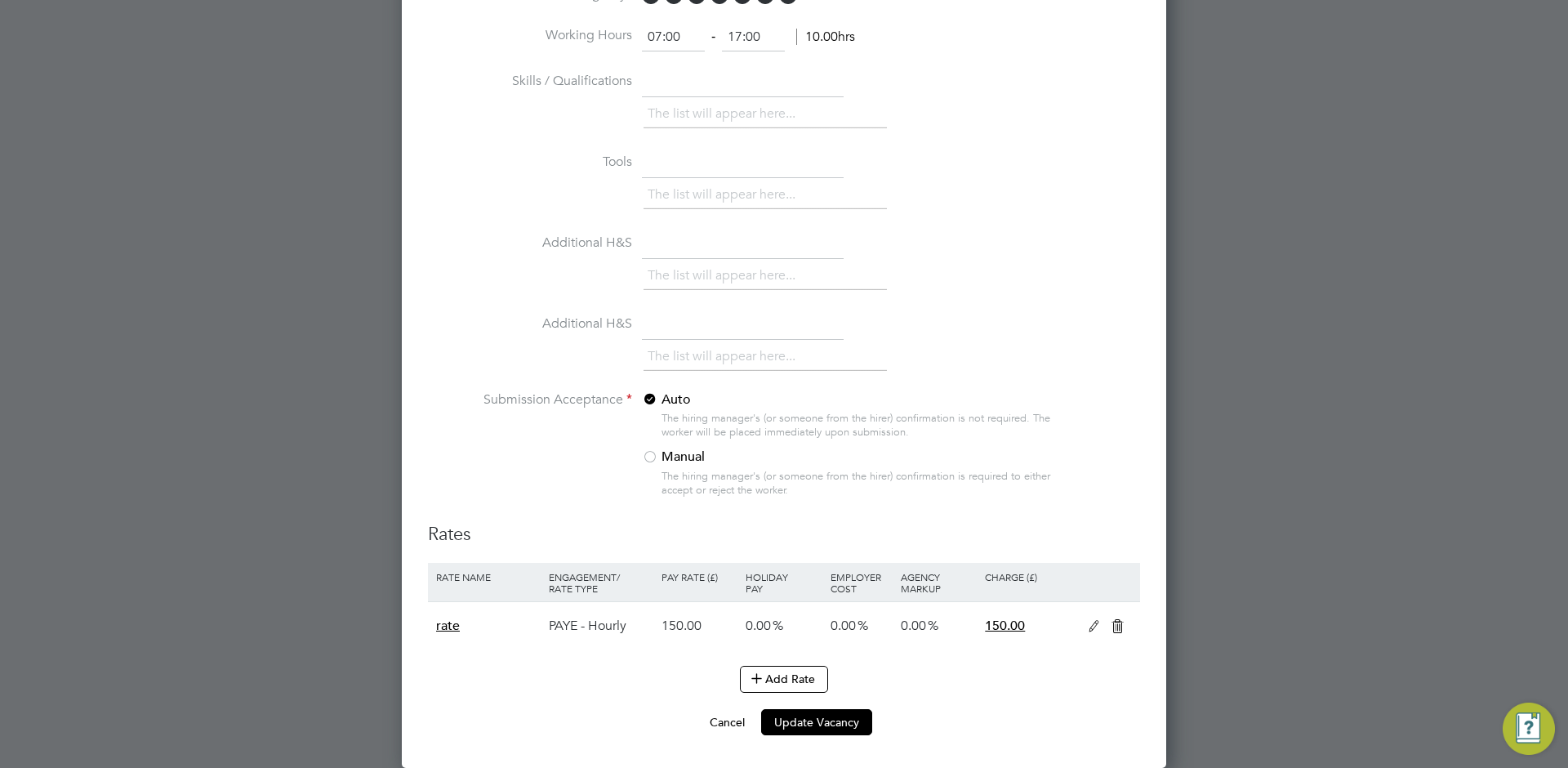
click at [1092, 626] on icon at bounding box center [1093, 627] width 20 height 13
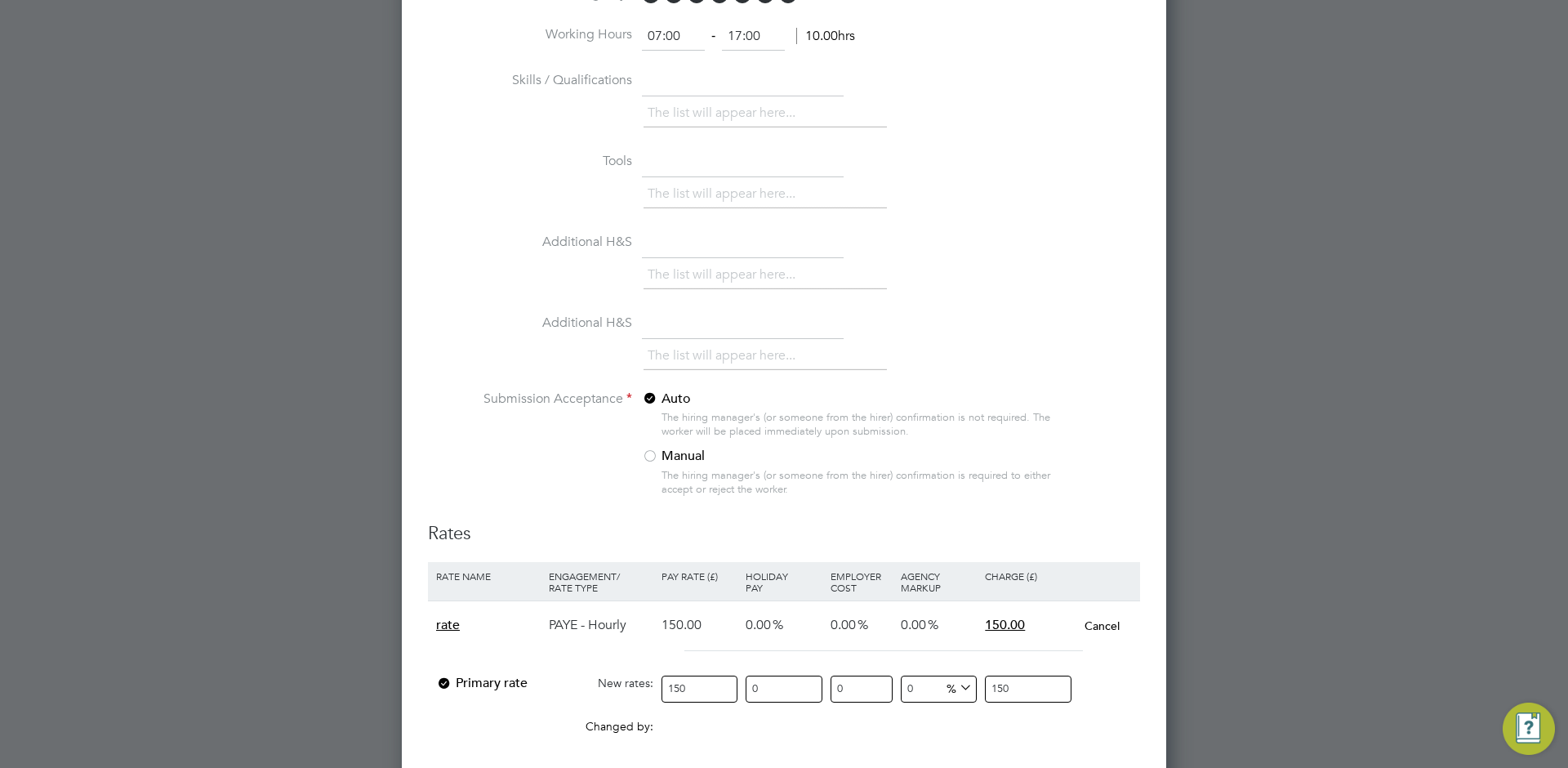
scroll to position [1080, 0]
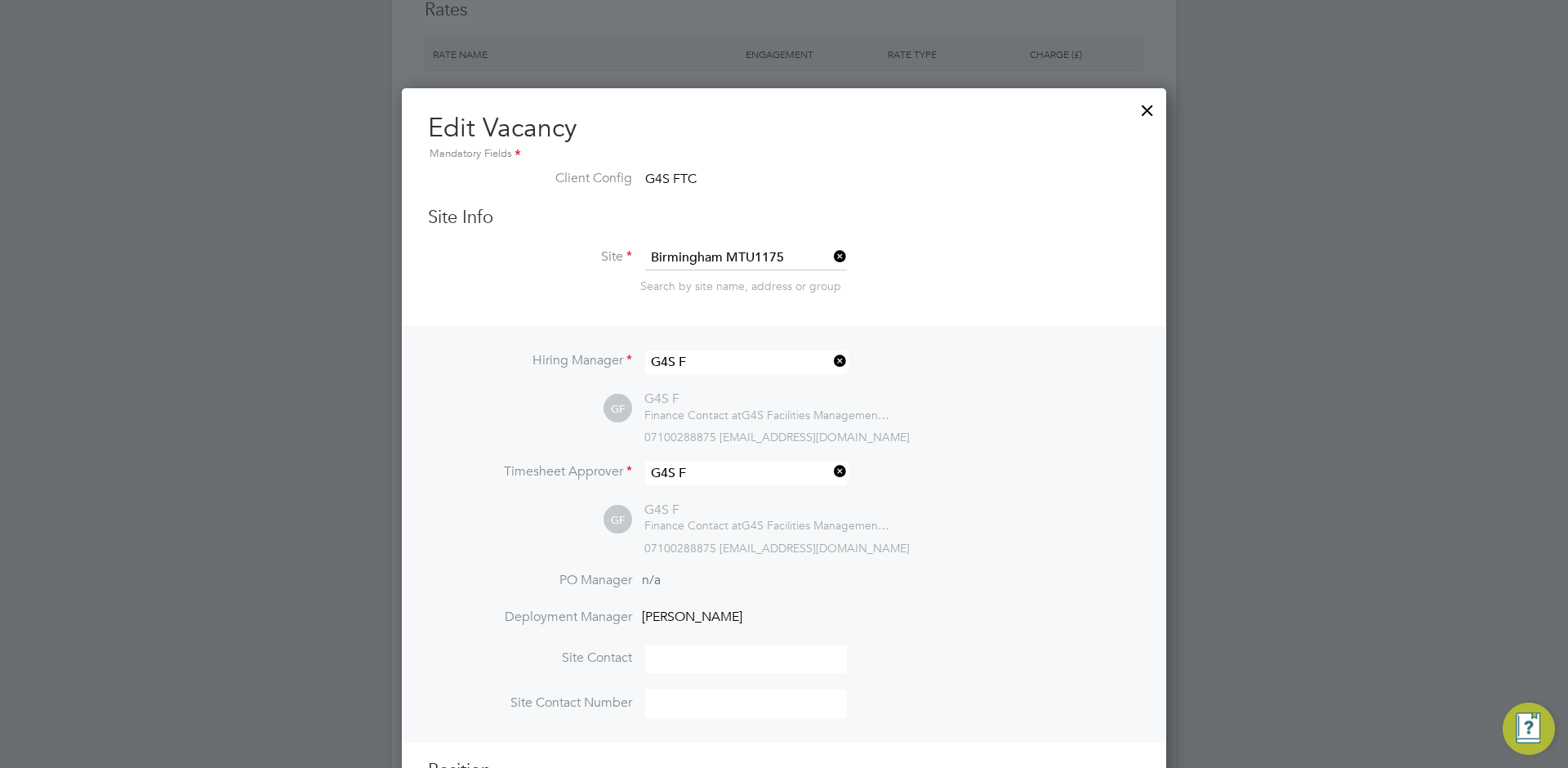
click at [1145, 107] on div at bounding box center [1148, 106] width 30 height 30
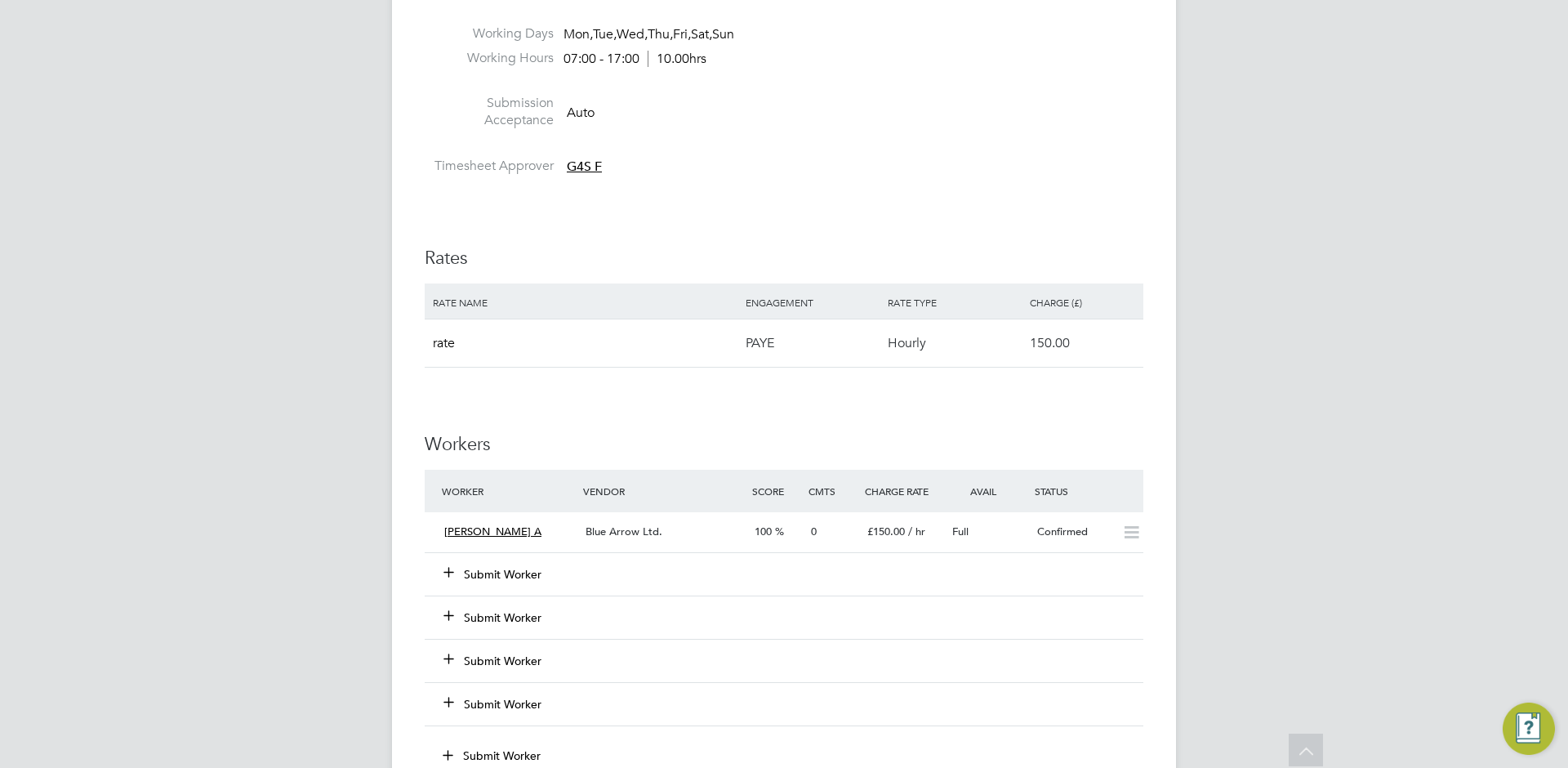
scroll to position [828, 0]
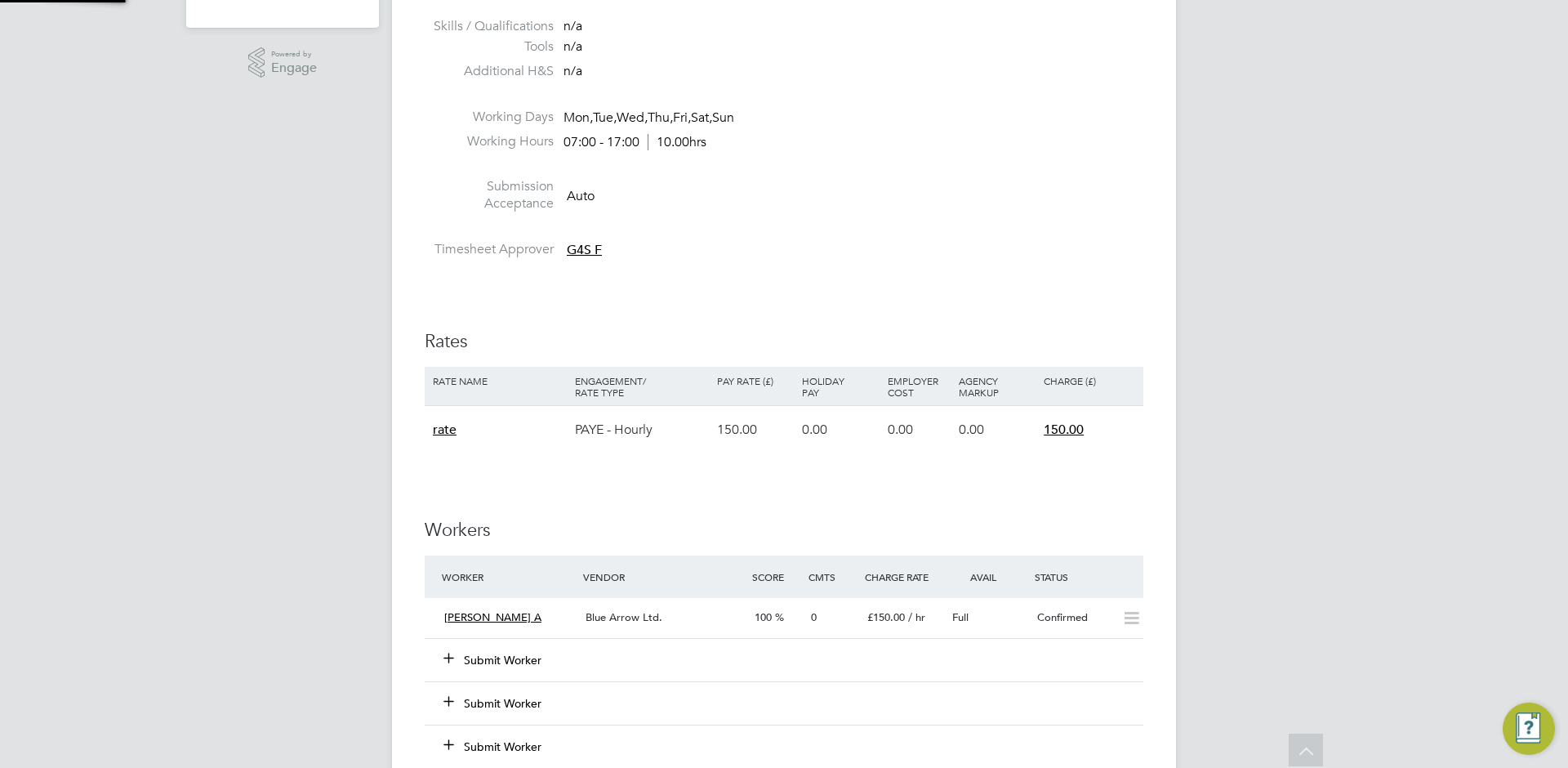
scroll to position [8, 8]
click at [1254, 276] on div "ES Engage S Notifications 20 Applications: Dashboard Tasks Network Team Members…" at bounding box center [784, 413] width 1568 height 2217
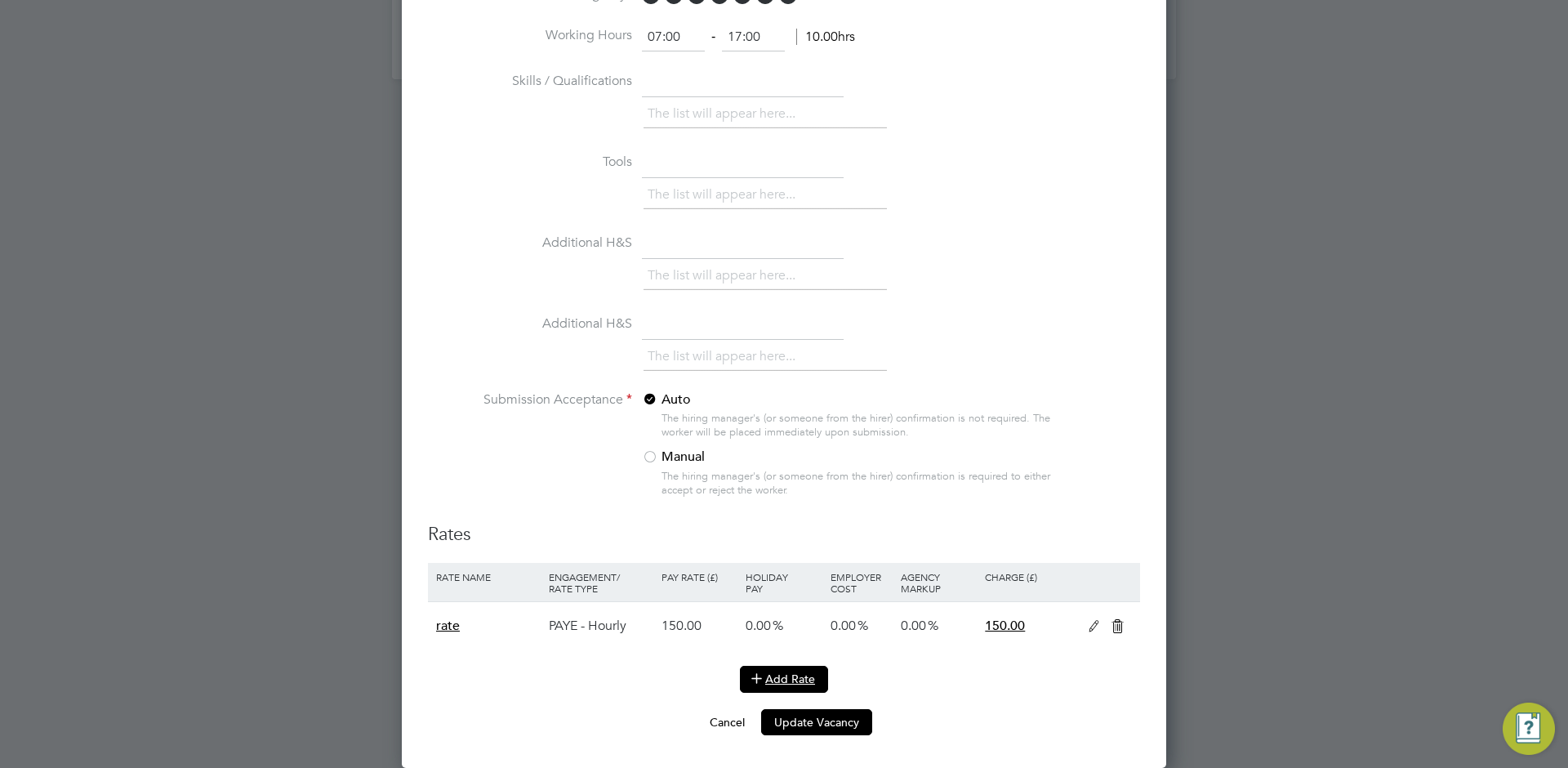
click at [771, 670] on button "Add Rate" at bounding box center [784, 679] width 89 height 26
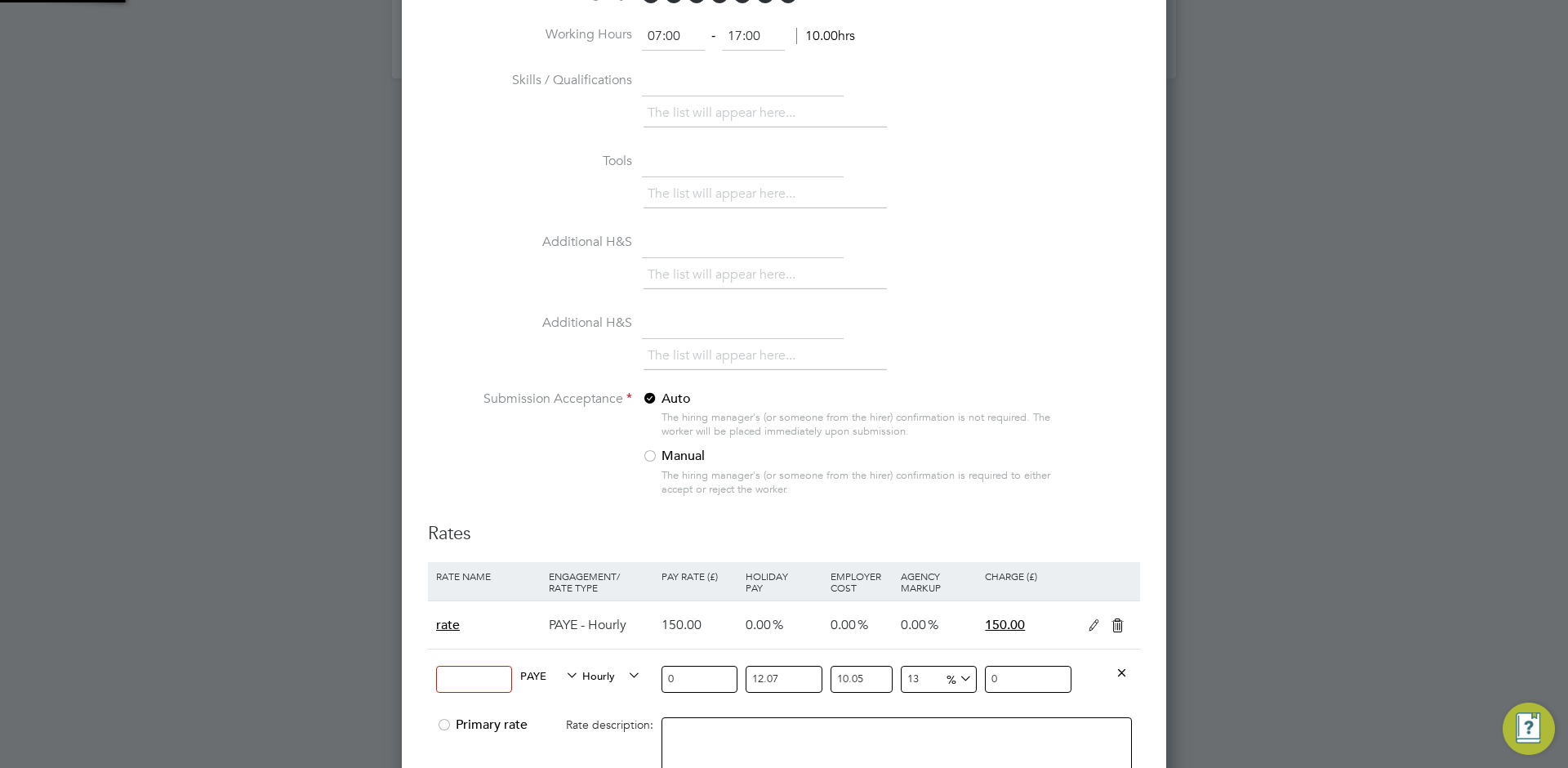
click at [601, 678] on span "Hourly" at bounding box center [612, 675] width 59 height 18
click at [549, 676] on span "PAYE" at bounding box center [549, 675] width 59 height 18
click at [555, 713] on li "CONTRACT" at bounding box center [549, 714] width 70 height 20
type input "0"
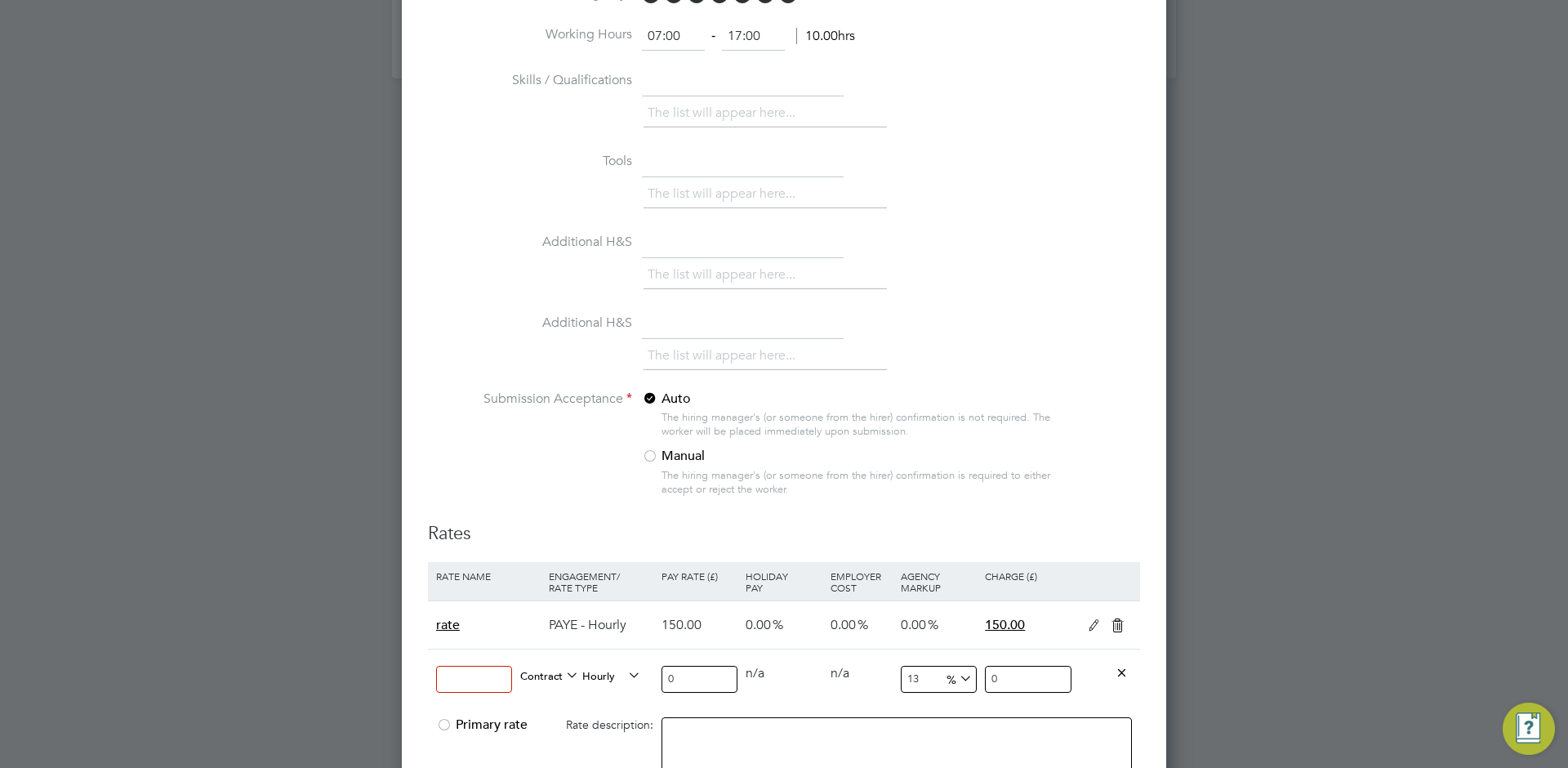
click at [495, 681] on input at bounding box center [474, 679] width 76 height 27
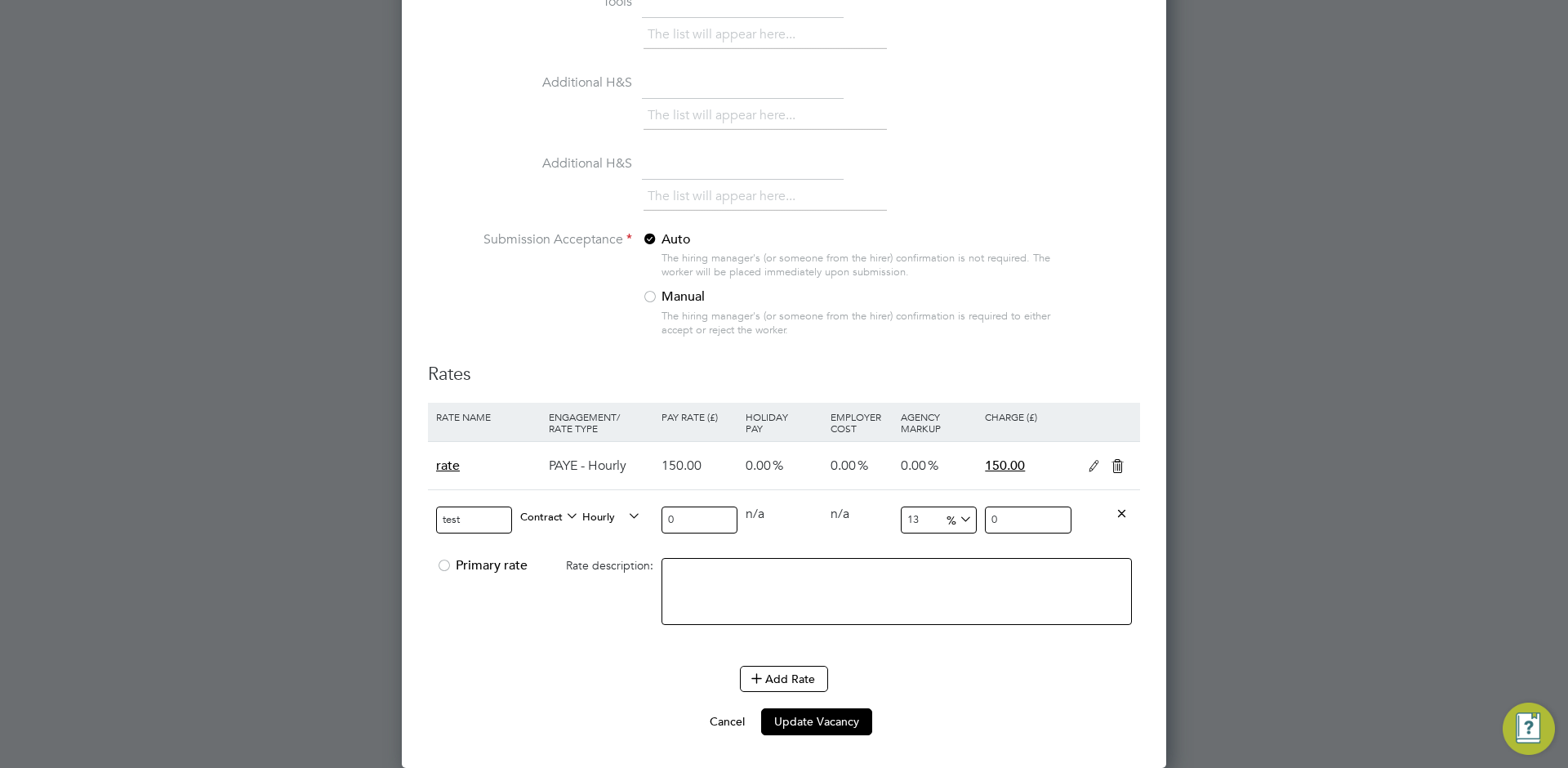
type input "test"
drag, startPoint x: 927, startPoint y: 516, endPoint x: 891, endPoint y: 515, distance: 36.0
click at [891, 515] on div "test Contract Hourly 0 0 n/a 0 n/a 13 0 % 0" at bounding box center [784, 520] width 712 height 61
type input "0"
click at [1017, 630] on li at bounding box center [897, 599] width 470 height 83
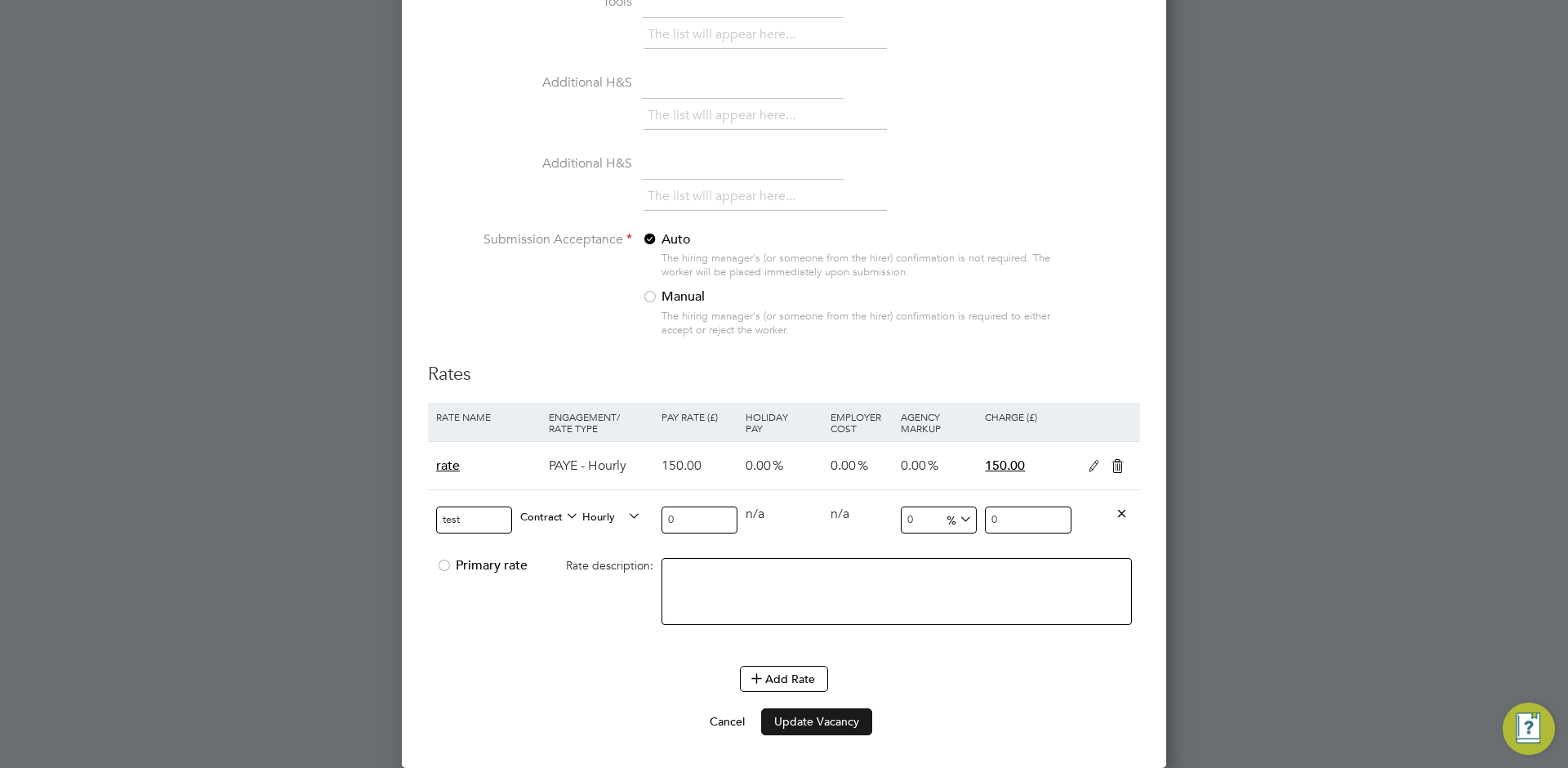
click at [836, 723] on button "Update Vacancy" at bounding box center [817, 721] width 111 height 26
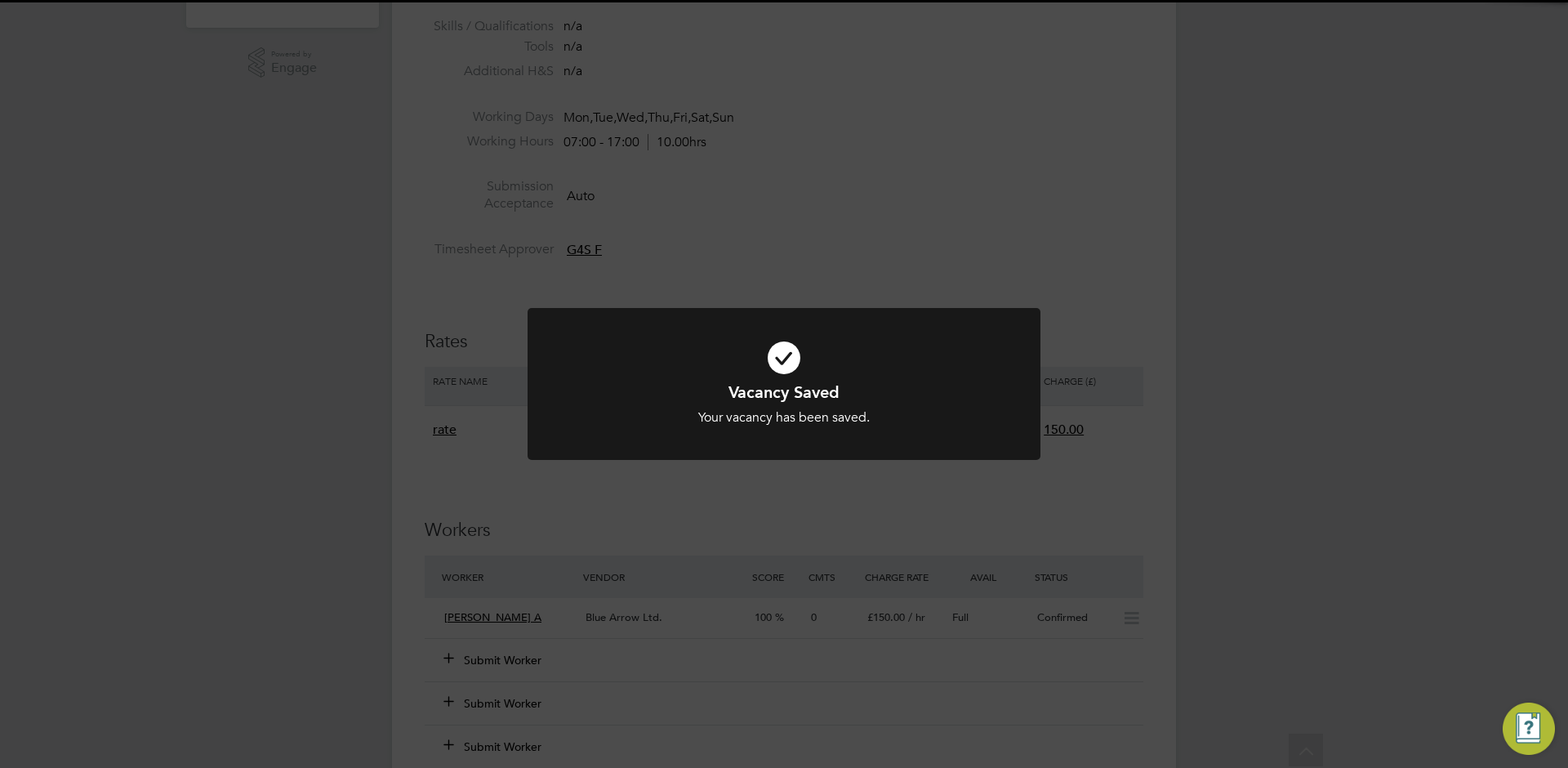
click at [1275, 492] on div "Vacancy Saved Your vacancy has been saved. Cancel Okay" at bounding box center [784, 384] width 1568 height 768
